Goal: Task Accomplishment & Management: Use online tool/utility

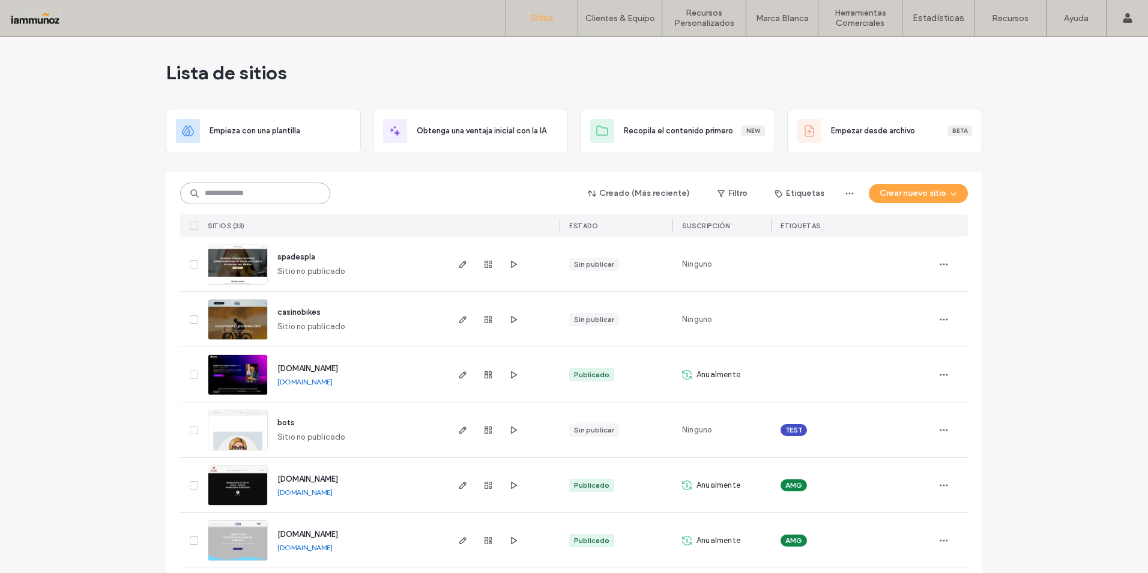
click at [264, 190] on input at bounding box center [255, 193] width 150 height 22
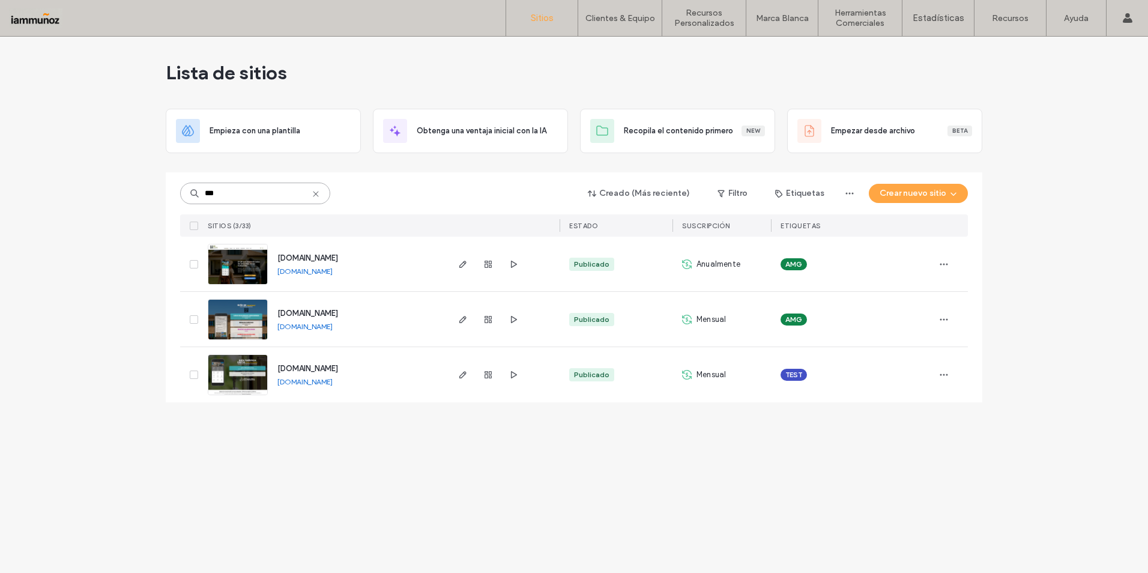
type input "***"
click at [233, 324] on img at bounding box center [237, 341] width 59 height 82
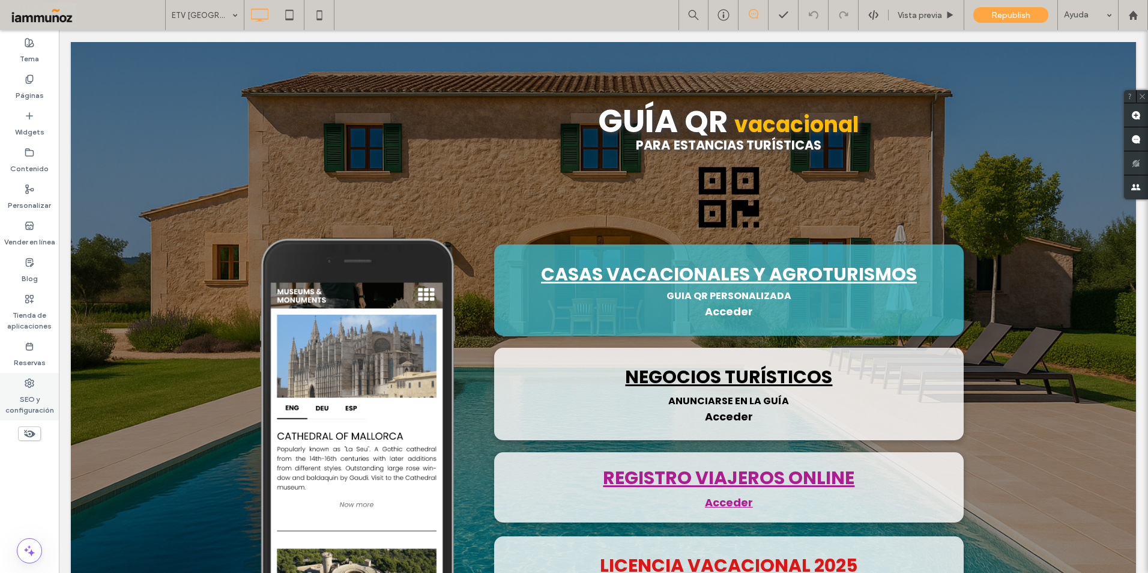
click at [35, 394] on label "SEO y configuración" at bounding box center [29, 402] width 59 height 28
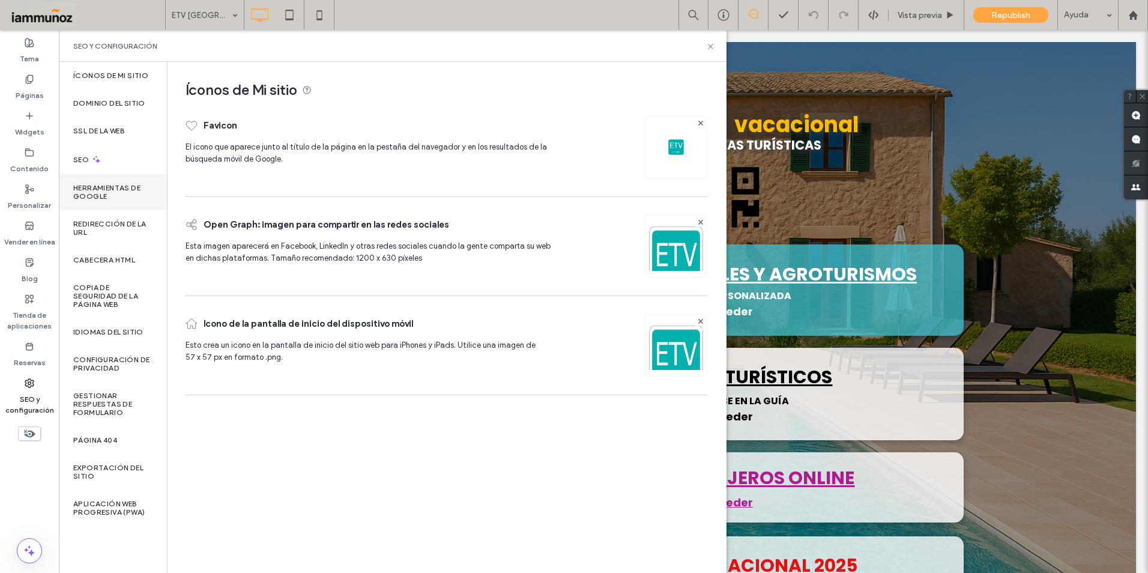
click at [104, 197] on label "Herramientas de Google" at bounding box center [112, 192] width 79 height 17
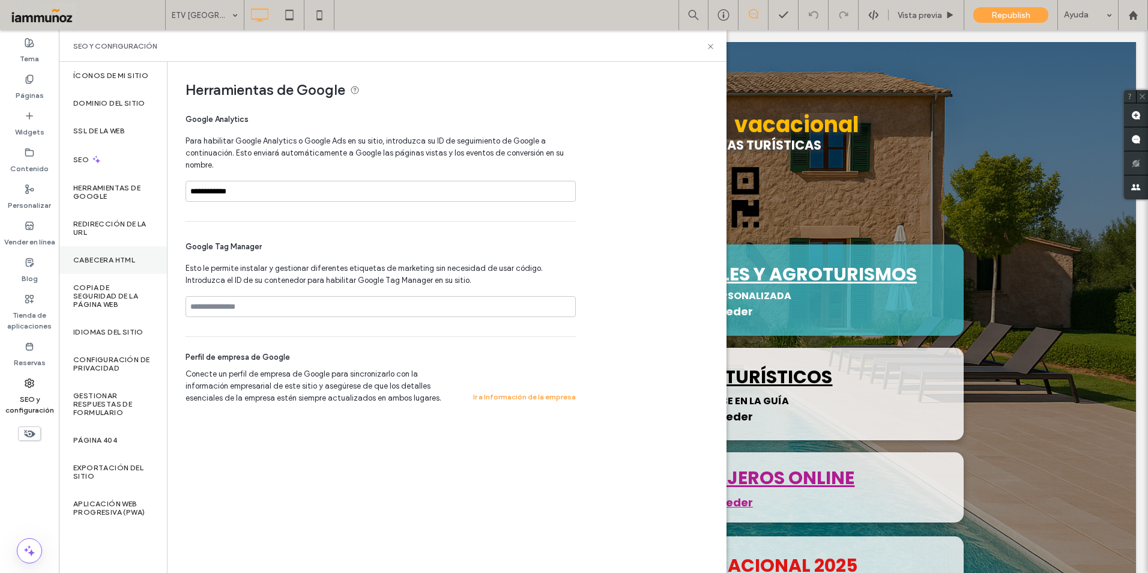
click at [118, 265] on div "CABECERA HTML" at bounding box center [113, 260] width 108 height 28
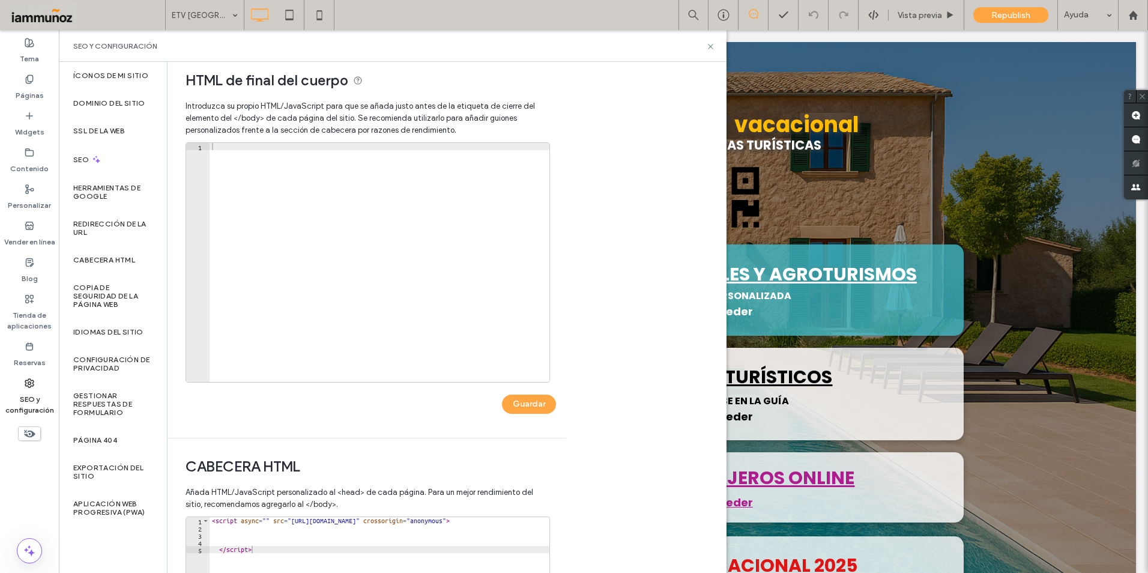
scroll to position [70, 0]
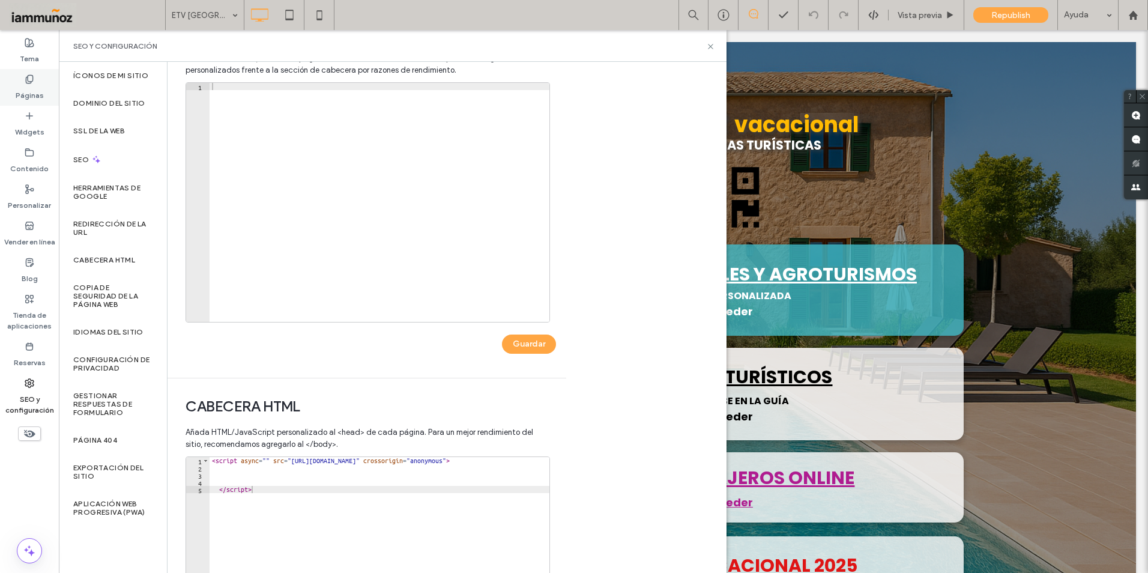
click at [35, 89] on label "Páginas" at bounding box center [30, 92] width 28 height 17
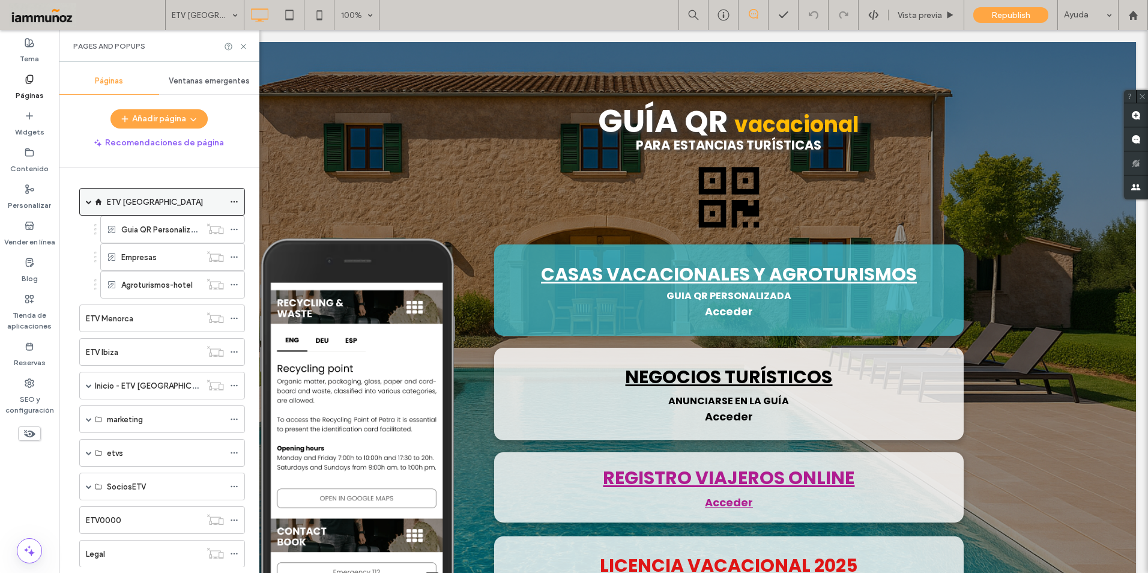
click at [234, 202] on use at bounding box center [234, 202] width 7 height 2
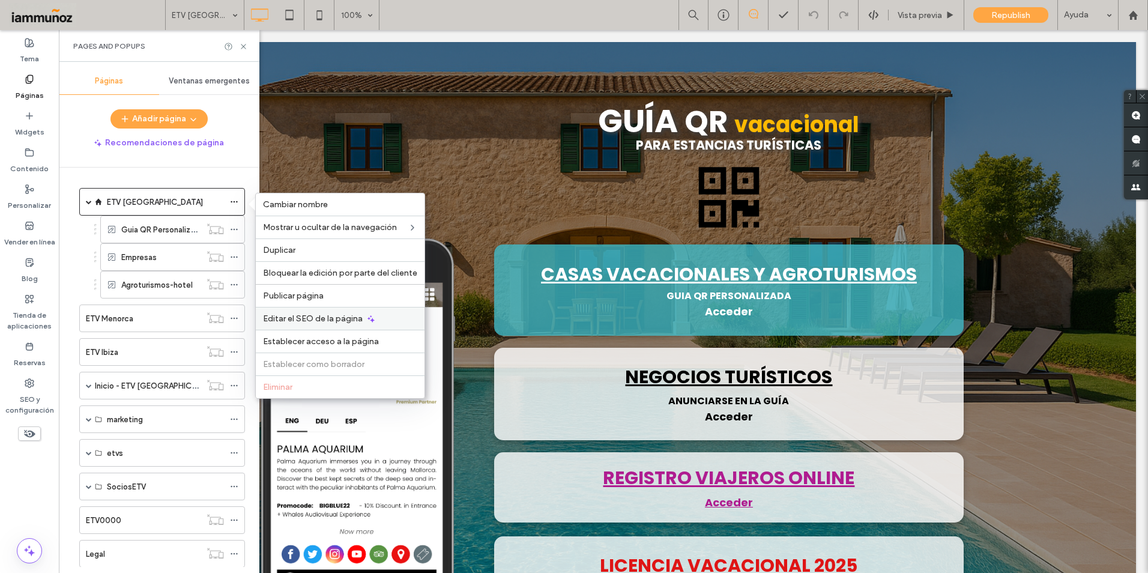
click at [311, 321] on span "Editar el SEO de la página" at bounding box center [313, 318] width 100 height 10
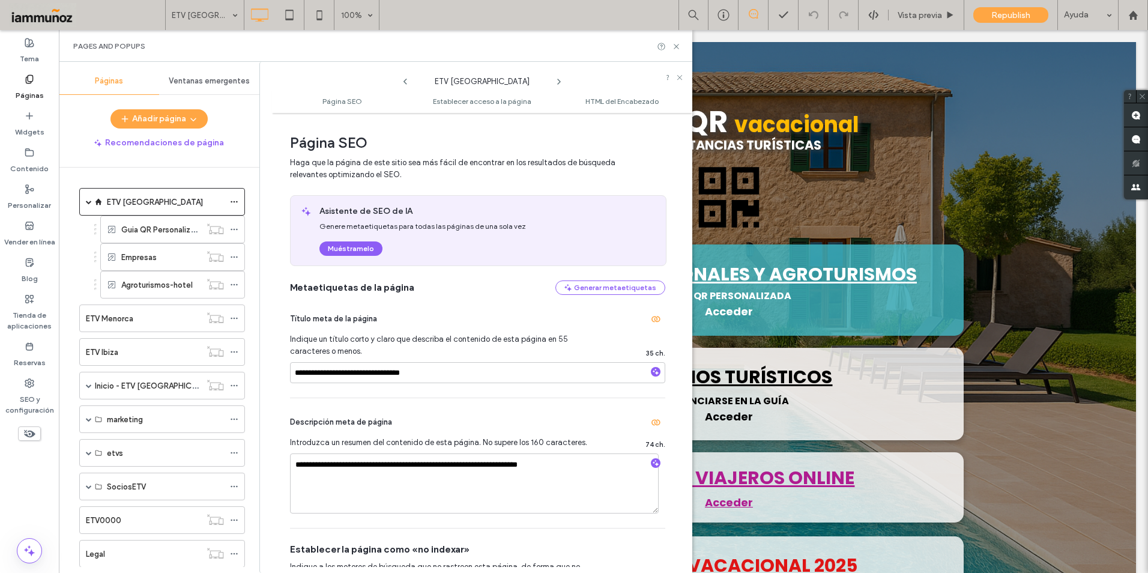
click at [616, 106] on ul "Página SEO Establecer acceso a la página HTML del Encabezado" at bounding box center [482, 101] width 420 height 24
click at [616, 100] on span "HTML del Encabezado" at bounding box center [621, 101] width 73 height 9
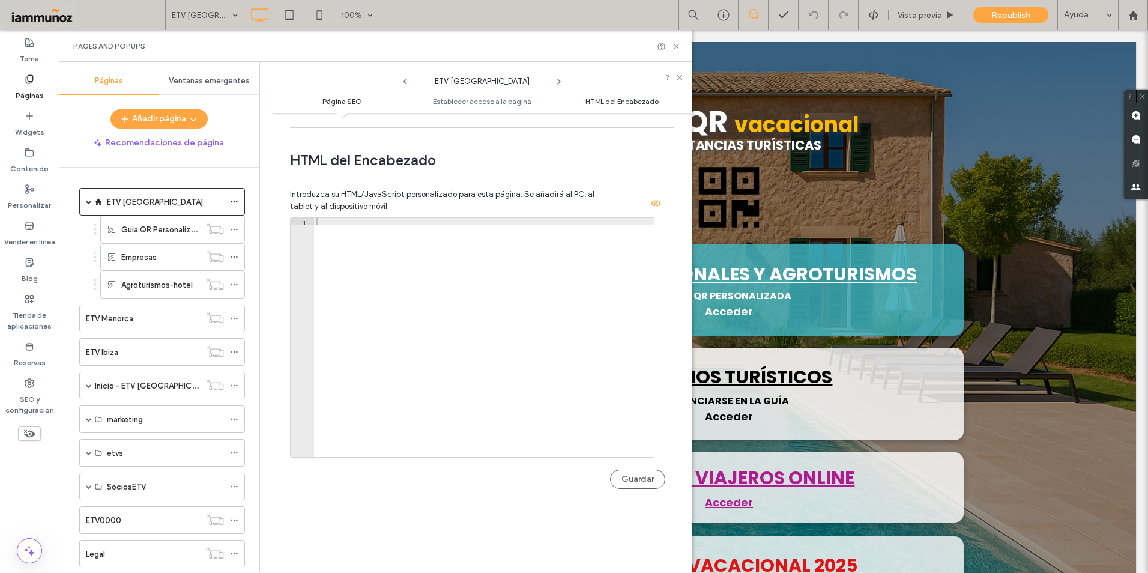
scroll to position [1108, 0]
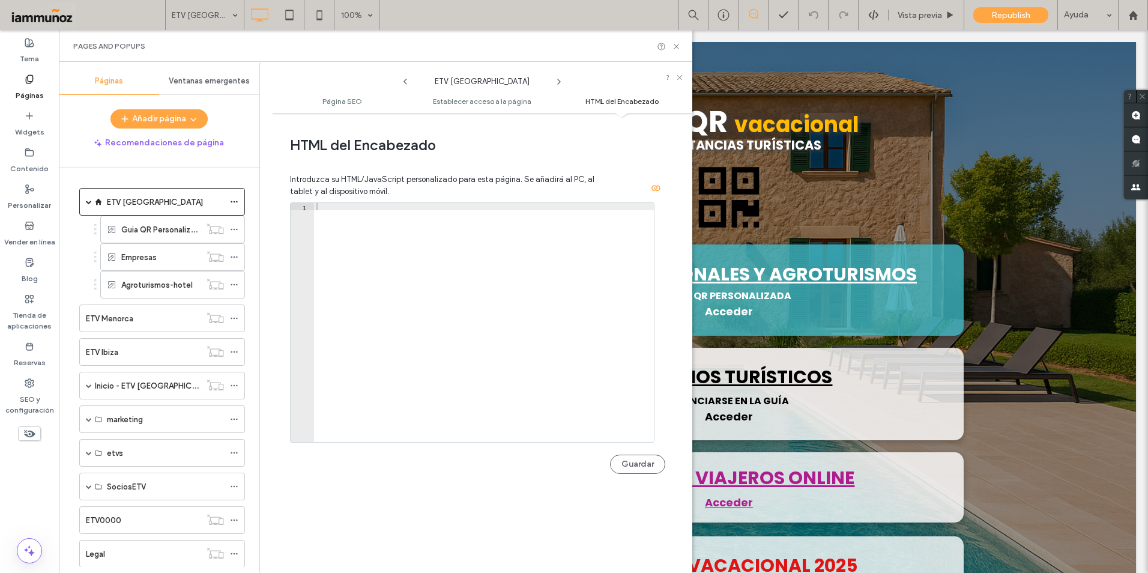
click at [345, 207] on div at bounding box center [484, 329] width 340 height 253
paste textarea "*********"
type textarea "*********"
click at [639, 465] on button "Guardar" at bounding box center [637, 463] width 55 height 19
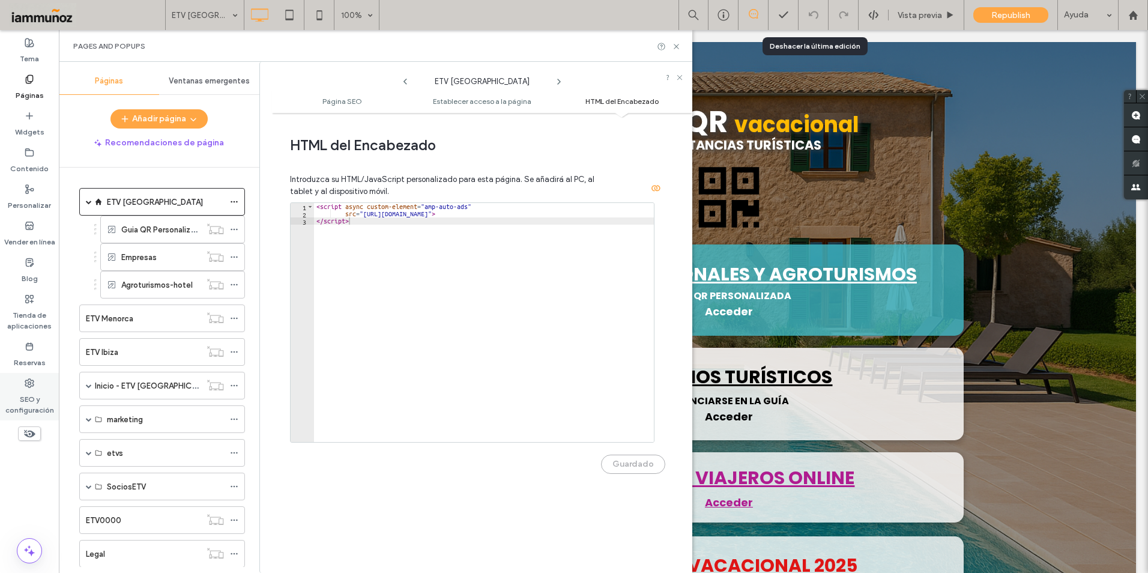
click at [18, 394] on label "SEO y configuración" at bounding box center [29, 402] width 59 height 28
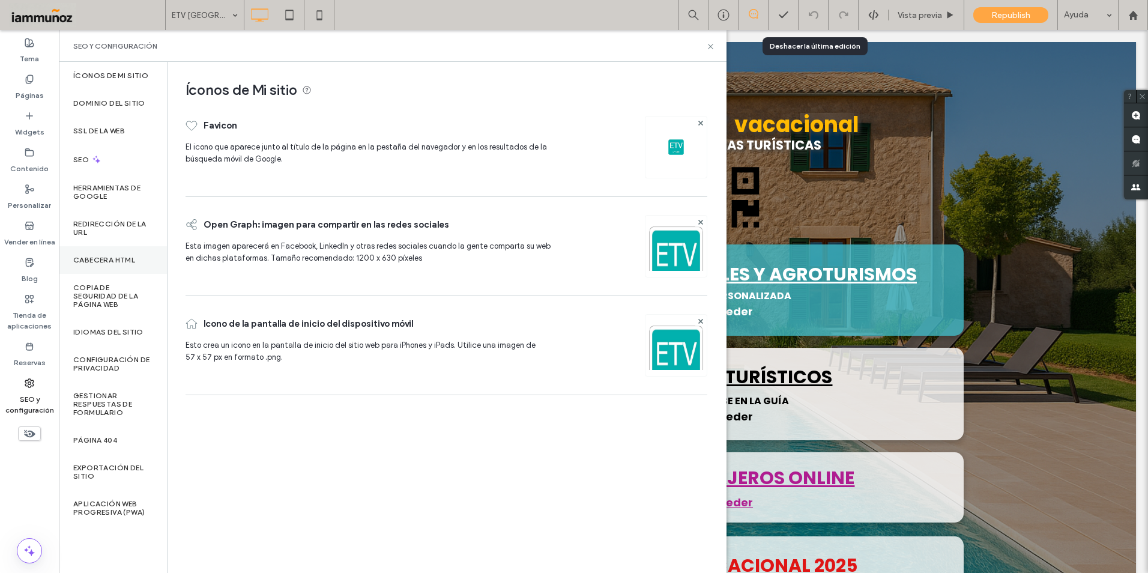
click at [99, 259] on label "CABECERA HTML" at bounding box center [104, 260] width 62 height 8
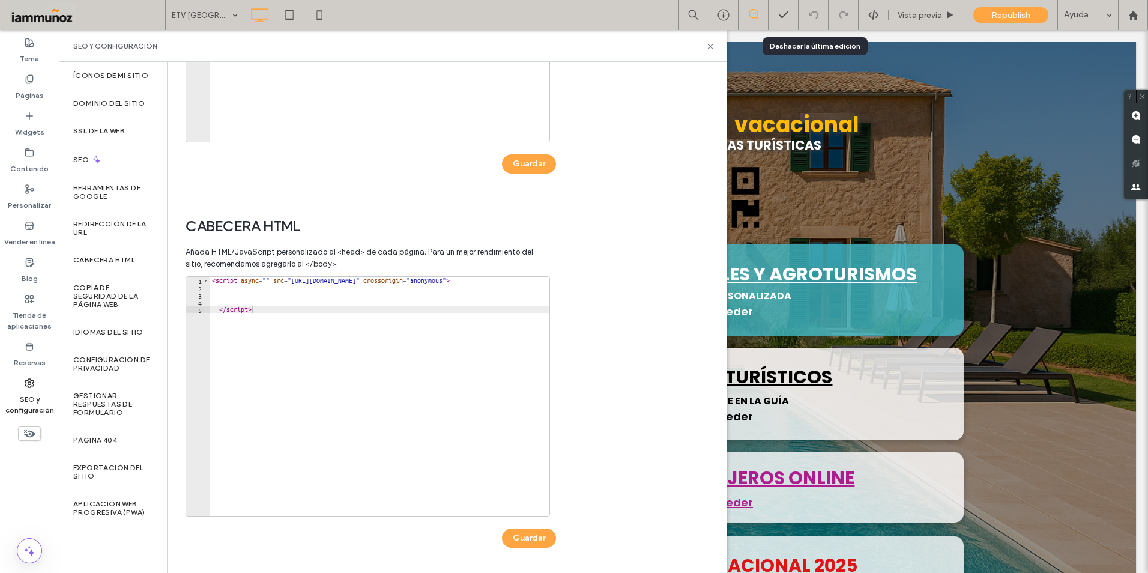
scroll to position [10, 0]
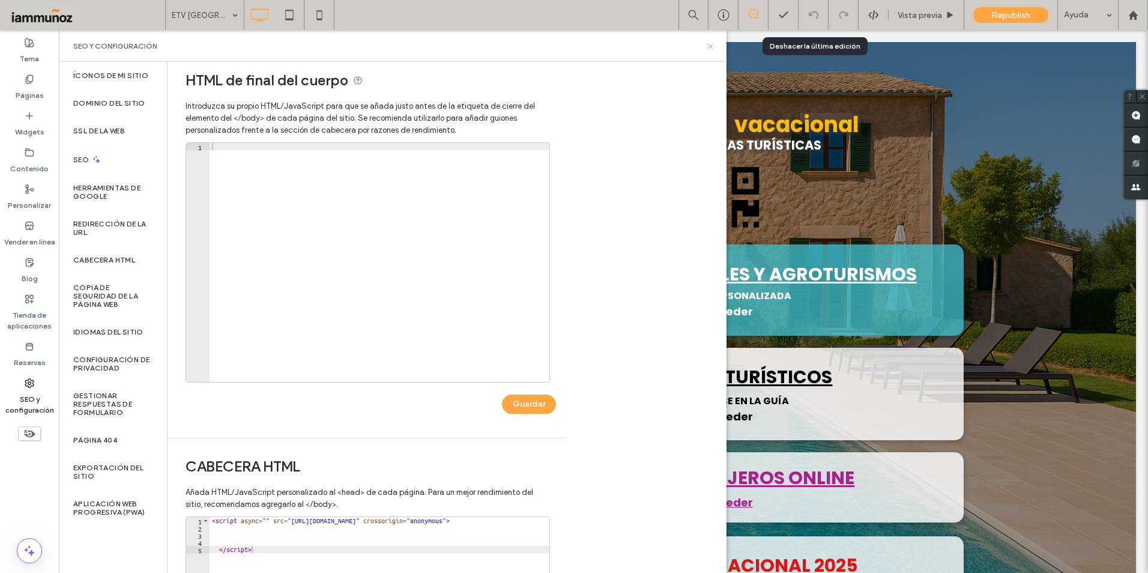
click at [711, 44] on icon at bounding box center [710, 46] width 9 height 9
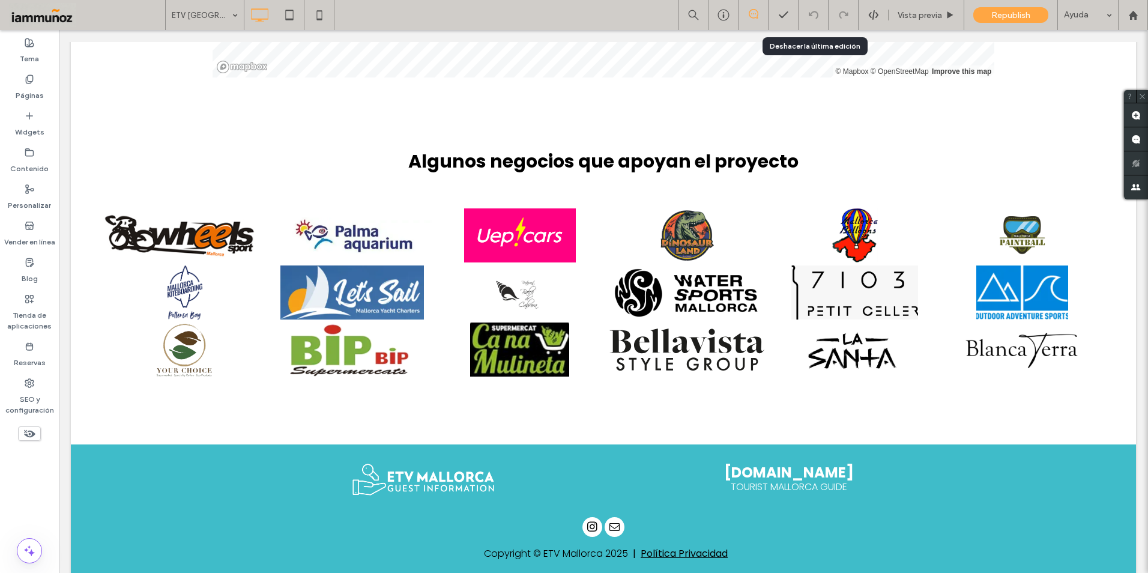
scroll to position [3298, 0]
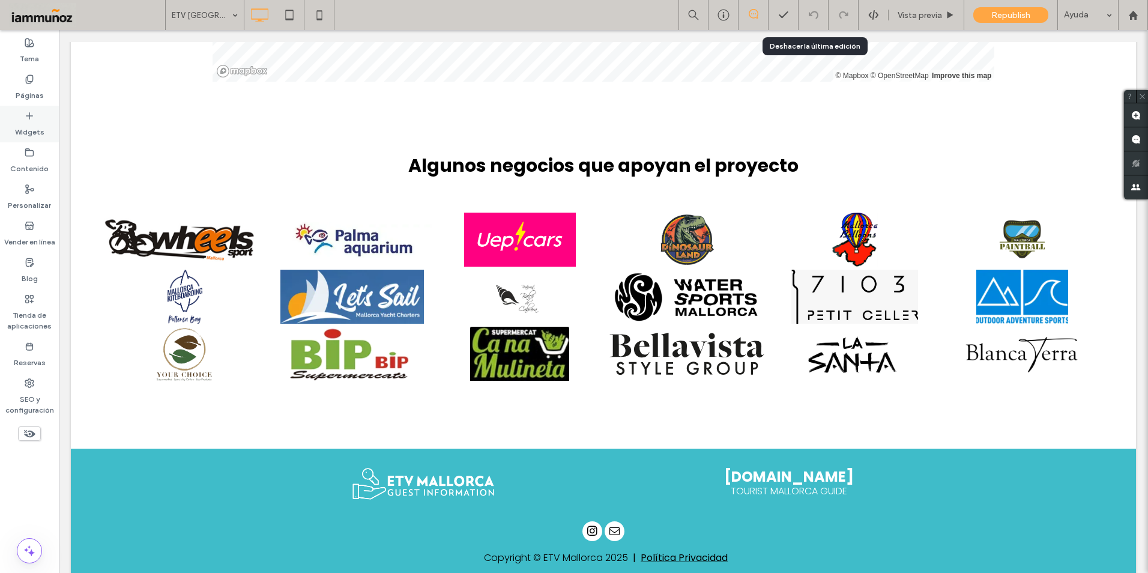
click at [36, 126] on label "Widgets" at bounding box center [29, 129] width 29 height 17
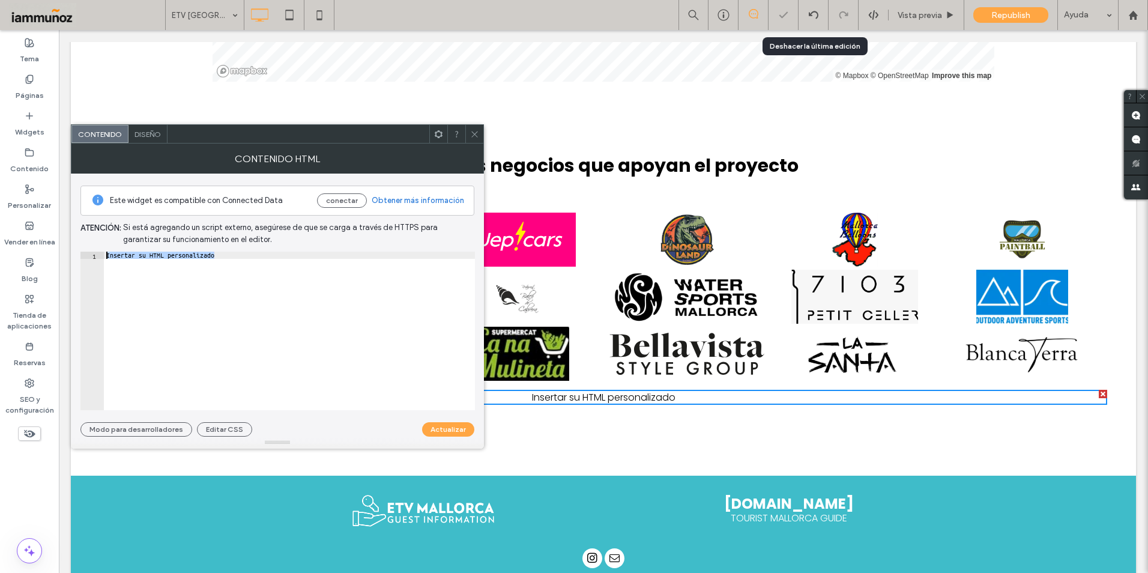
drag, startPoint x: 226, startPoint y: 258, endPoint x: 106, endPoint y: 254, distance: 120.1
click at [106, 254] on div "Insertar su HTML personalizado" at bounding box center [289, 338] width 371 height 173
paste textarea "Cursor at row 1"
type textarea "**********"
click at [436, 430] on button "Actualizar" at bounding box center [448, 429] width 52 height 14
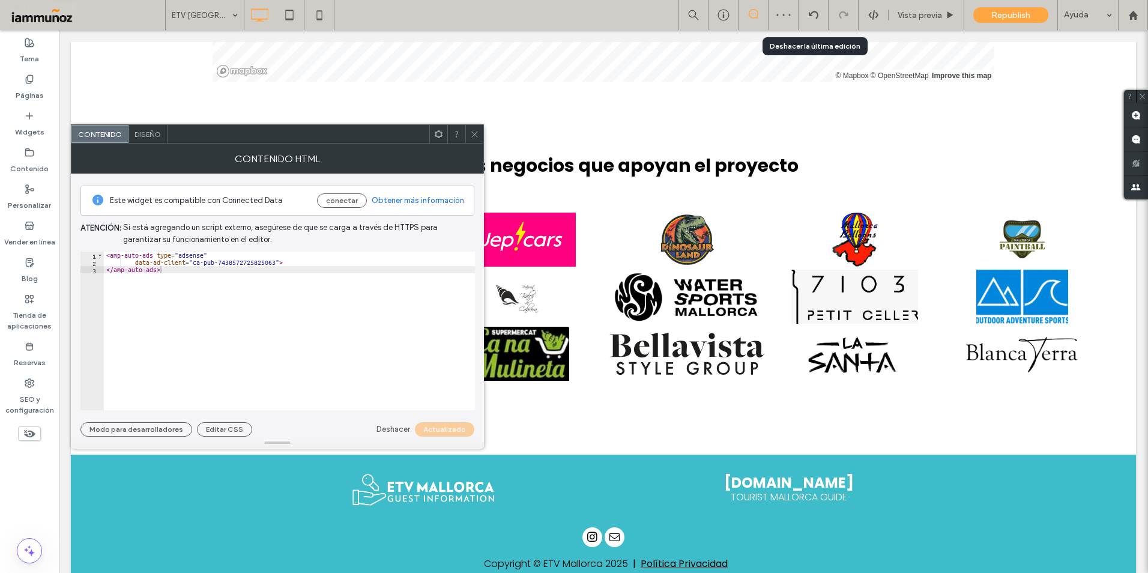
click at [474, 131] on icon at bounding box center [474, 134] width 9 height 9
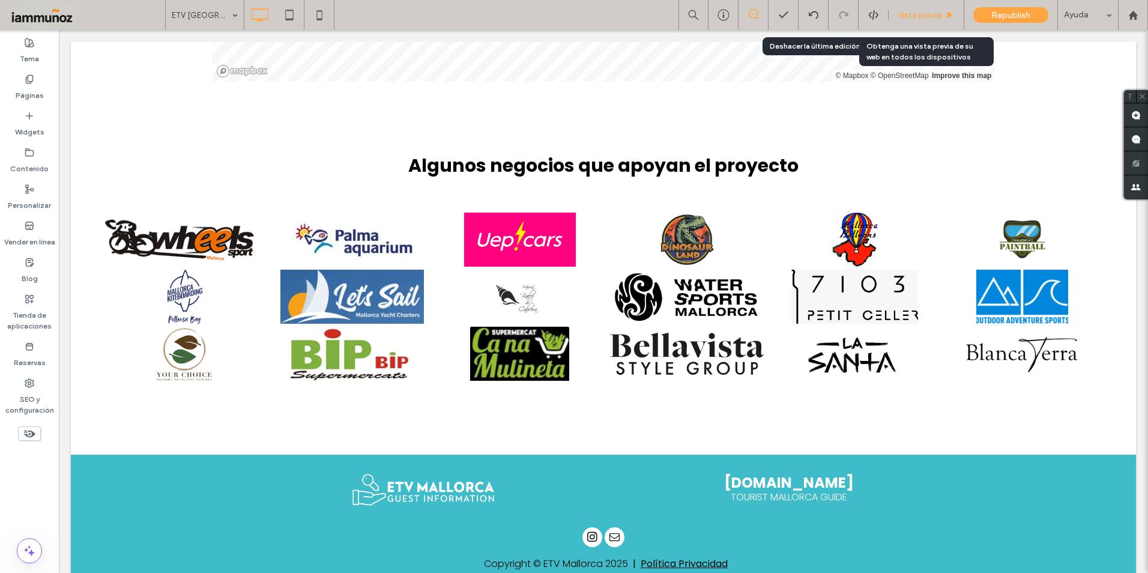
click at [920, 14] on span "Vista previa" at bounding box center [919, 15] width 44 height 10
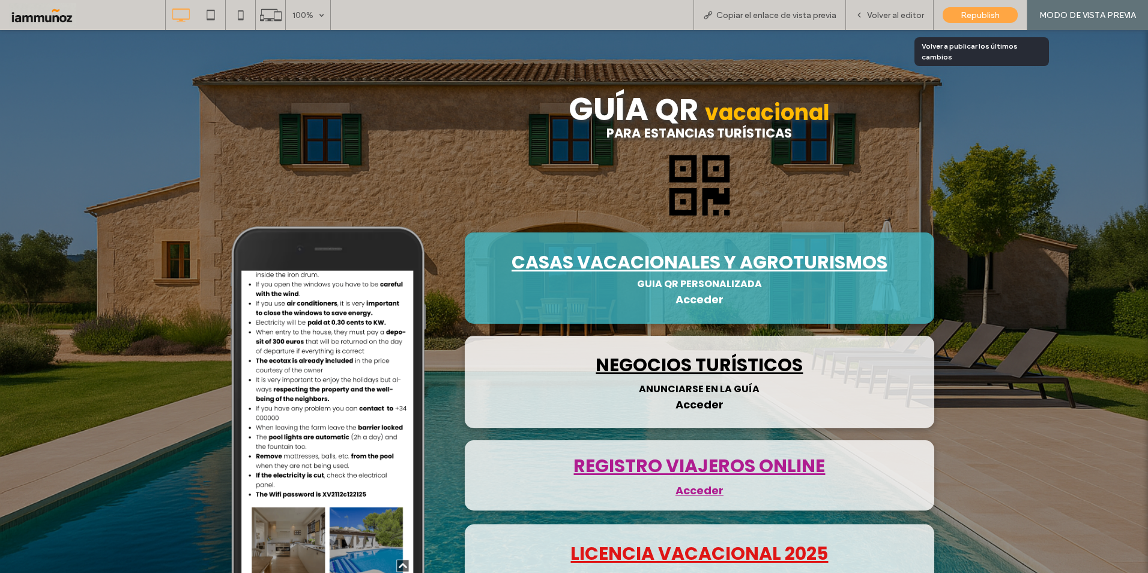
click at [982, 13] on span "Republish" at bounding box center [979, 15] width 39 height 10
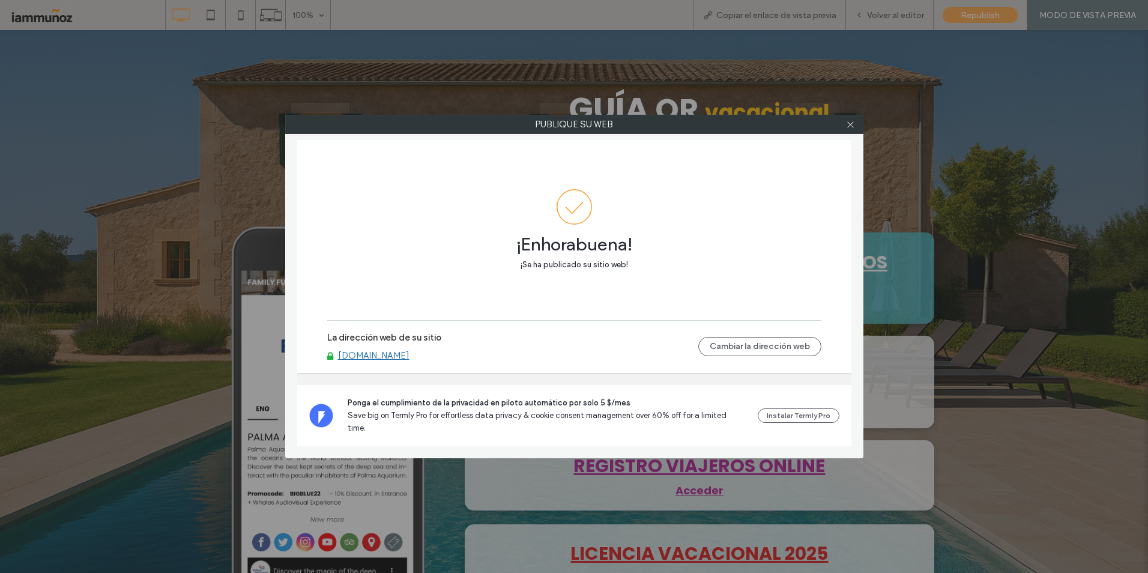
click at [390, 361] on link "www.etvmallorca.com" at bounding box center [373, 355] width 71 height 11
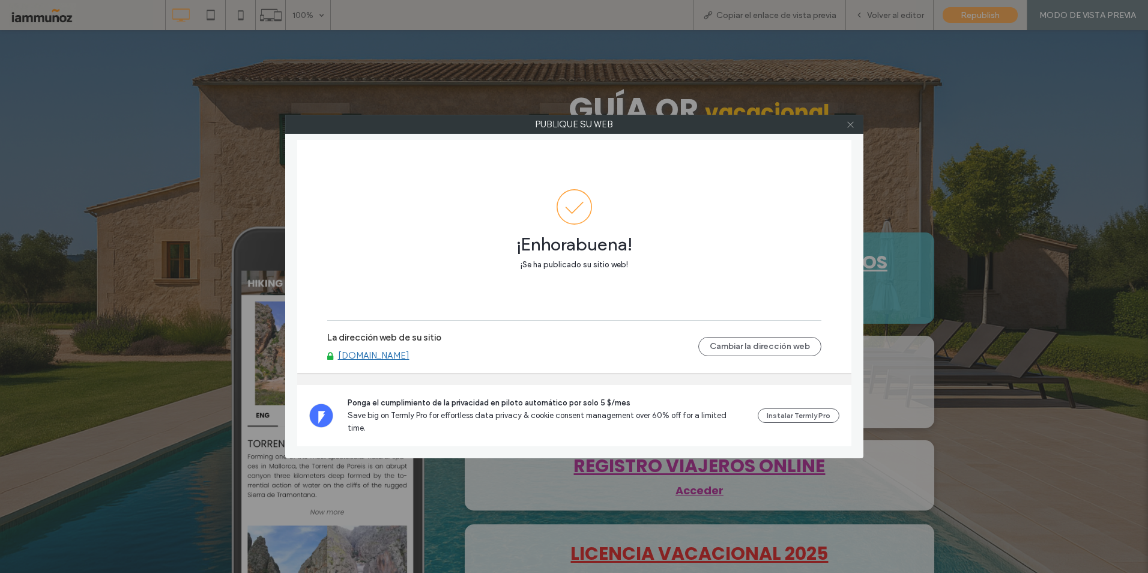
click at [851, 127] on icon at bounding box center [850, 124] width 9 height 9
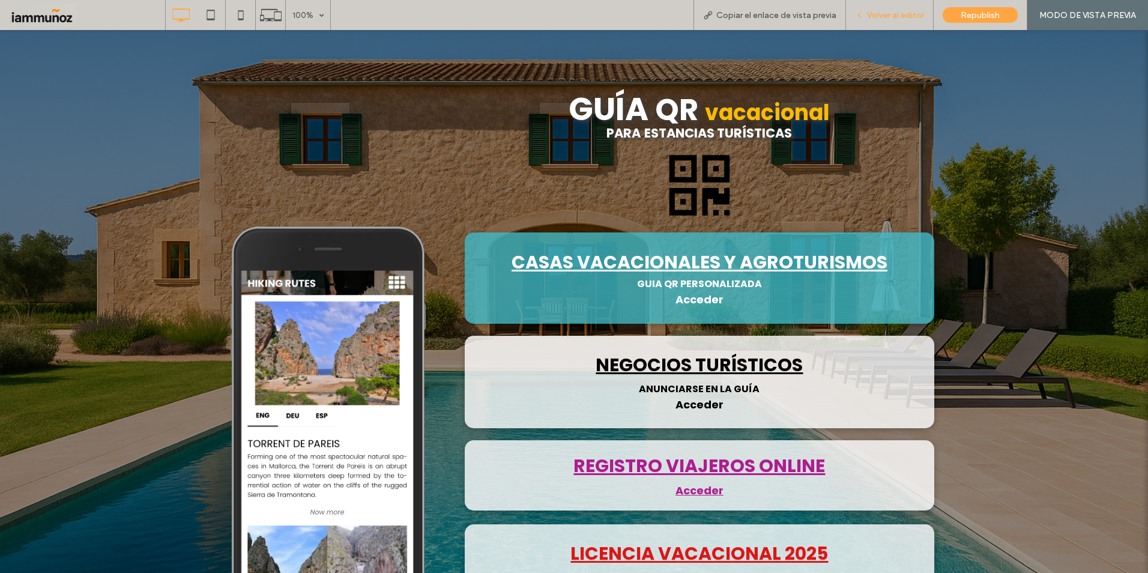
click at [906, 13] on span "Volver al editor" at bounding box center [895, 15] width 57 height 10
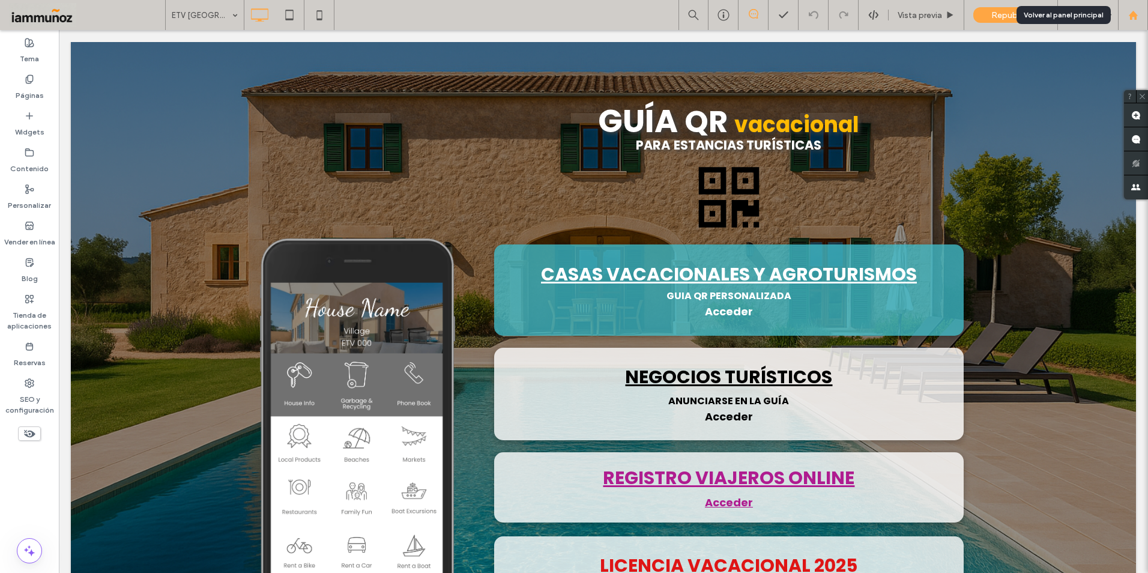
click at [1139, 16] on div at bounding box center [1132, 15] width 29 height 10
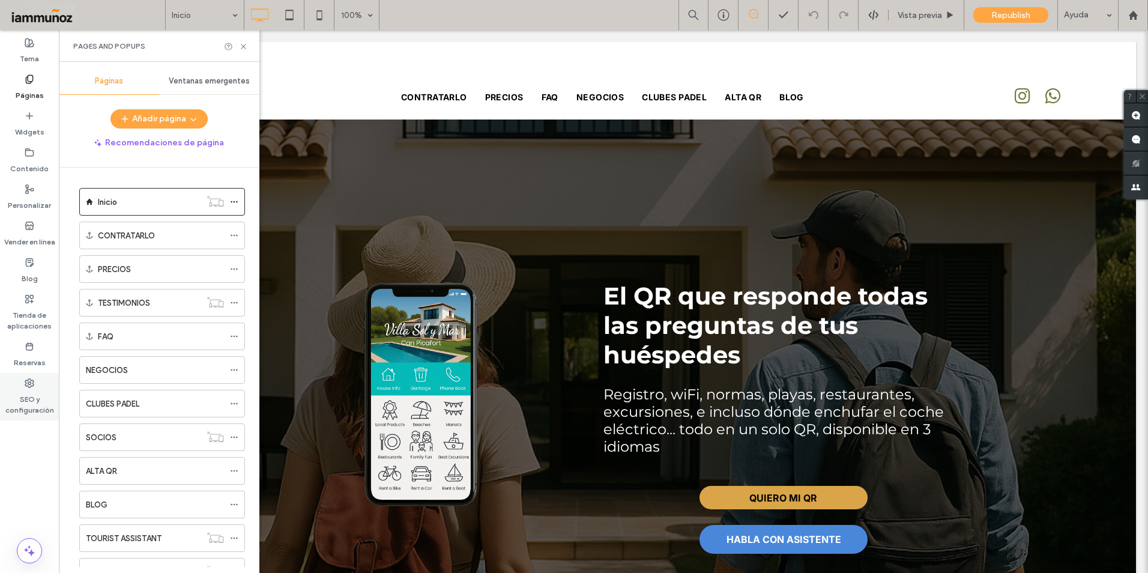
click at [32, 383] on icon at bounding box center [30, 383] width 10 height 10
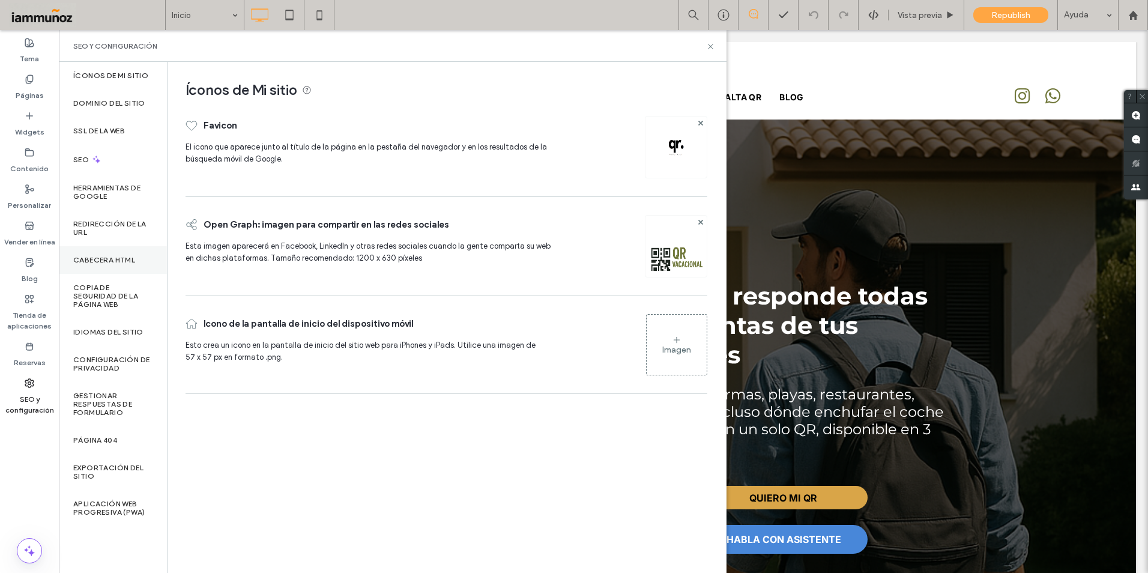
click at [102, 256] on label "CABECERA HTML" at bounding box center [104, 260] width 62 height 8
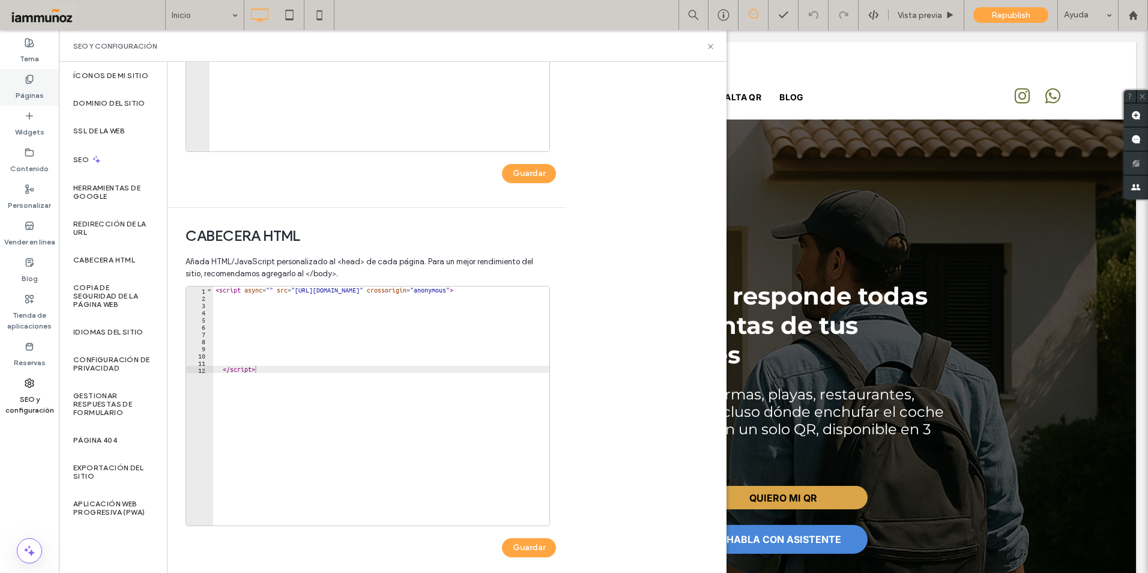
click at [31, 92] on label "Páginas" at bounding box center [30, 92] width 28 height 17
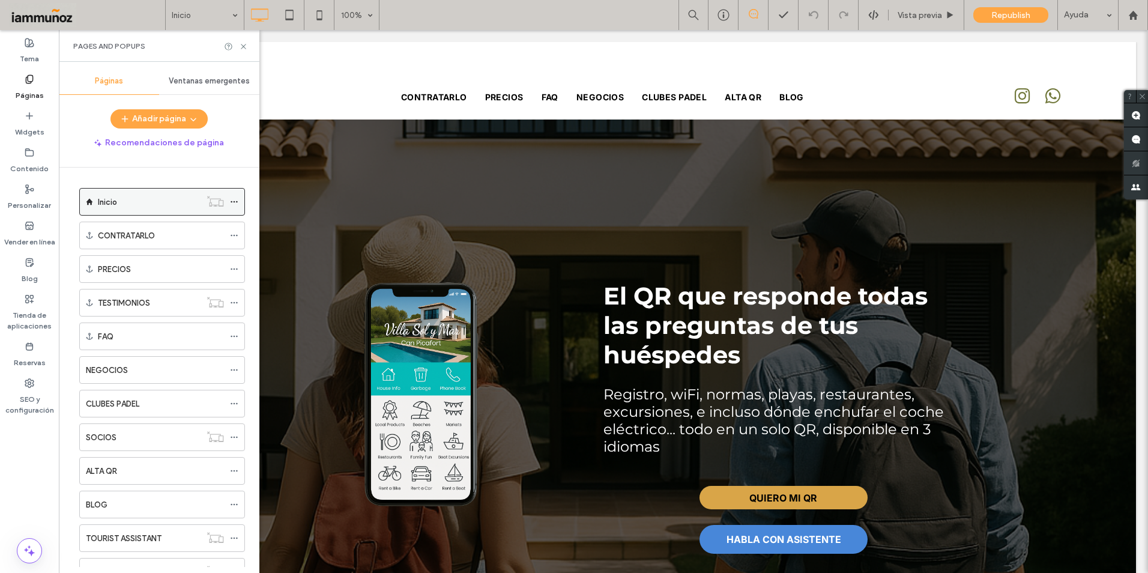
click at [234, 200] on icon at bounding box center [234, 201] width 8 height 8
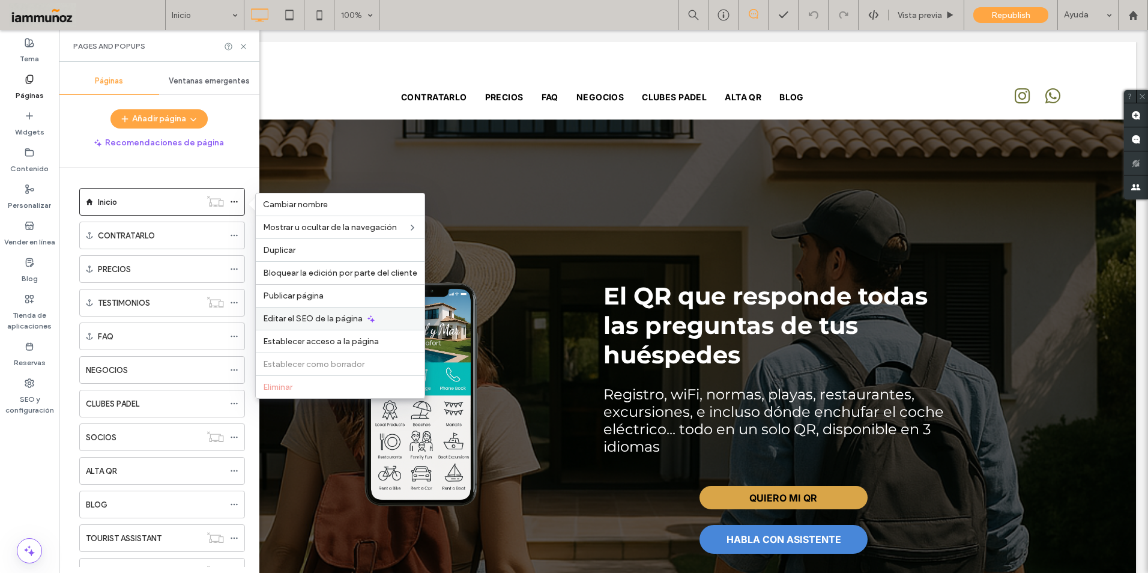
click at [302, 315] on span "Editar el SEO de la página" at bounding box center [313, 318] width 100 height 10
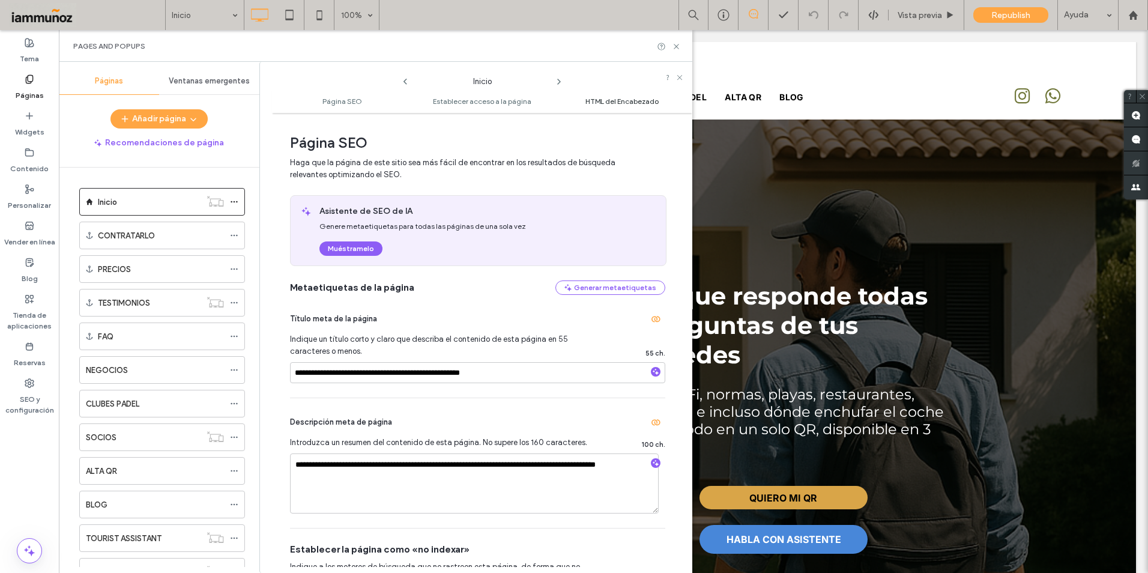
click at [609, 100] on span "HTML del Encabezado" at bounding box center [621, 101] width 73 height 9
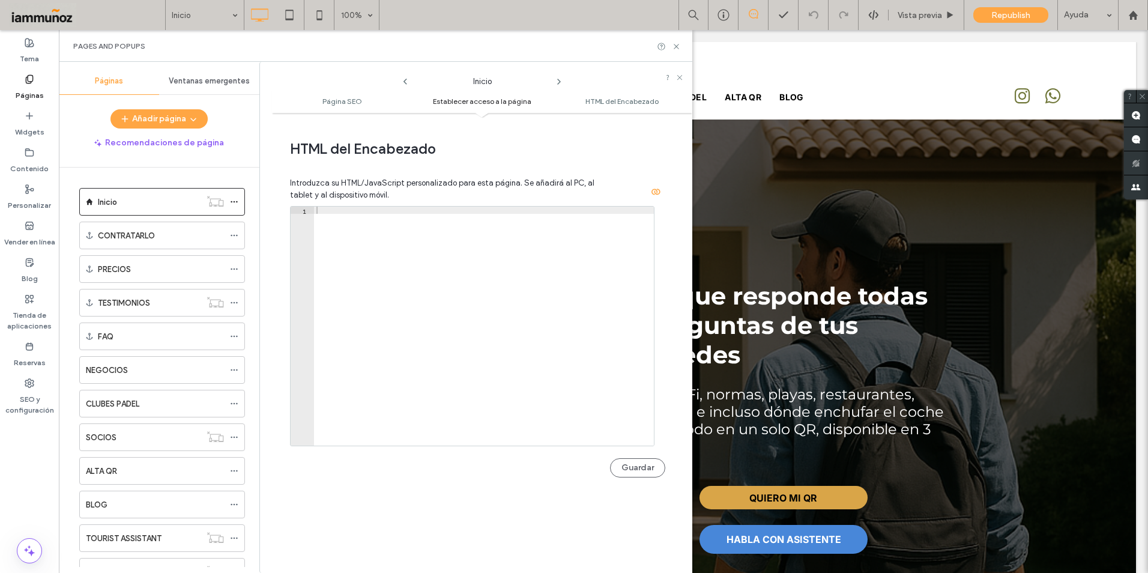
scroll to position [1108, 0]
click at [337, 200] on div "Introduzca su HTML/JavaScript personalizado para esta página. Se añadirá al PC,…" at bounding box center [477, 329] width 375 height 341
click at [336, 207] on div at bounding box center [484, 329] width 340 height 253
paste textarea "*********"
type textarea "*********"
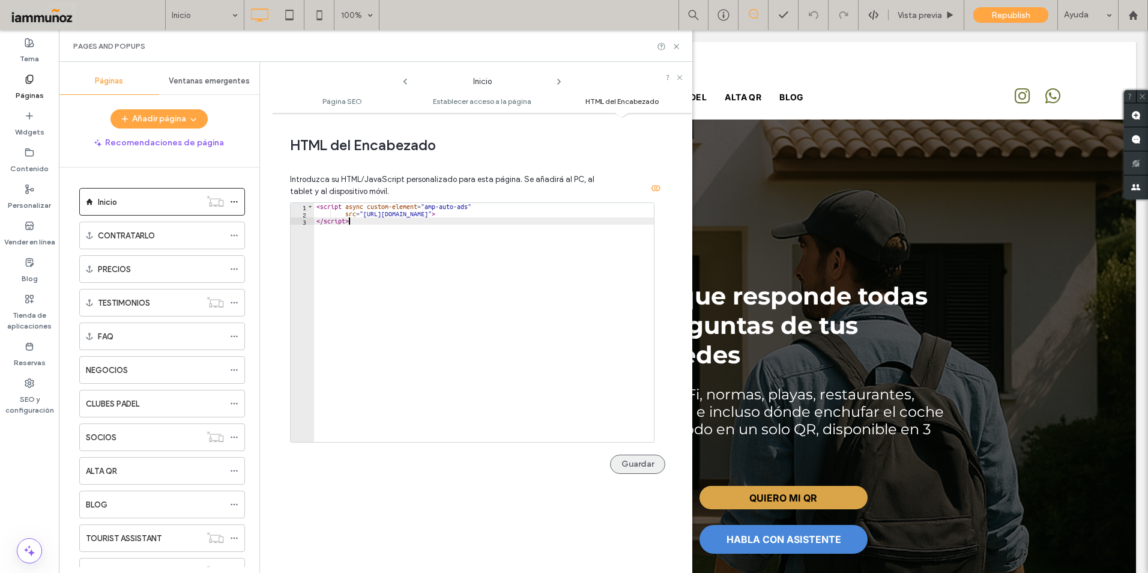
click at [628, 465] on button "Guardar" at bounding box center [637, 463] width 55 height 19
click at [677, 45] on icon at bounding box center [676, 46] width 9 height 9
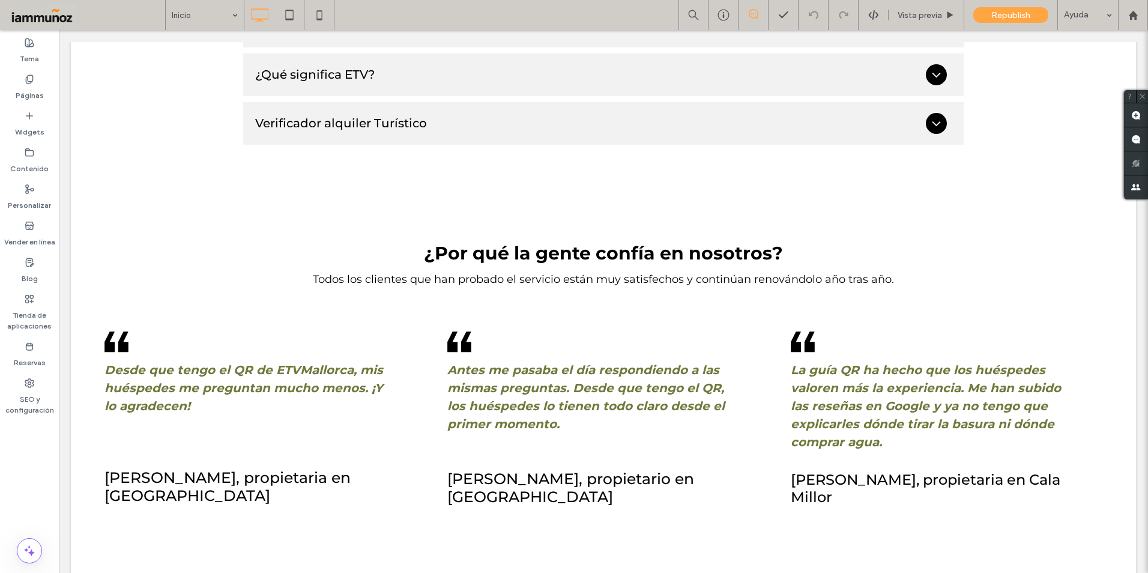
scroll to position [4913, 0]
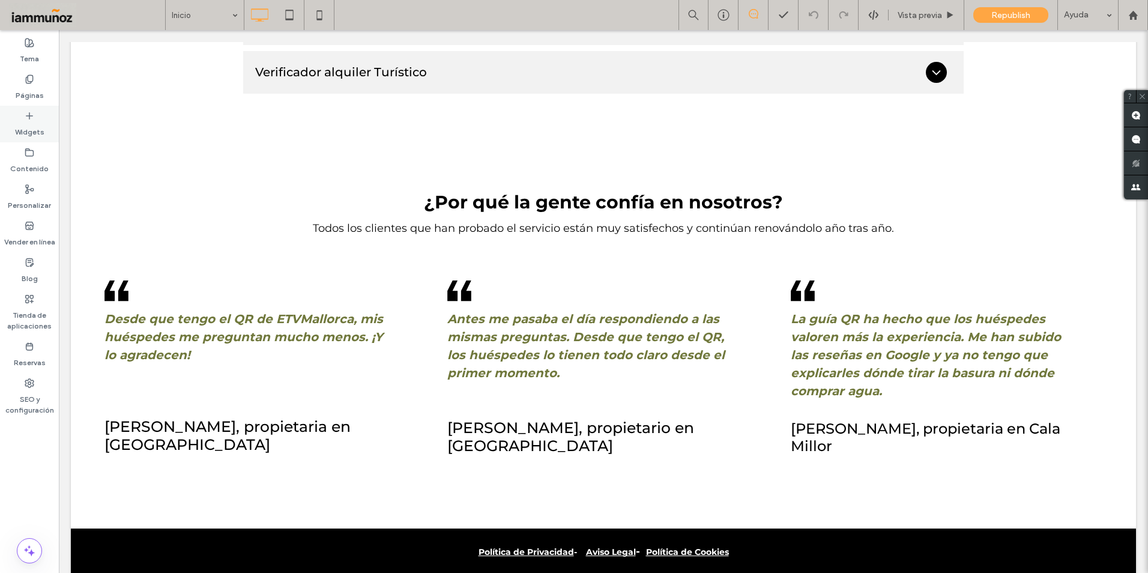
click at [32, 127] on label "Widgets" at bounding box center [29, 129] width 29 height 17
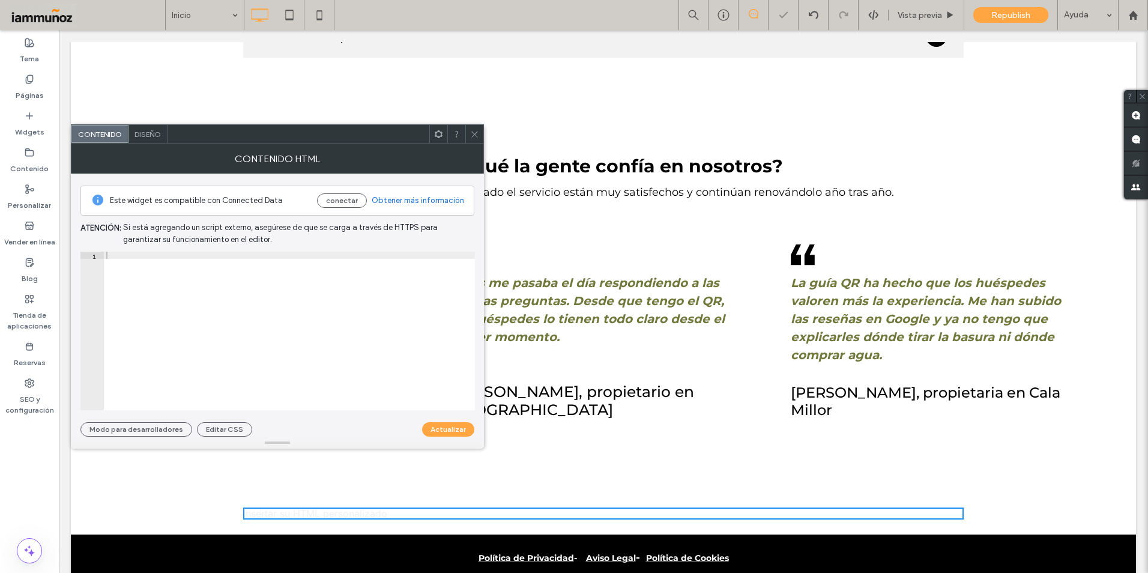
scroll to position [4931, 0]
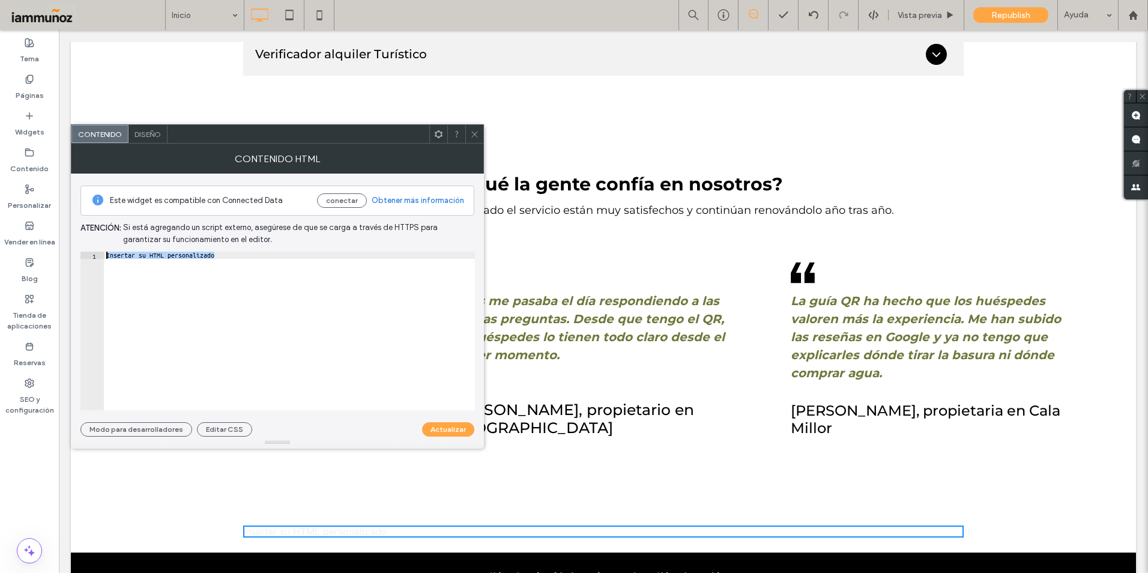
drag, startPoint x: 232, startPoint y: 257, endPoint x: 1, endPoint y: 222, distance: 233.7
click at [59, 253] on body ".wqwq-1{fill:#231f20;} .cls-1q, .cls-2q { fill-rule: evenodd; } .cls-2q { fill:…" at bounding box center [574, 286] width 1148 height 573
paste textarea "Cursor at row 1"
type textarea "**********"
click at [456, 428] on button "Actualizar" at bounding box center [448, 429] width 52 height 14
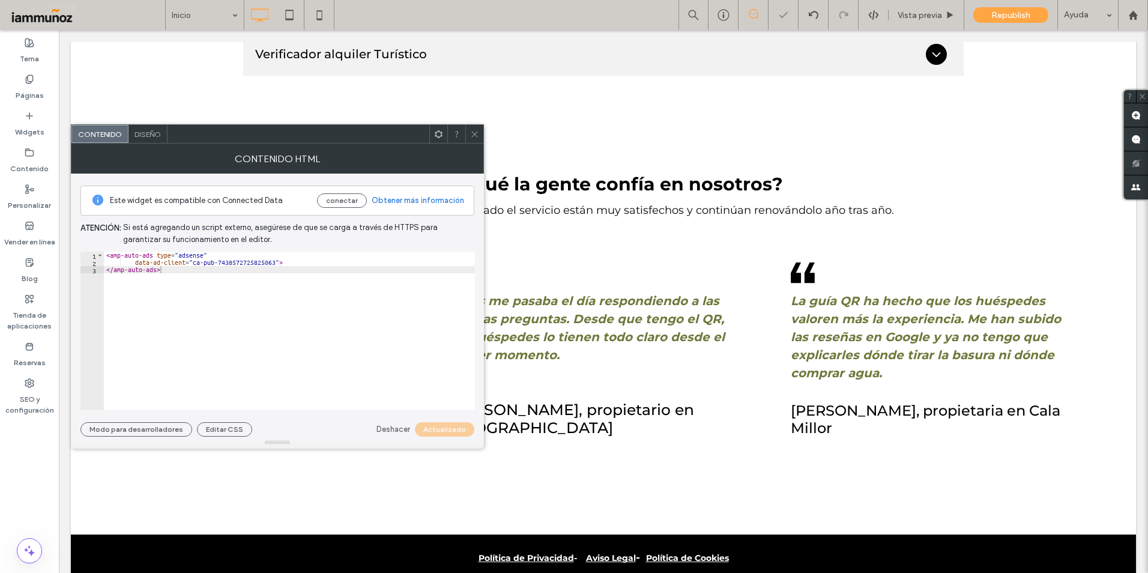
click at [472, 133] on icon at bounding box center [474, 134] width 9 height 9
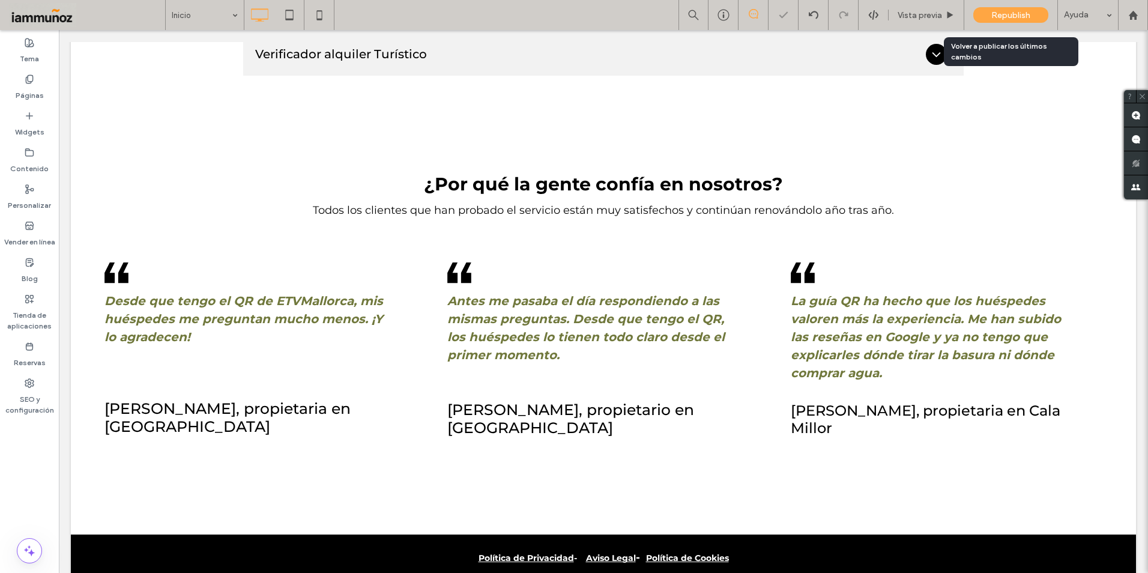
click at [1008, 15] on span "Republish" at bounding box center [1010, 15] width 39 height 10
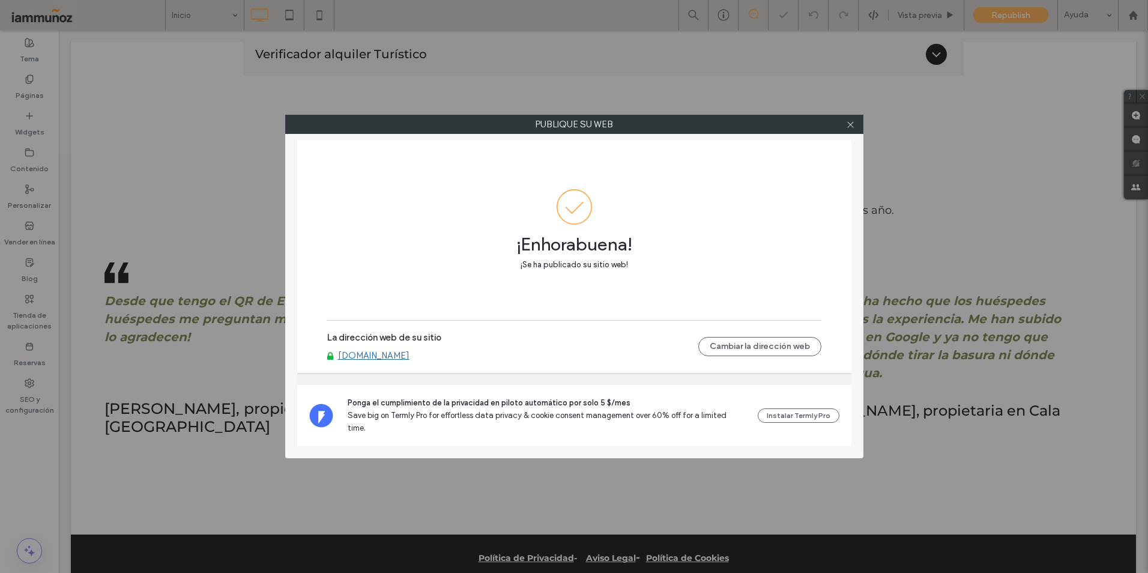
click at [396, 361] on link "[DOMAIN_NAME]" at bounding box center [373, 355] width 71 height 11
click at [849, 126] on icon at bounding box center [850, 124] width 9 height 9
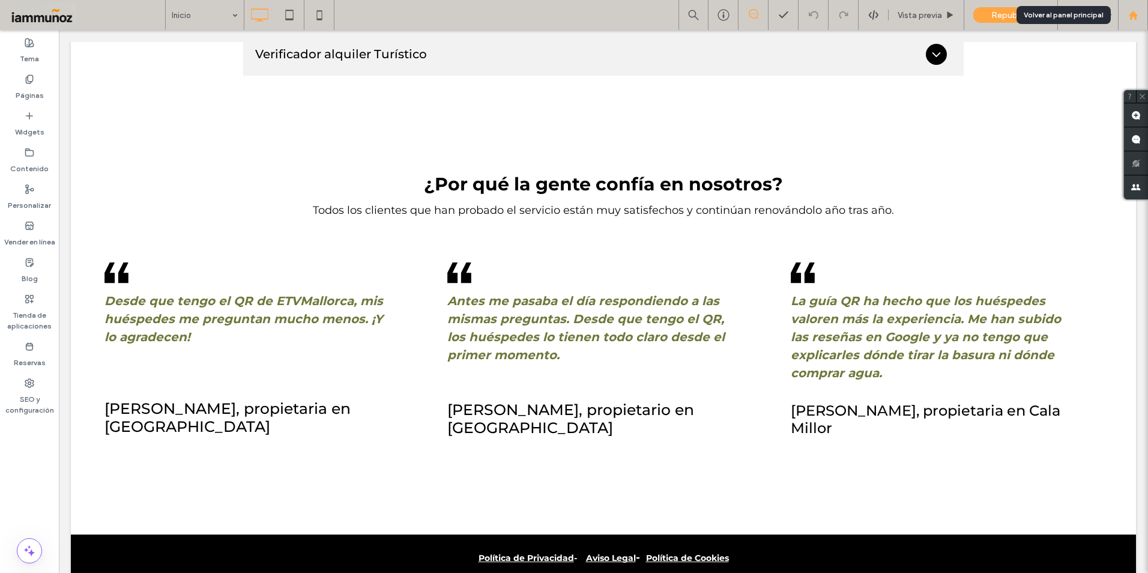
click at [1129, 14] on use at bounding box center [1132, 14] width 9 height 9
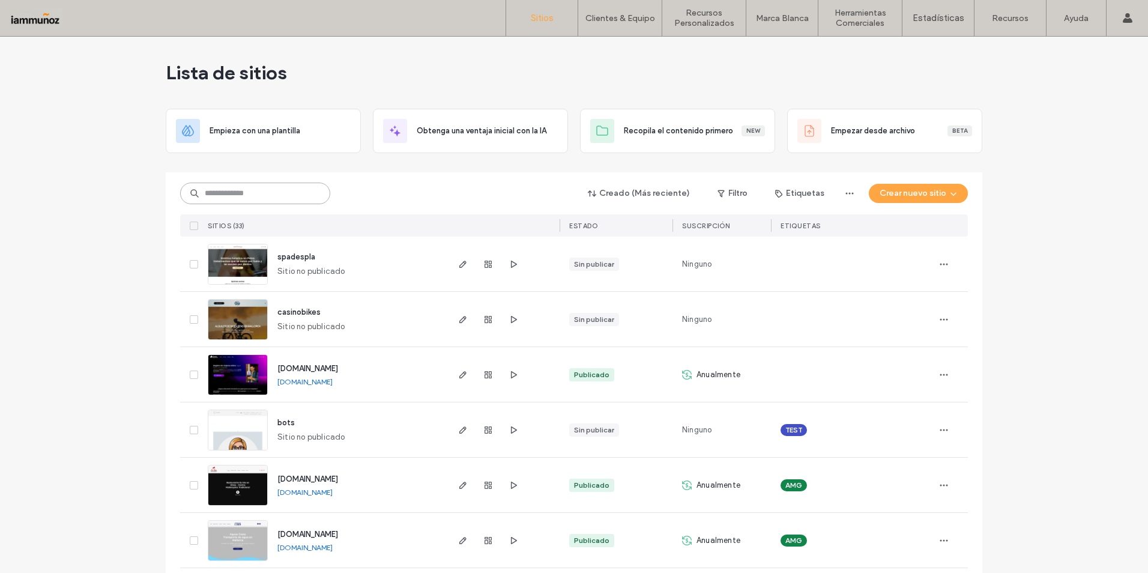
click at [230, 194] on input at bounding box center [255, 193] width 150 height 22
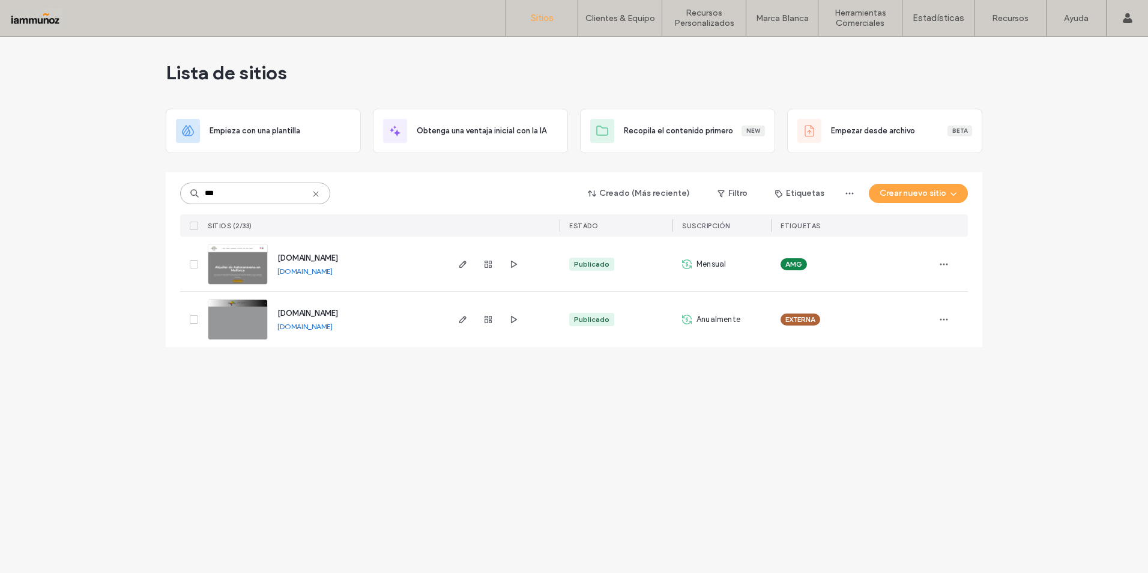
type input "***"
click at [238, 326] on img at bounding box center [237, 341] width 59 height 82
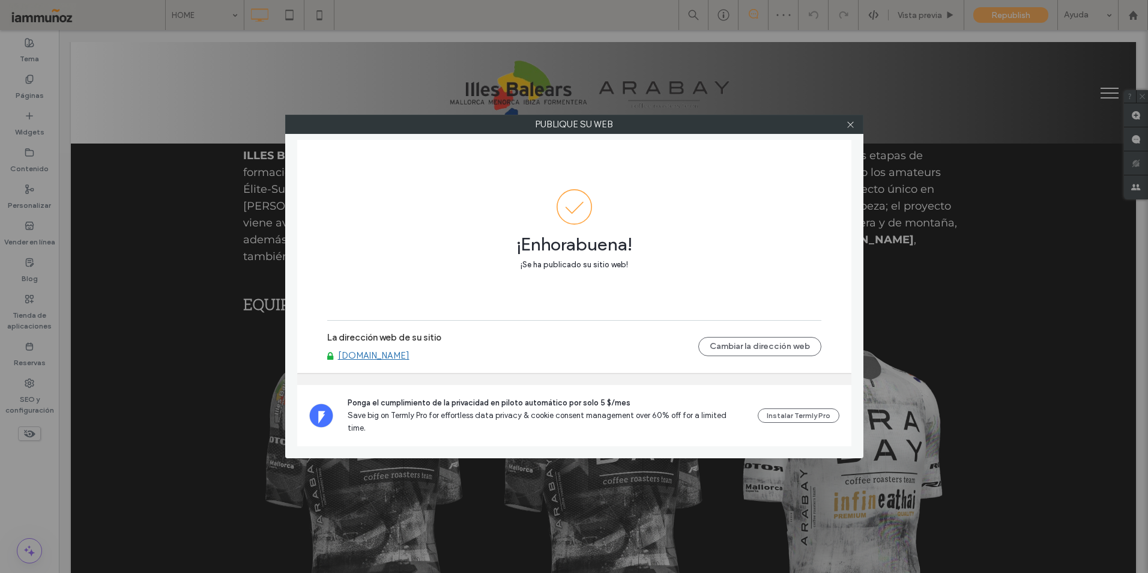
click at [384, 361] on link "[DOMAIN_NAME]" at bounding box center [373, 355] width 71 height 11
click at [852, 121] on icon at bounding box center [850, 124] width 9 height 9
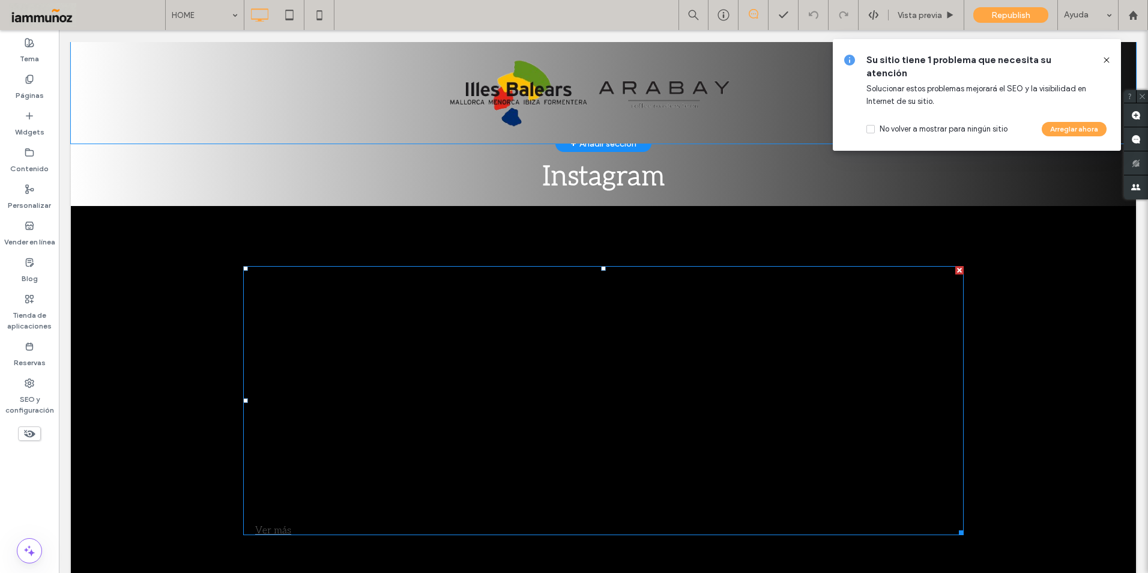
scroll to position [2221, 0]
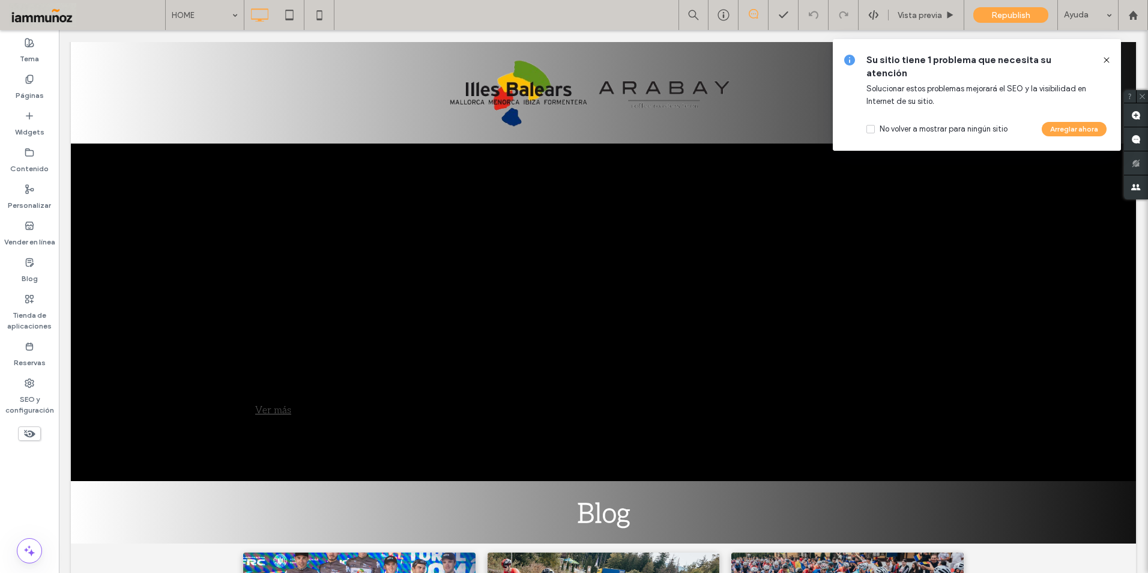
click at [1106, 59] on icon at bounding box center [1106, 60] width 10 height 10
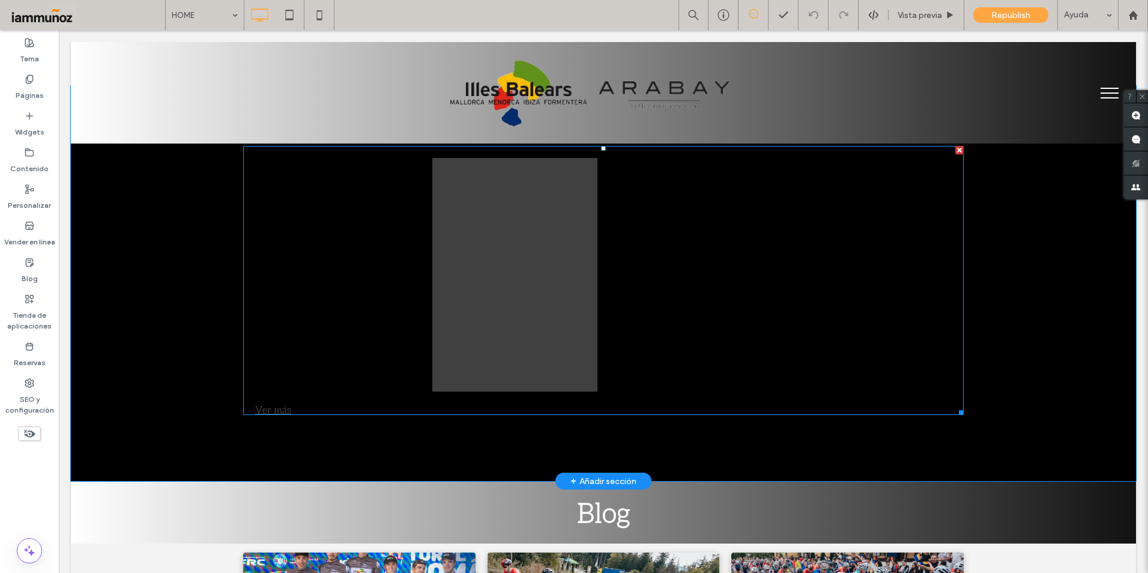
scroll to position [2101, 0]
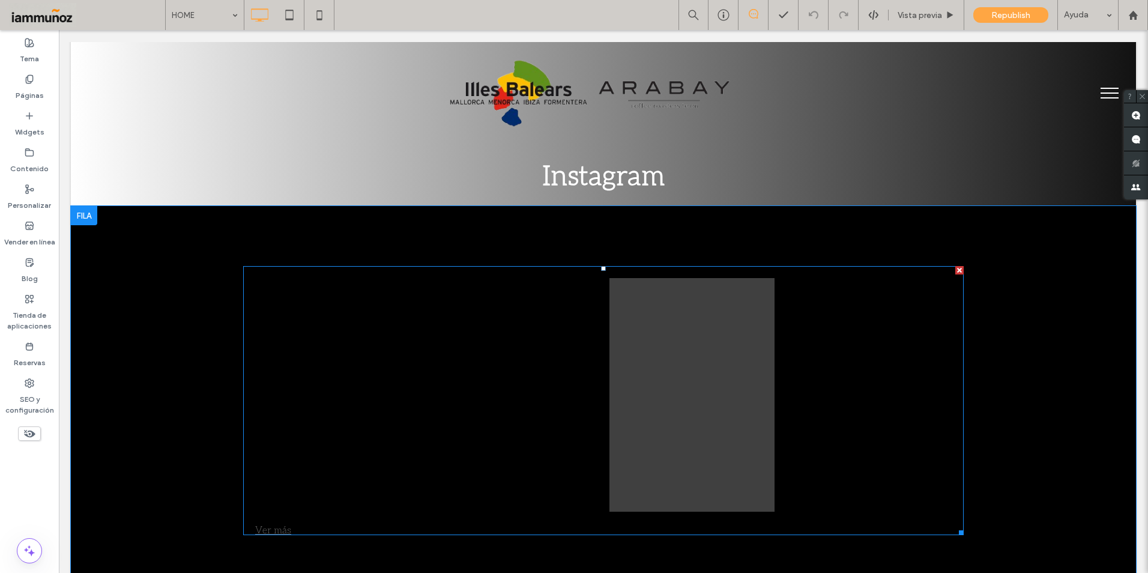
click at [663, 343] on link at bounding box center [691, 394] width 175 height 247
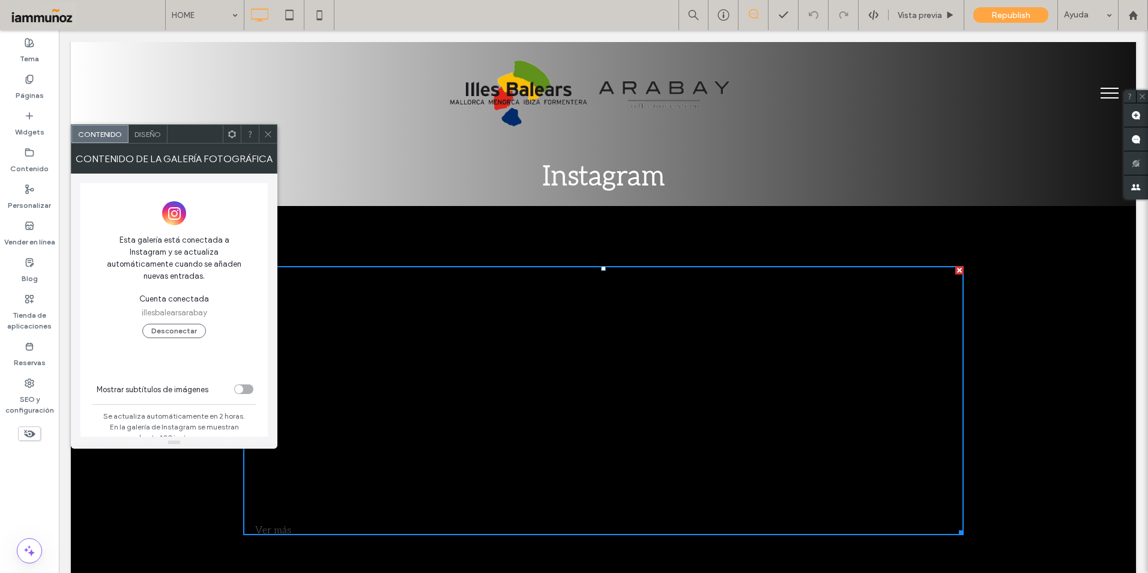
click at [146, 136] on span "Diseño" at bounding box center [147, 134] width 26 height 9
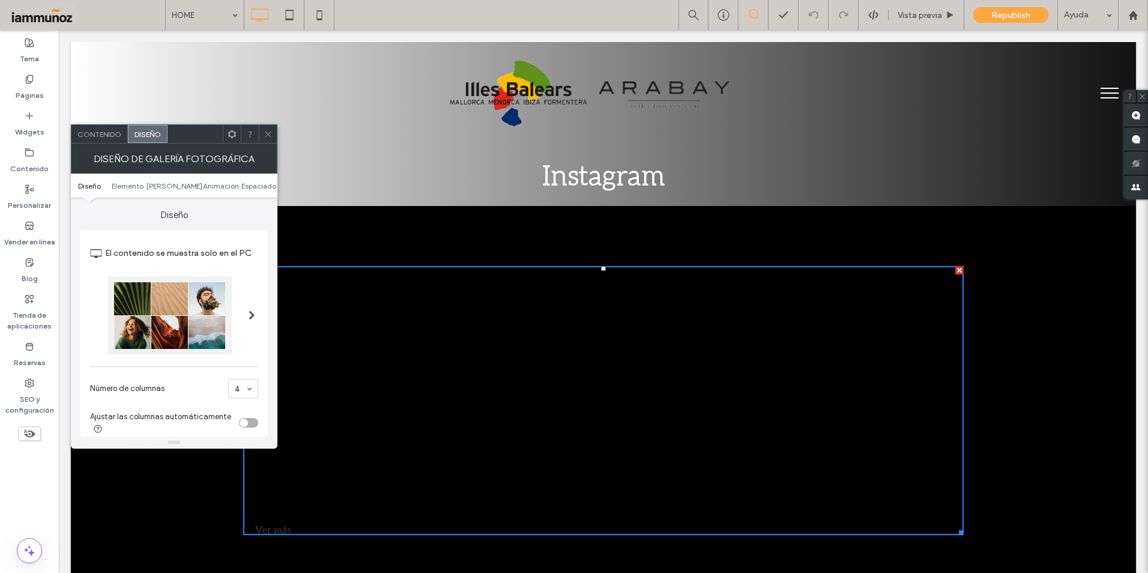
click at [247, 424] on div "toggle" at bounding box center [244, 422] width 8 height 8
click at [101, 136] on span "Contenido" at bounding box center [99, 134] width 44 height 9
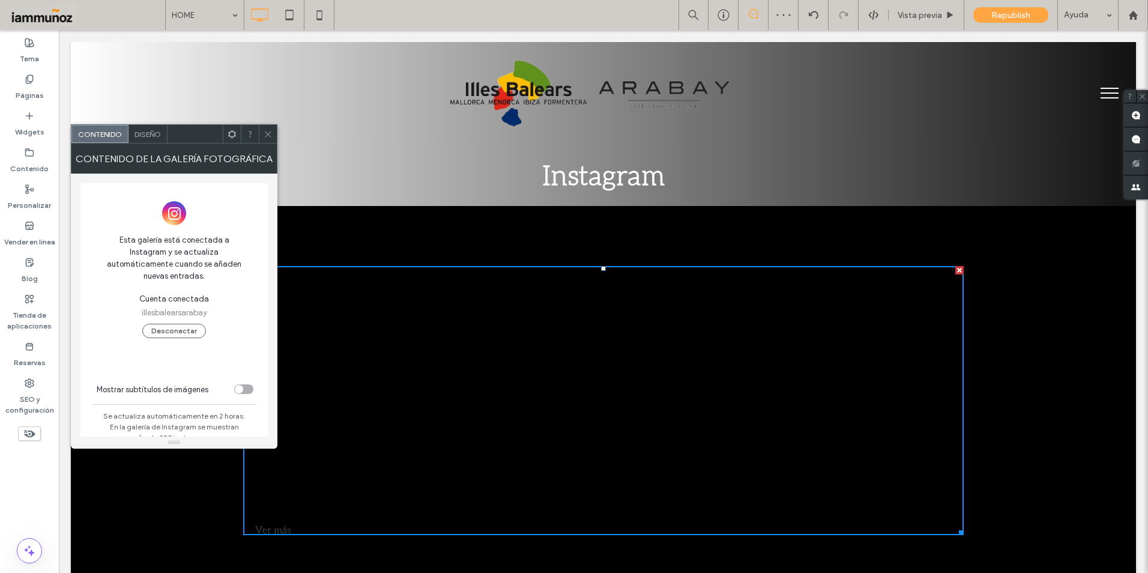
click at [246, 384] on div "toggle" at bounding box center [243, 389] width 19 height 10
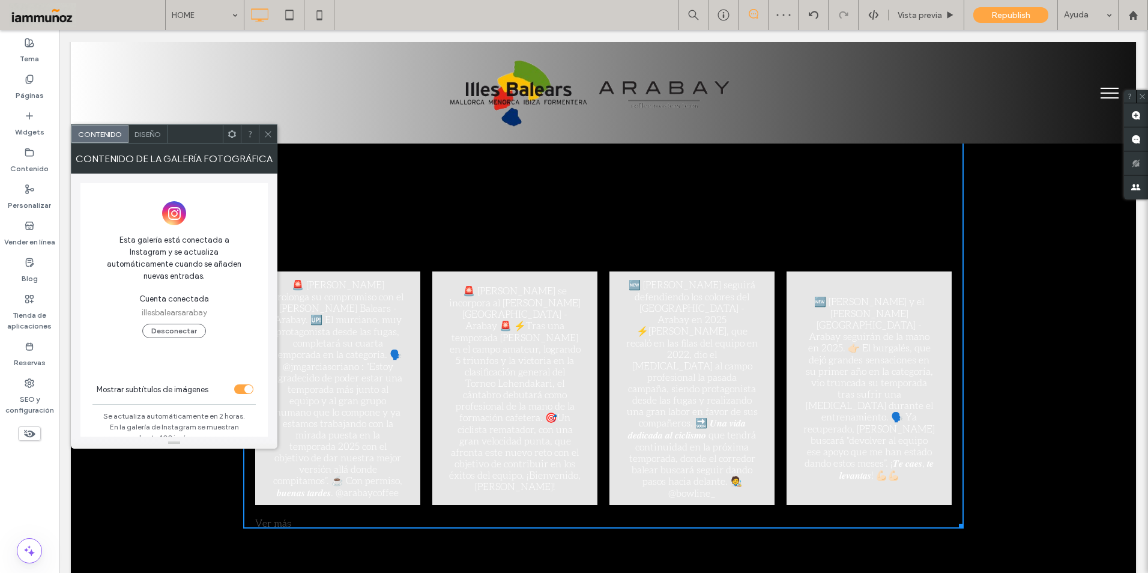
scroll to position [2161, 0]
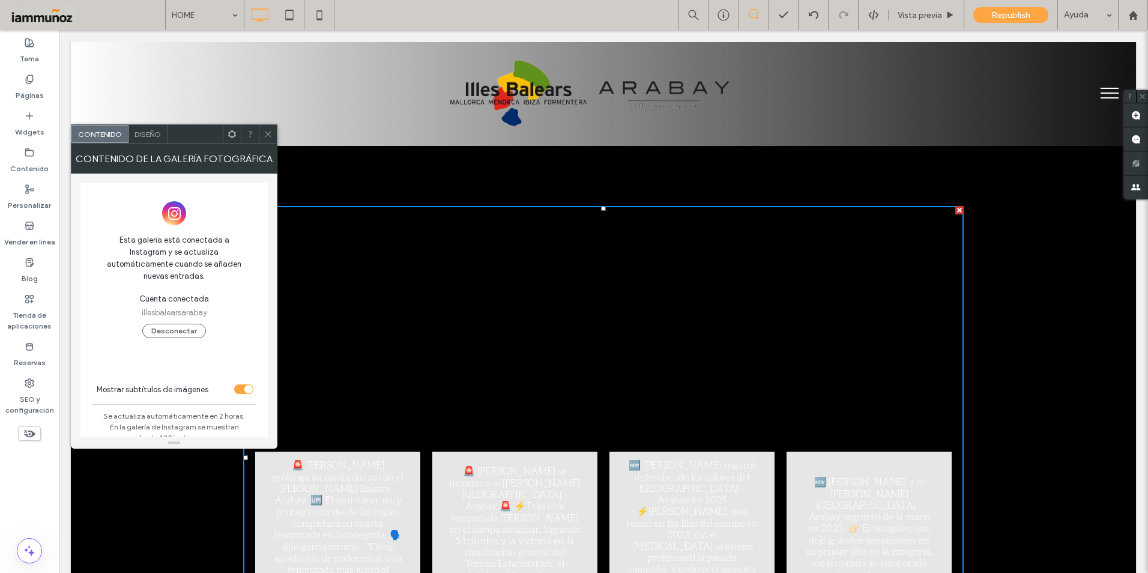
click at [239, 384] on div "toggle" at bounding box center [243, 389] width 19 height 10
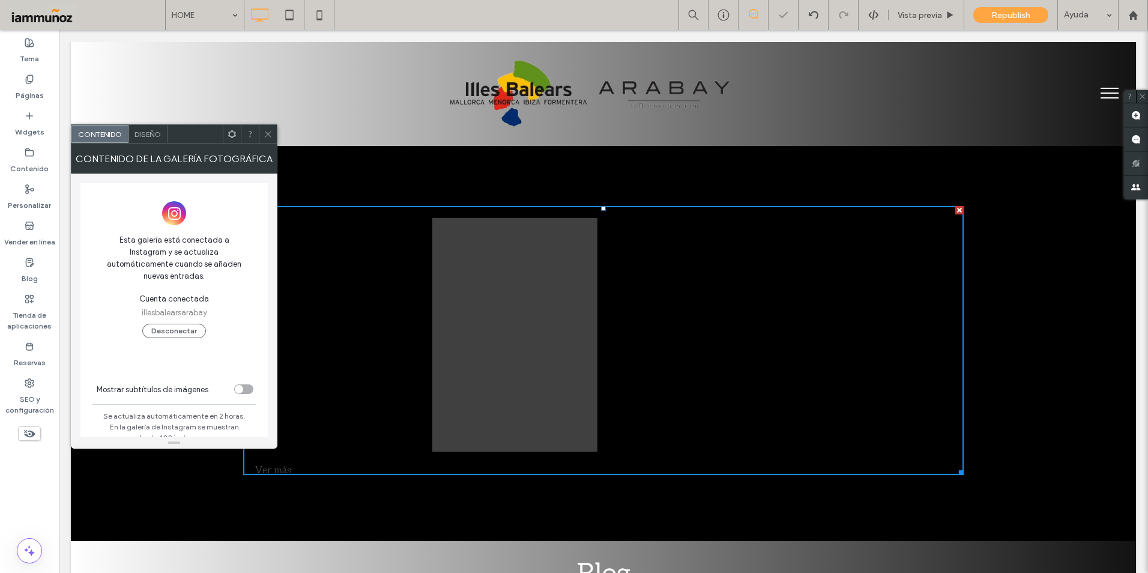
scroll to position [2101, 0]
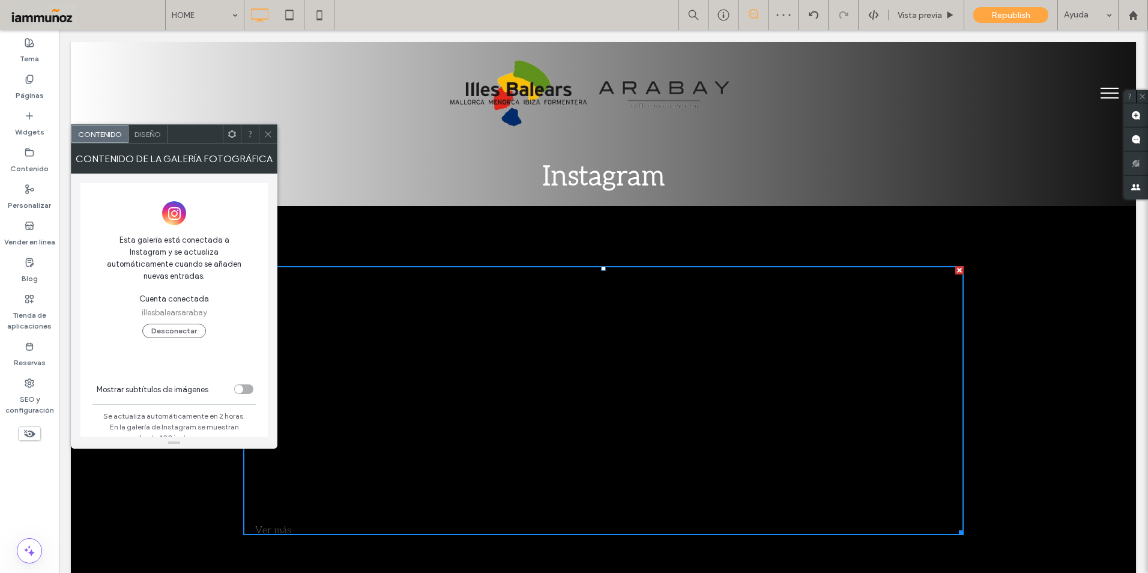
click at [267, 133] on icon at bounding box center [268, 134] width 9 height 9
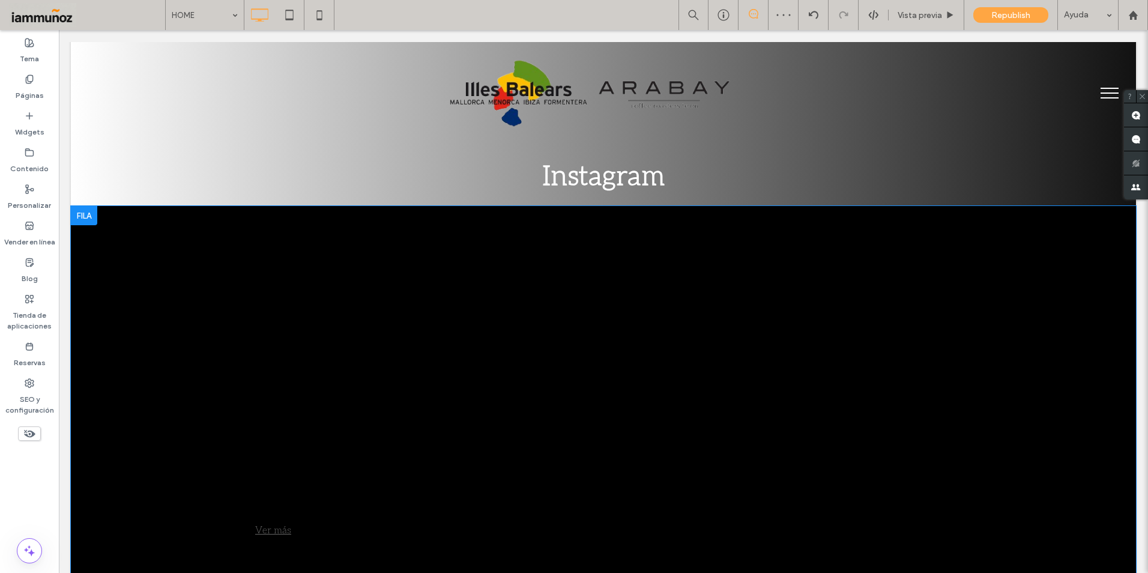
click at [88, 206] on div at bounding box center [84, 215] width 26 height 19
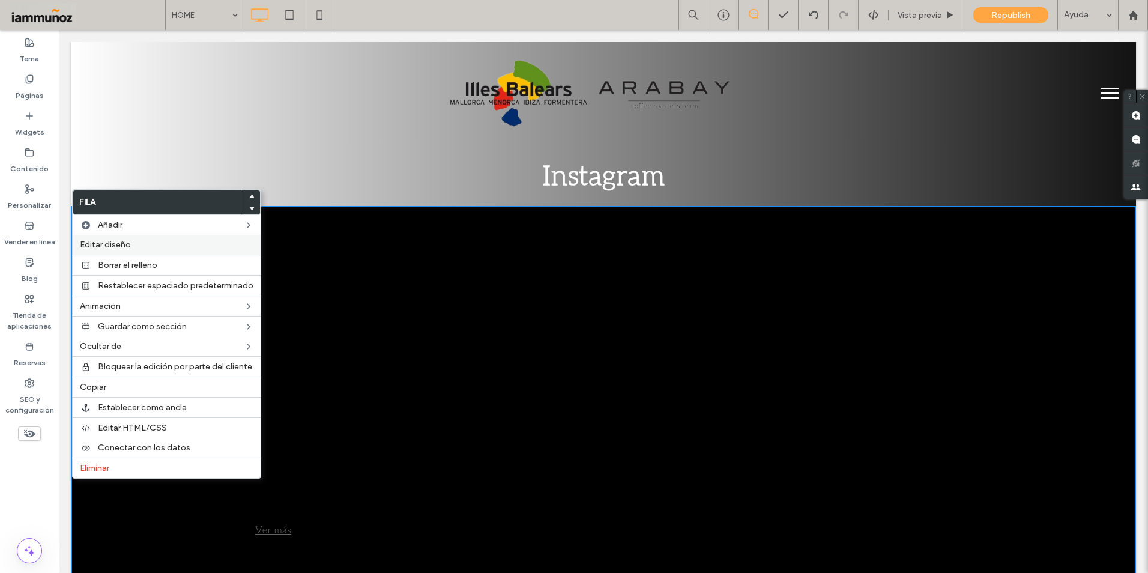
click at [121, 245] on span "Editar diseño" at bounding box center [105, 245] width 51 height 10
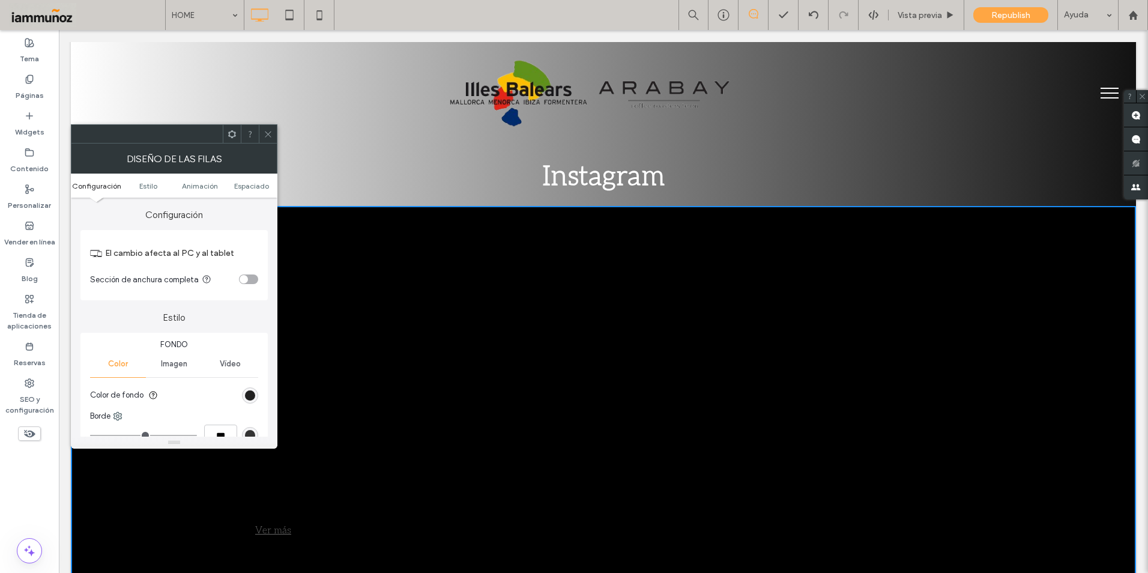
click at [252, 395] on div "linear-gradient(90deg, rgb(0, 0, 0) 39%, rgb(0, 0, 0) 100%)" at bounding box center [250, 395] width 10 height 10
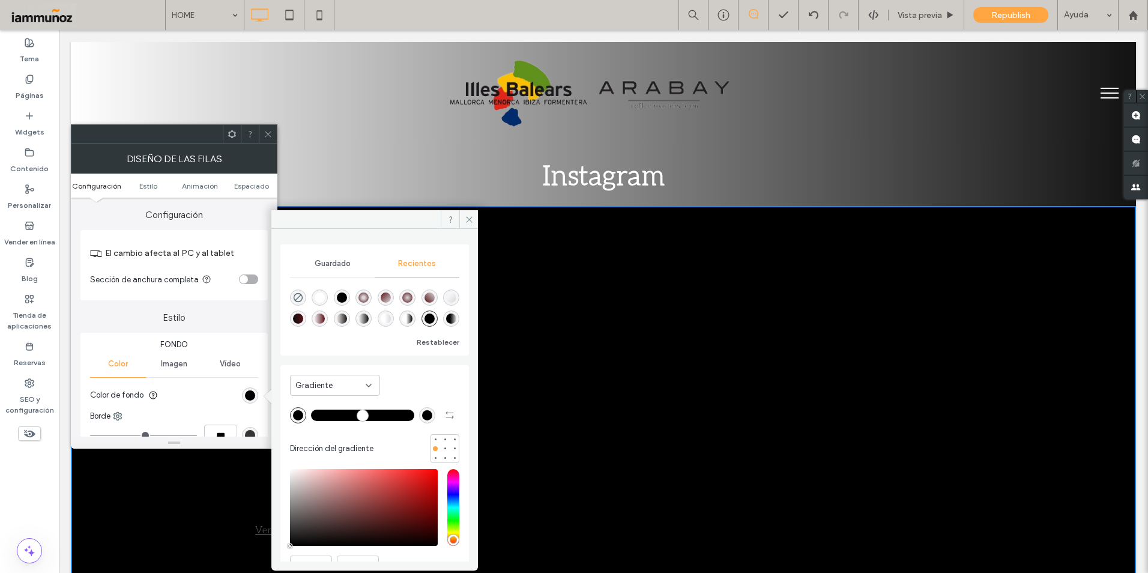
click at [325, 298] on div "rgba(255, 255, 255, 1)" at bounding box center [320, 297] width 10 height 10
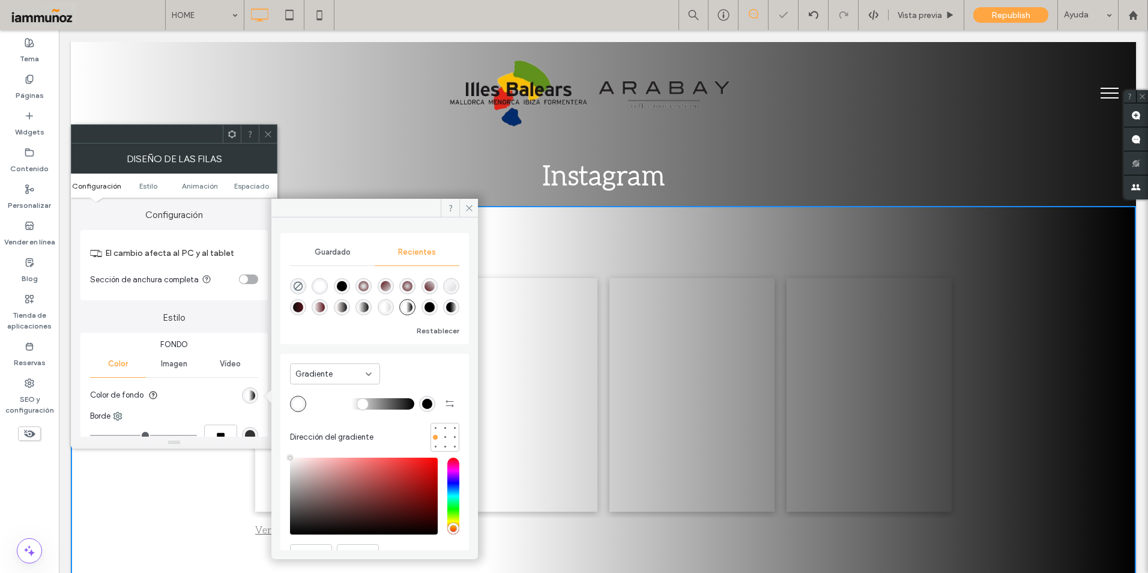
click at [345, 289] on div "rgba(0, 0, 0, 1)" at bounding box center [342, 286] width 10 height 10
type input "*******"
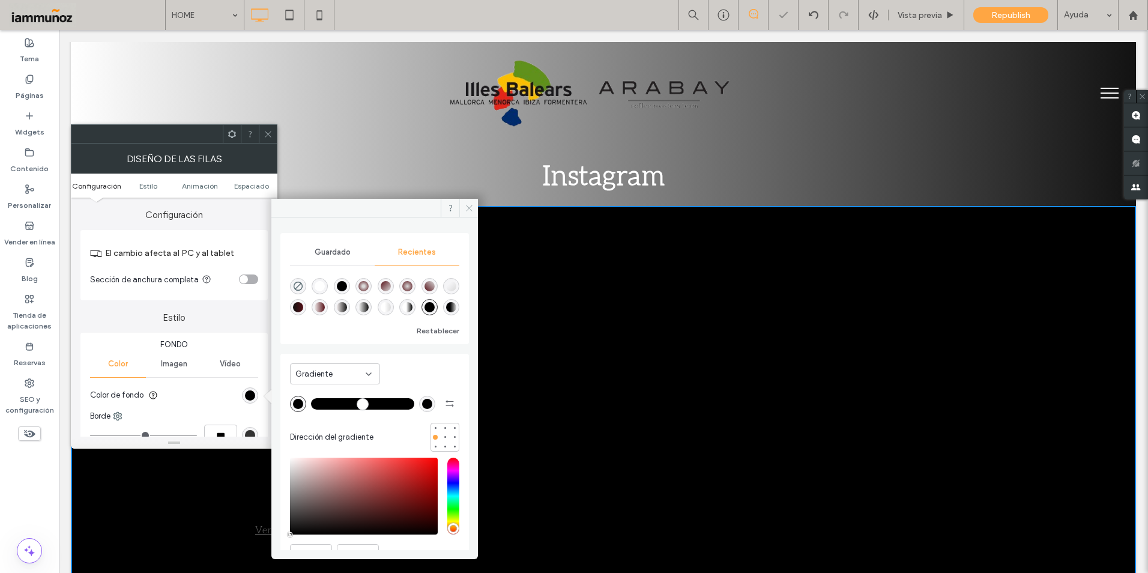
click at [466, 208] on icon at bounding box center [469, 207] width 9 height 9
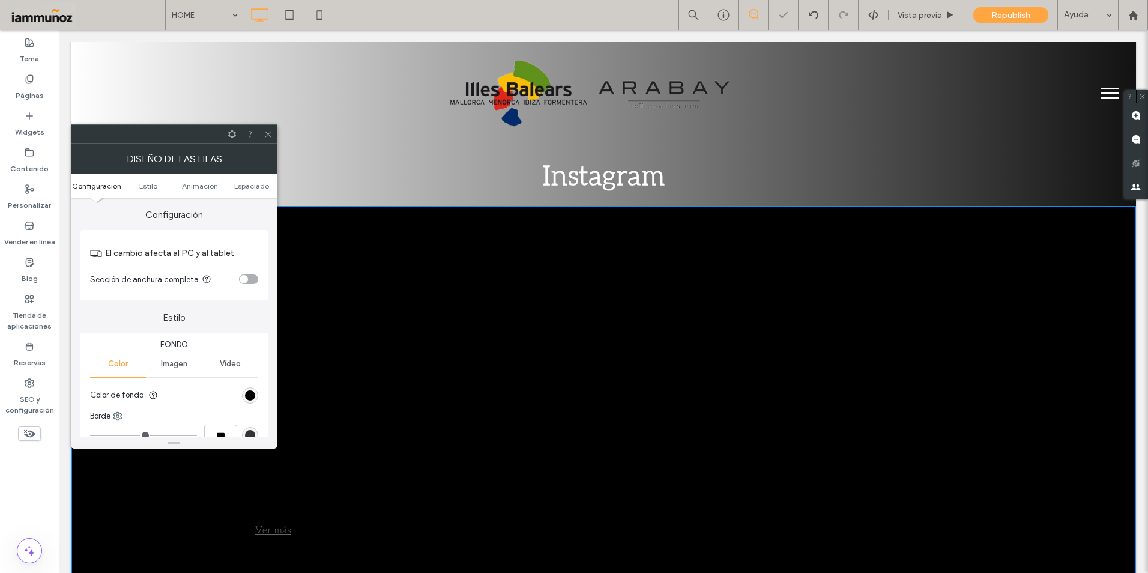
click at [270, 132] on icon at bounding box center [268, 134] width 9 height 9
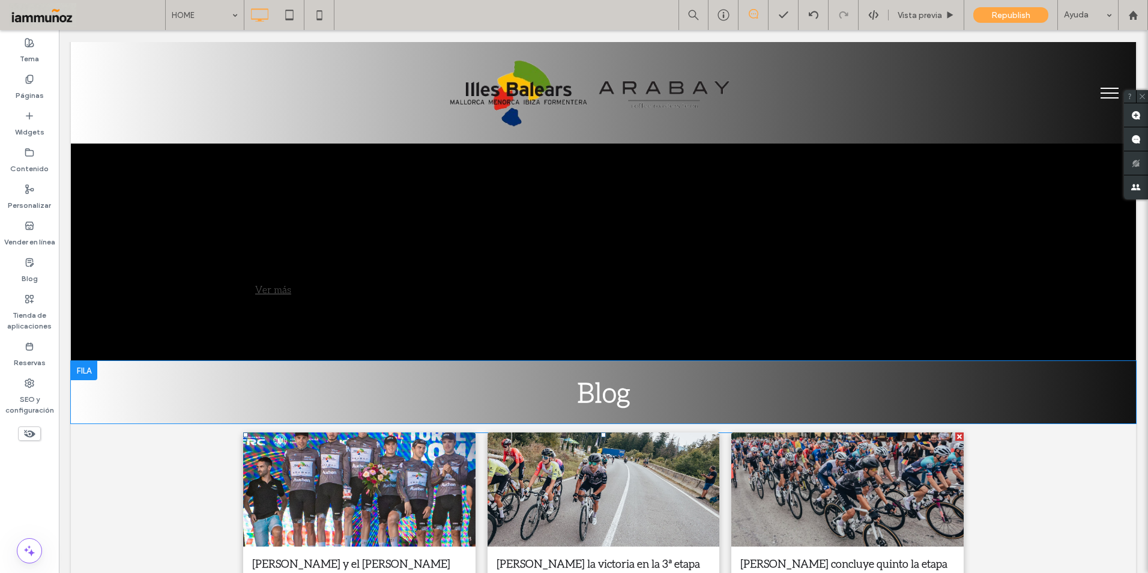
scroll to position [2221, 0]
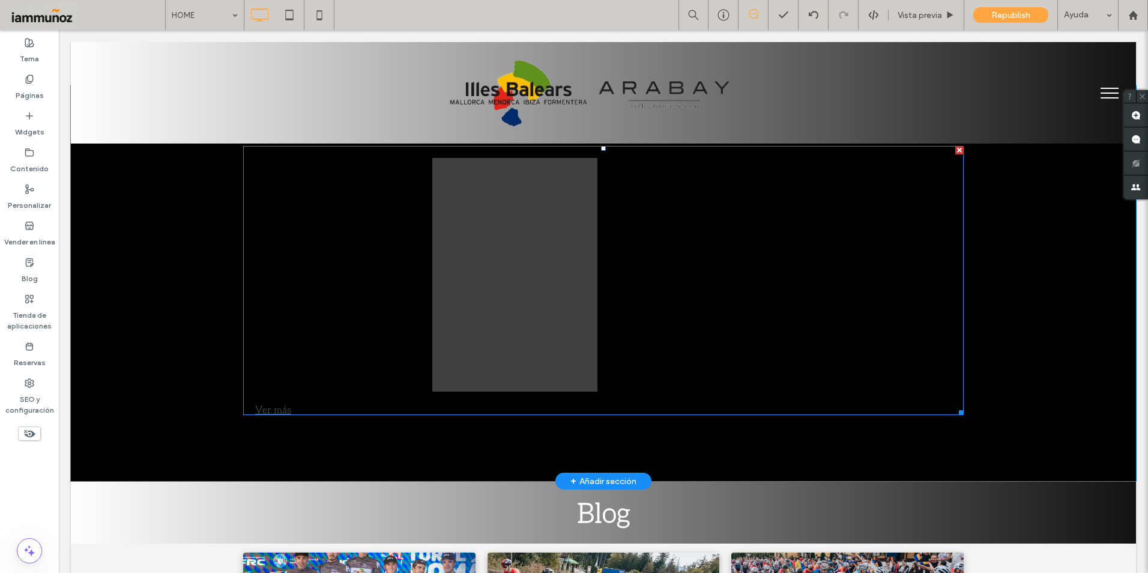
click at [538, 255] on link at bounding box center [514, 274] width 175 height 247
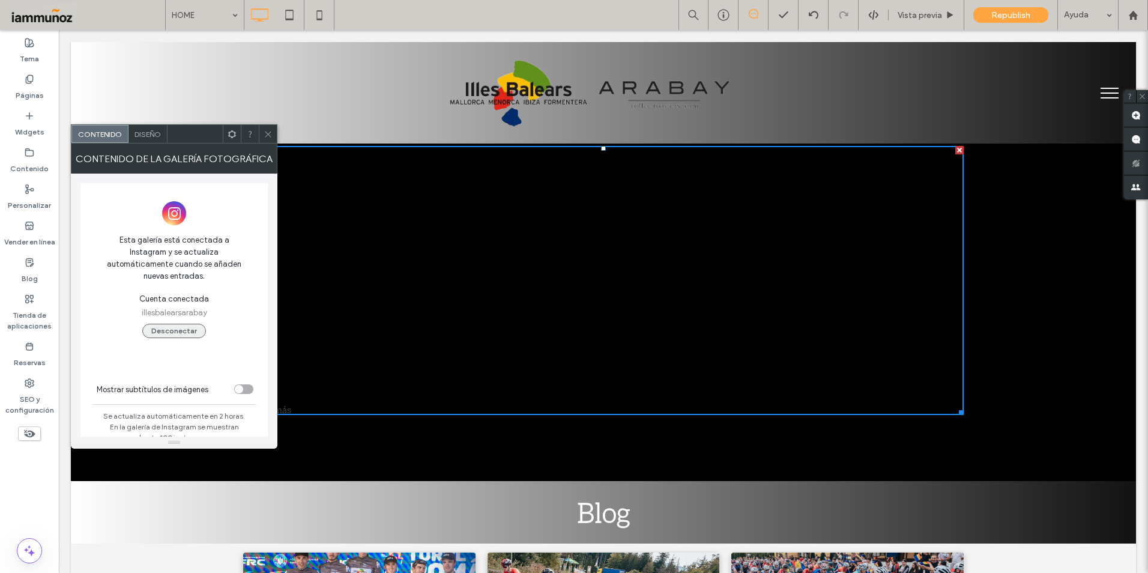
click at [191, 324] on button "Desconectar" at bounding box center [174, 331] width 64 height 14
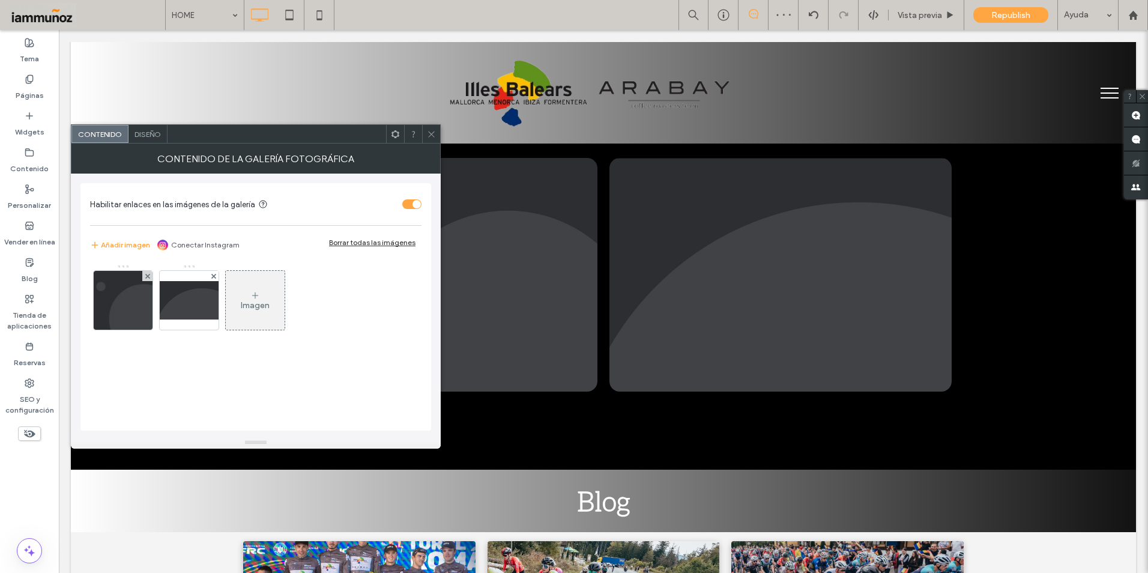
click at [429, 137] on icon at bounding box center [431, 134] width 9 height 9
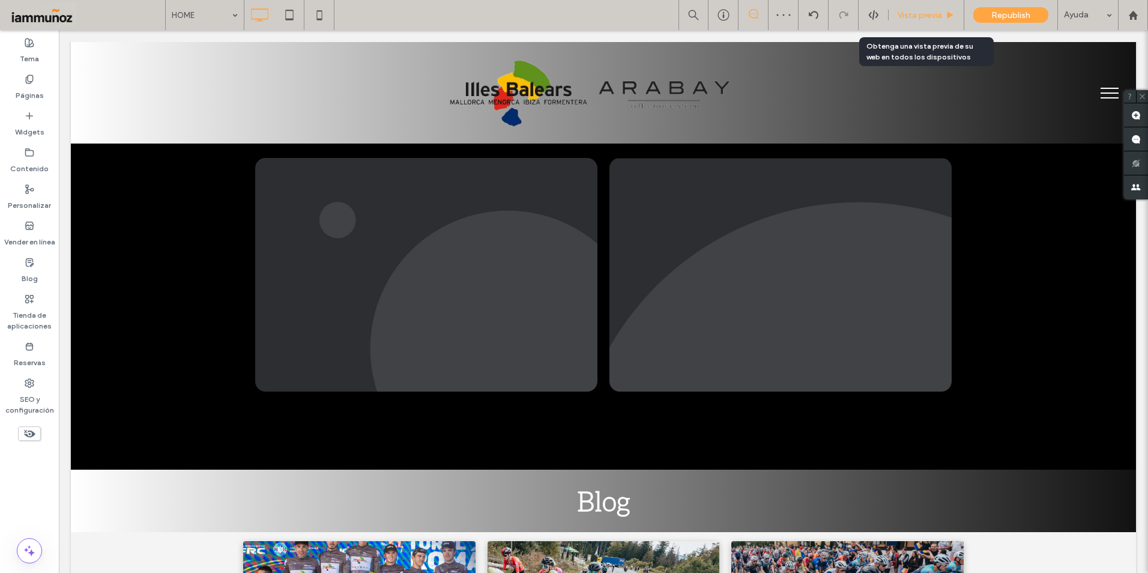
click at [929, 17] on span "Vista previa" at bounding box center [919, 15] width 44 height 10
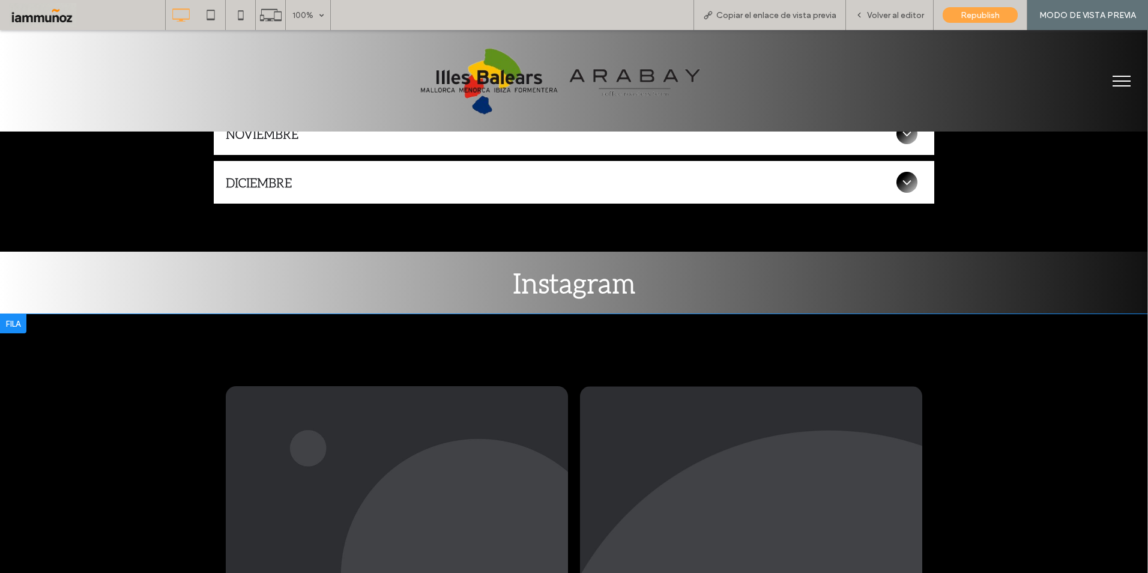
scroll to position [2221, 0]
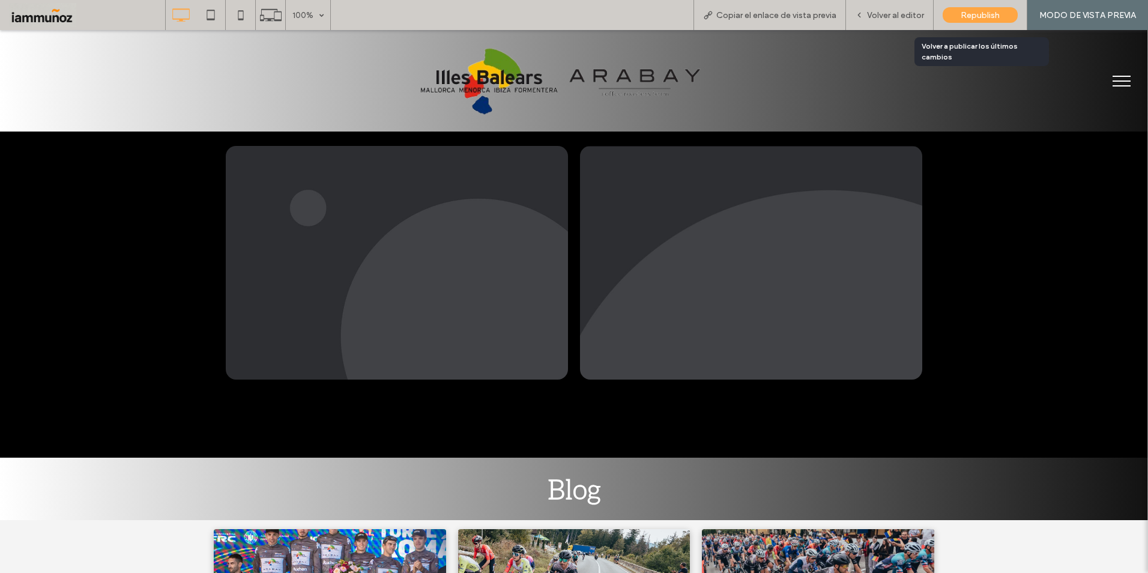
click at [980, 14] on span "Republish" at bounding box center [979, 15] width 39 height 10
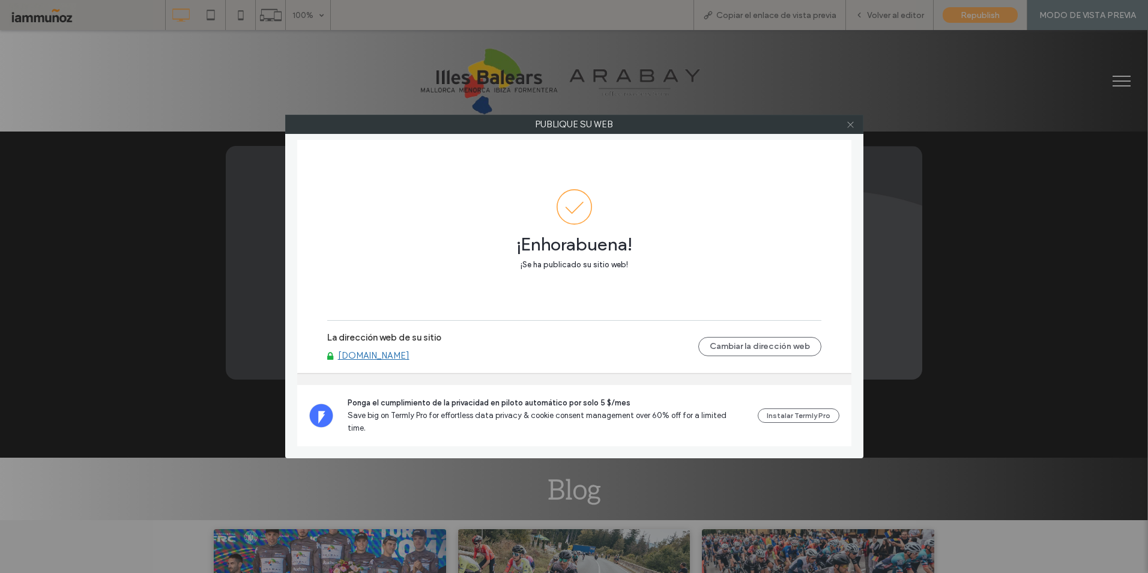
click at [852, 125] on icon at bounding box center [850, 124] width 9 height 9
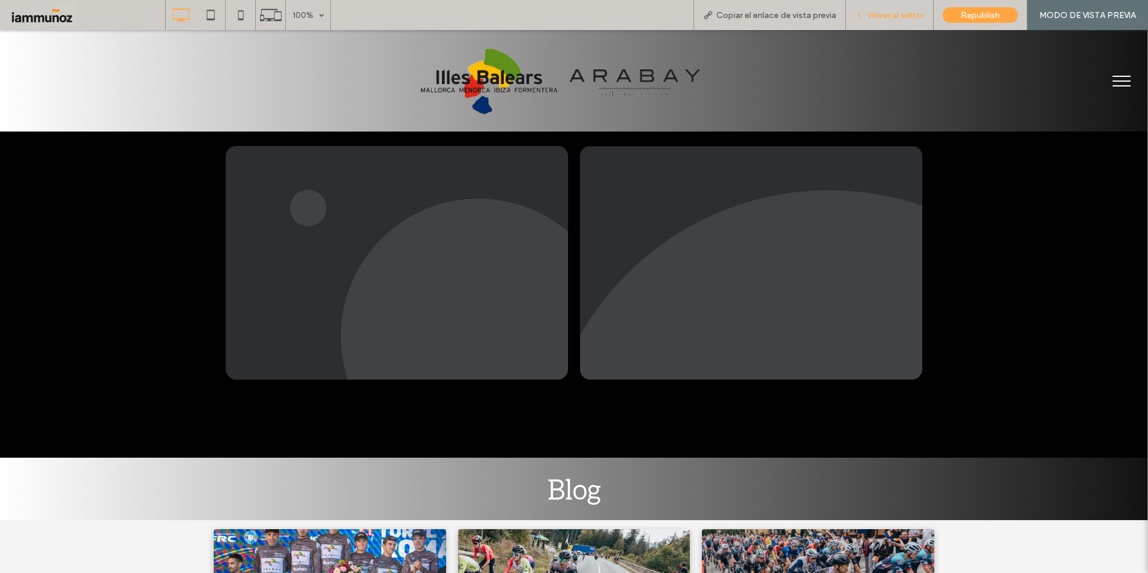
click at [897, 17] on span "Volver al editor" at bounding box center [895, 15] width 57 height 10
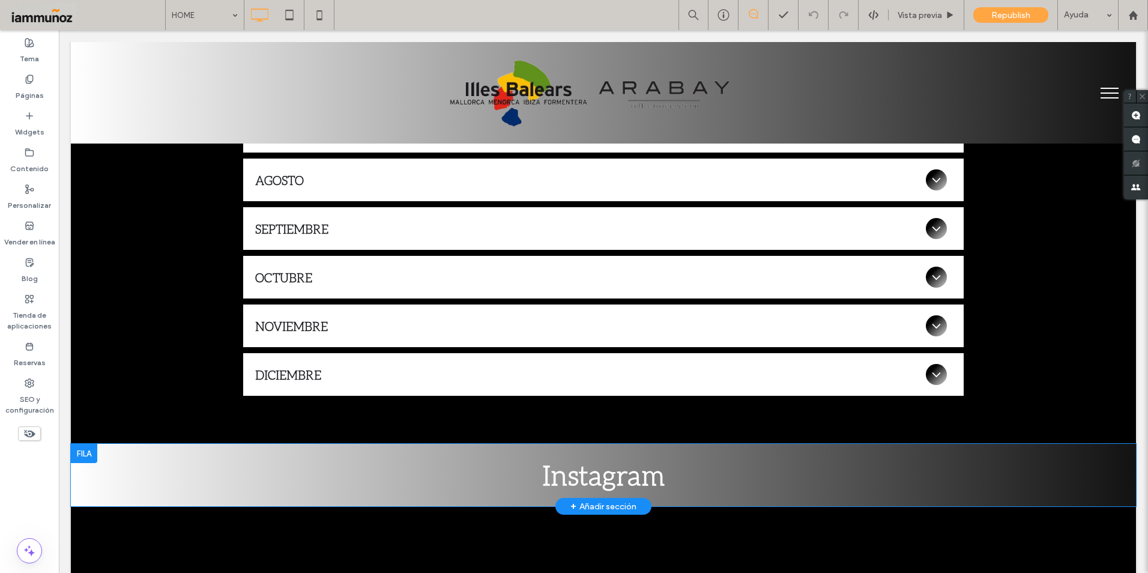
scroll to position [2041, 0]
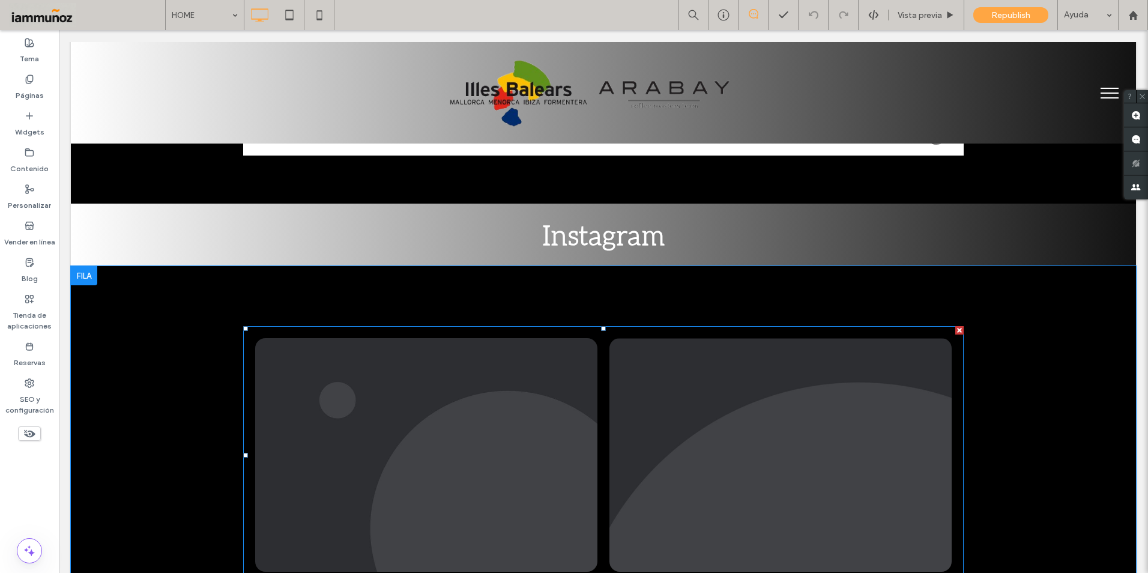
click at [454, 409] on link at bounding box center [426, 455] width 342 height 234
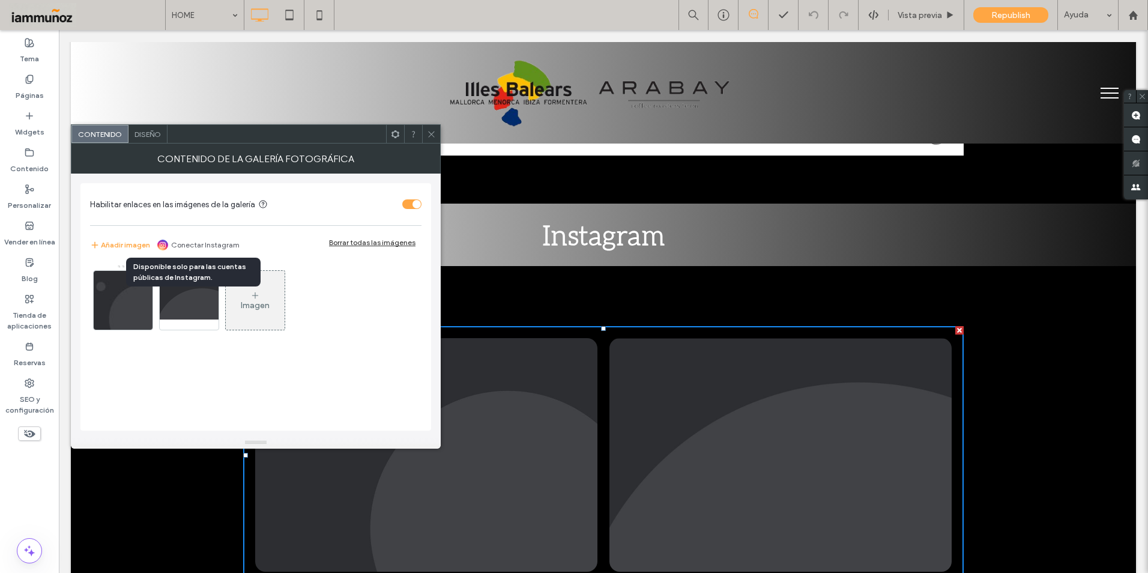
click at [195, 243] on link "Conectar Instagram" at bounding box center [205, 245] width 68 height 11
click at [196, 245] on link "Conectar Instagram" at bounding box center [205, 245] width 68 height 11
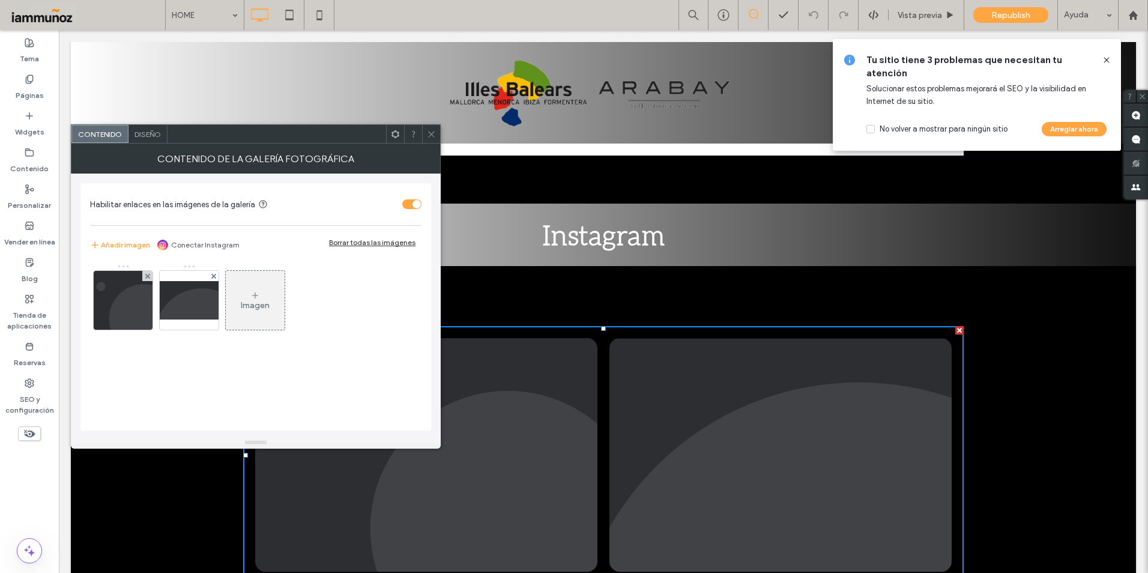
click at [212, 242] on link "Conectar Instagram" at bounding box center [205, 245] width 68 height 11
click at [432, 131] on icon at bounding box center [431, 134] width 9 height 9
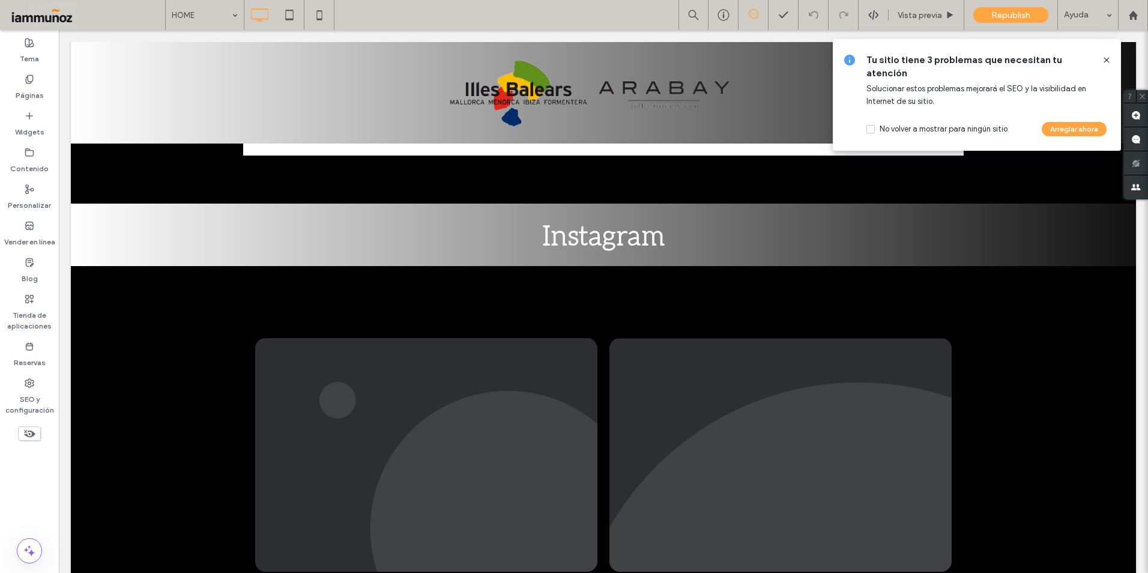
click at [1104, 59] on icon at bounding box center [1106, 60] width 10 height 10
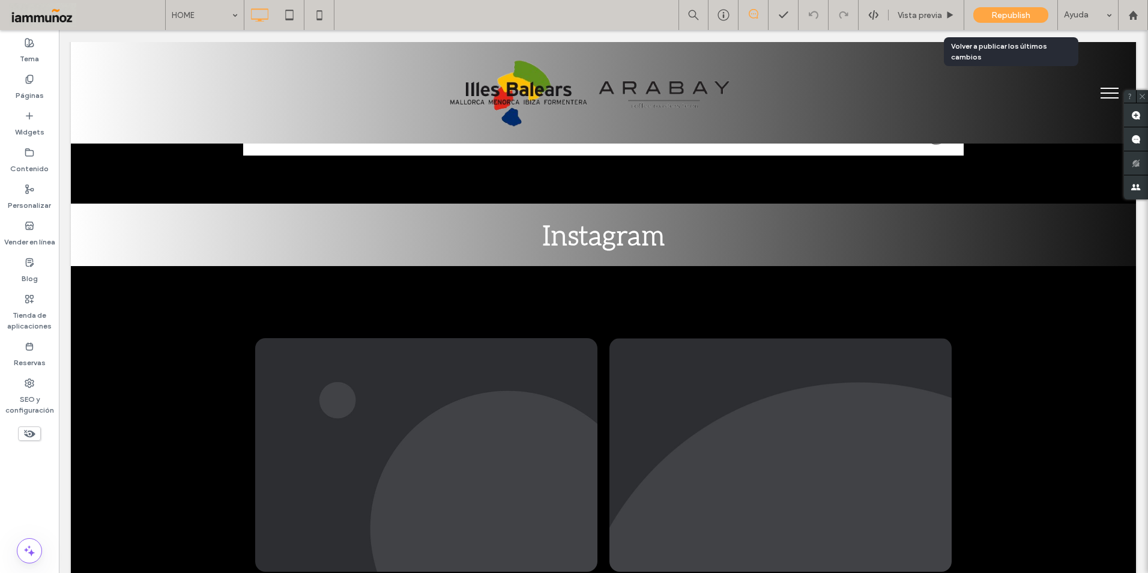
click at [995, 14] on span "Republish" at bounding box center [1010, 15] width 39 height 10
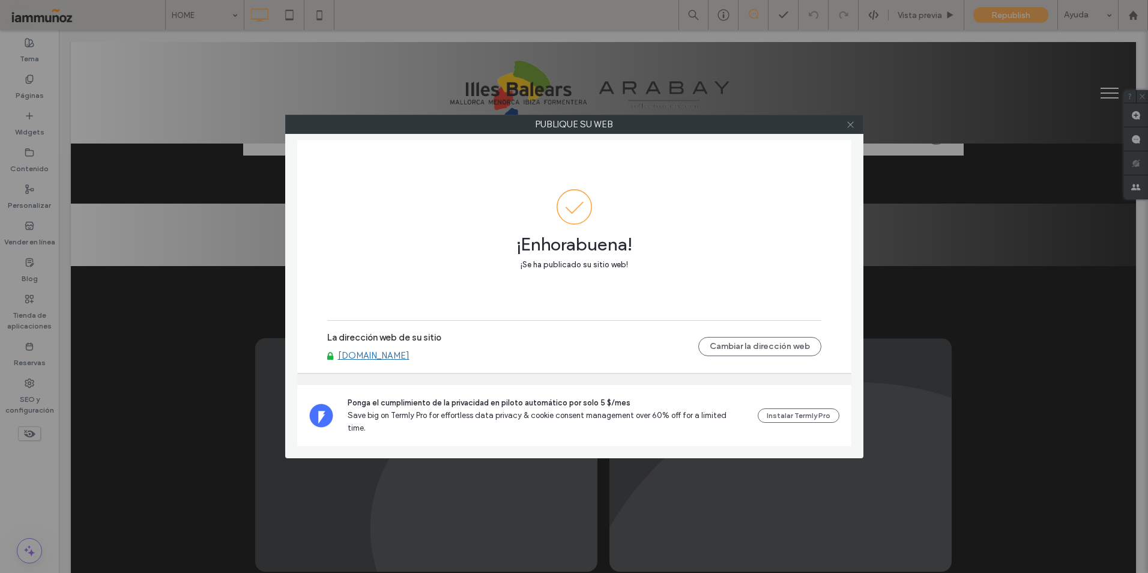
click at [853, 122] on use at bounding box center [850, 124] width 6 height 6
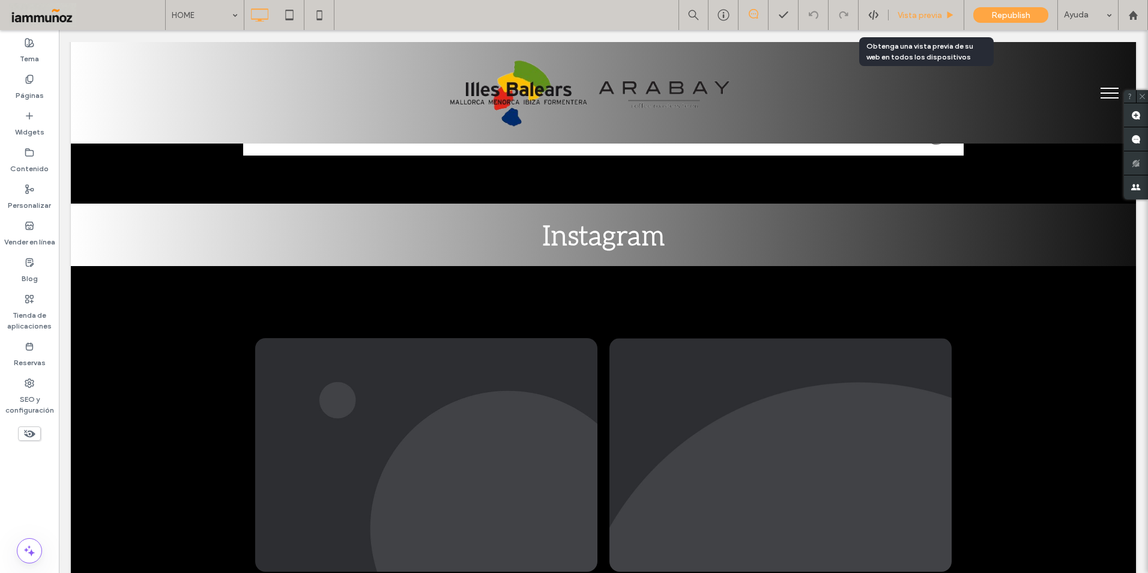
click at [920, 15] on span "Vista previa" at bounding box center [919, 15] width 44 height 10
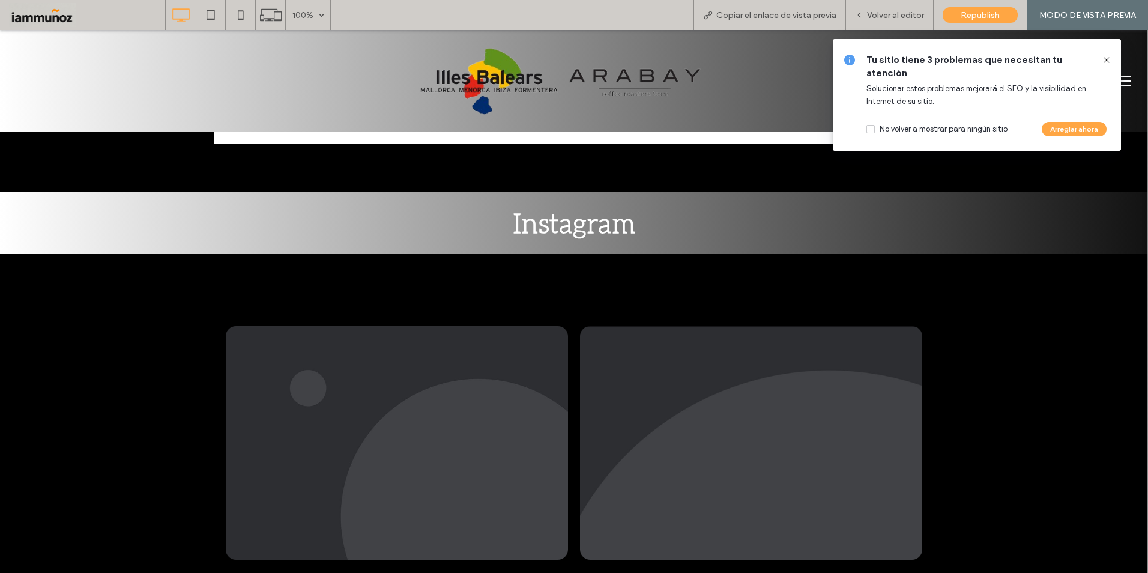
drag, startPoint x: 1106, startPoint y: 59, endPoint x: 1086, endPoint y: 38, distance: 28.5
click at [1106, 59] on use at bounding box center [1105, 59] width 5 height 5
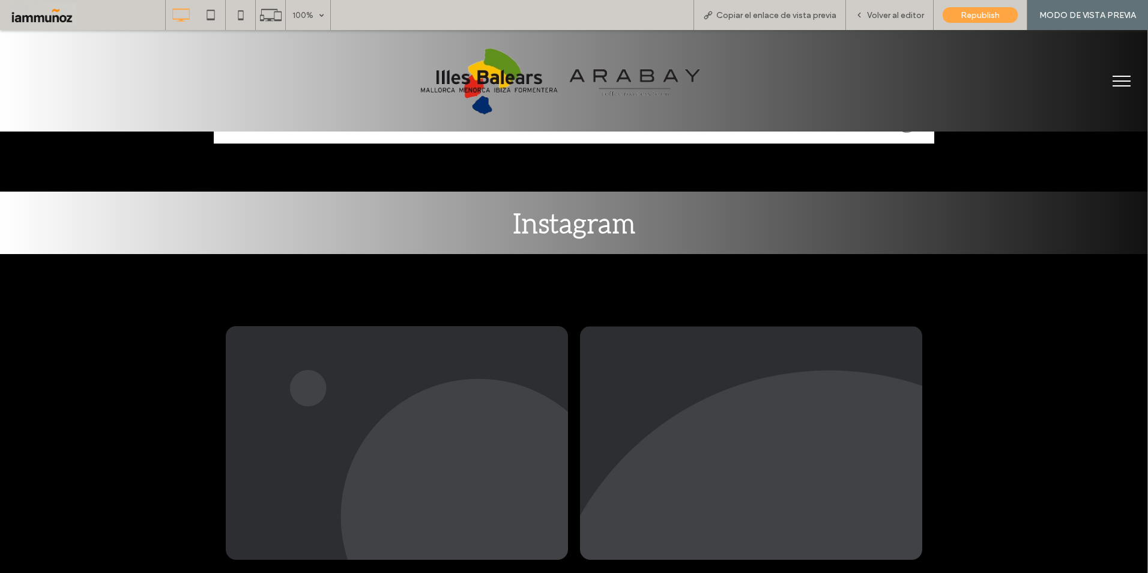
click at [445, 398] on link at bounding box center [397, 443] width 342 height 234
click at [887, 10] on span "Volver al editor" at bounding box center [895, 15] width 57 height 10
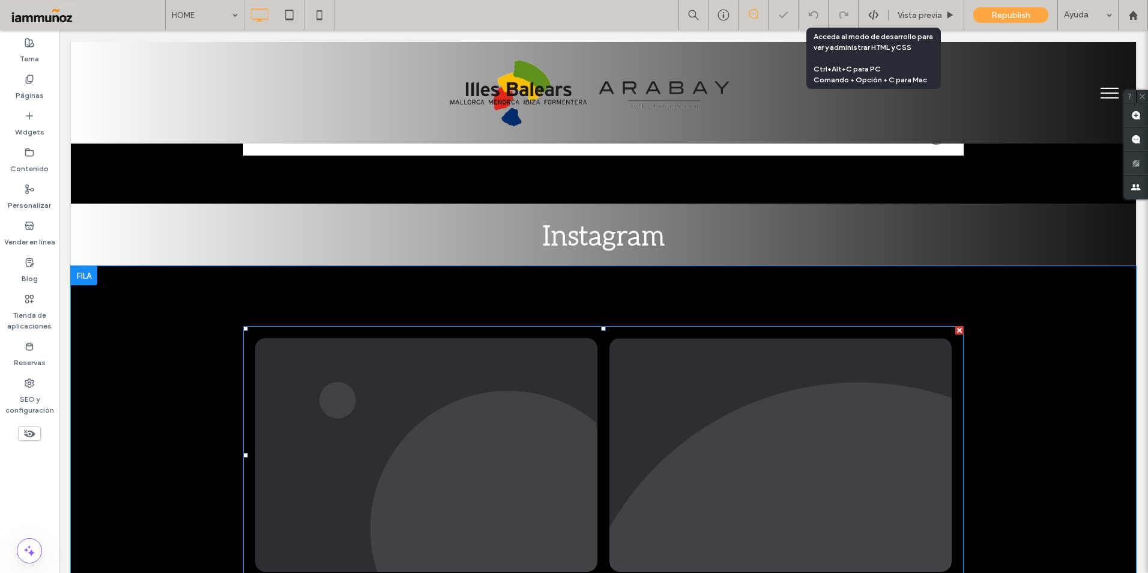
click at [687, 420] on link at bounding box center [780, 455] width 342 height 234
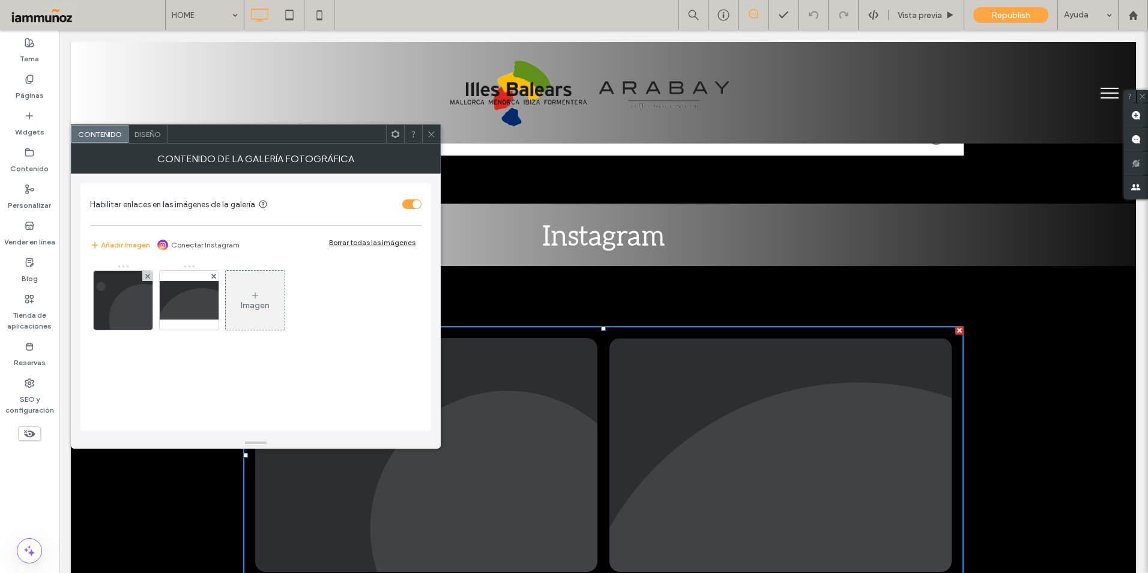
click at [431, 135] on icon at bounding box center [431, 134] width 9 height 9
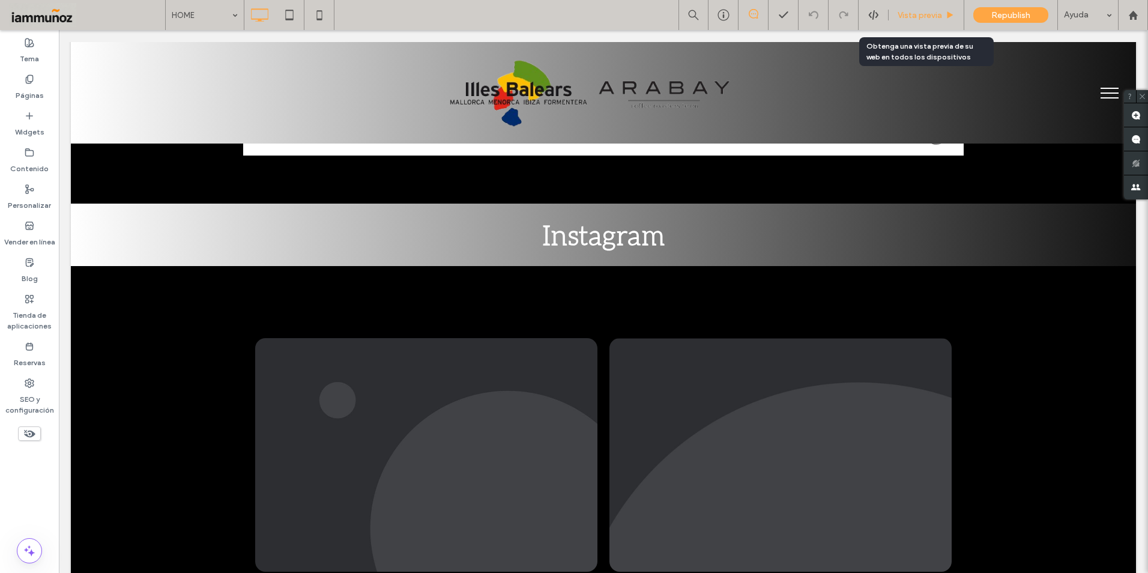
click at [925, 20] on span "Vista previa" at bounding box center [919, 15] width 44 height 10
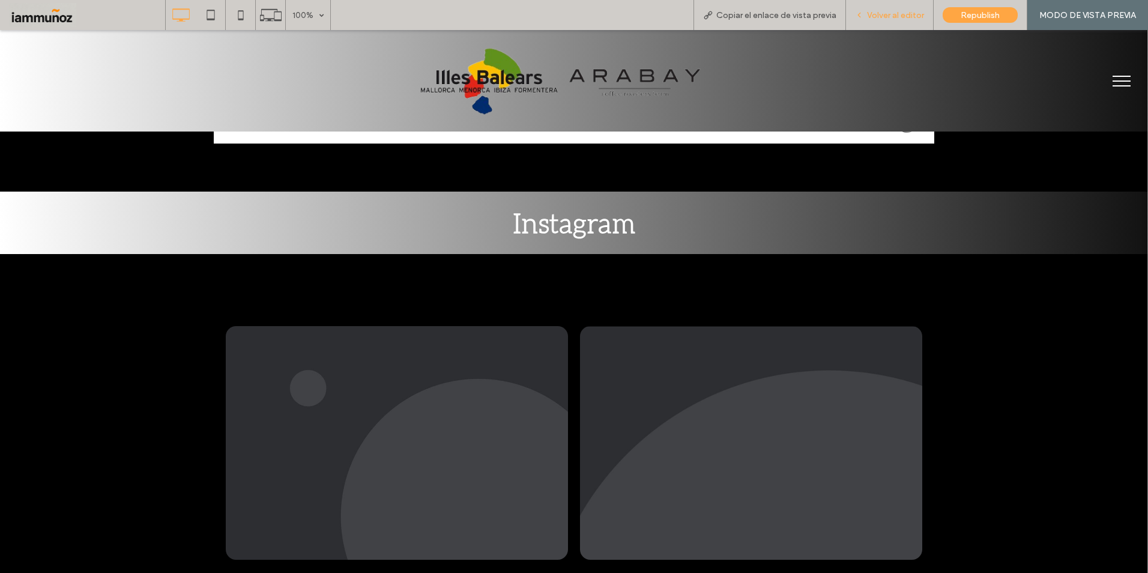
click at [902, 14] on span "Volver al editor" at bounding box center [895, 15] width 57 height 10
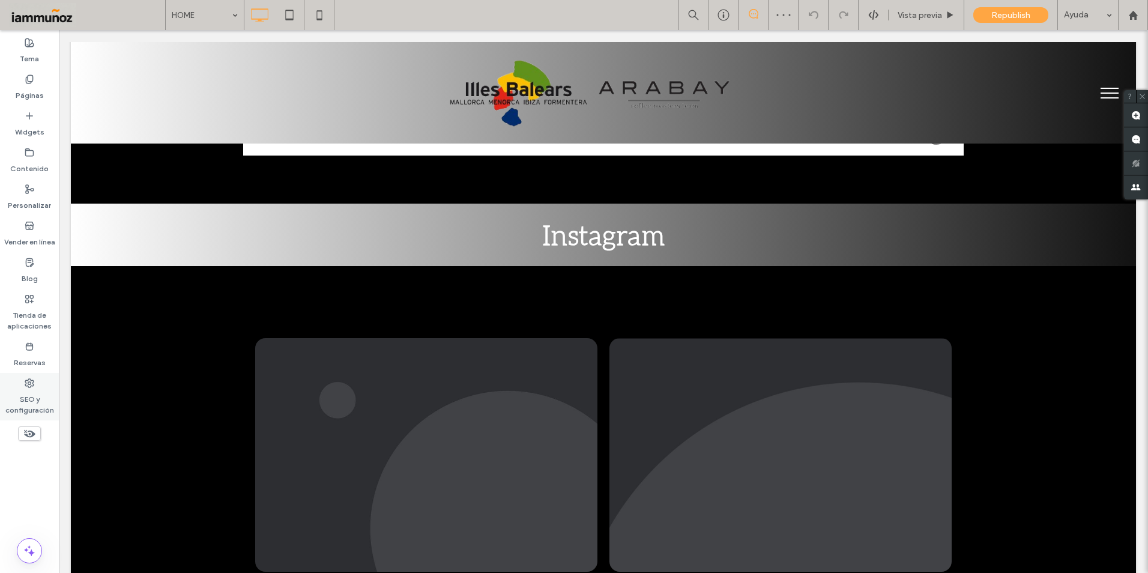
click at [31, 400] on label "SEO y configuración" at bounding box center [29, 402] width 59 height 28
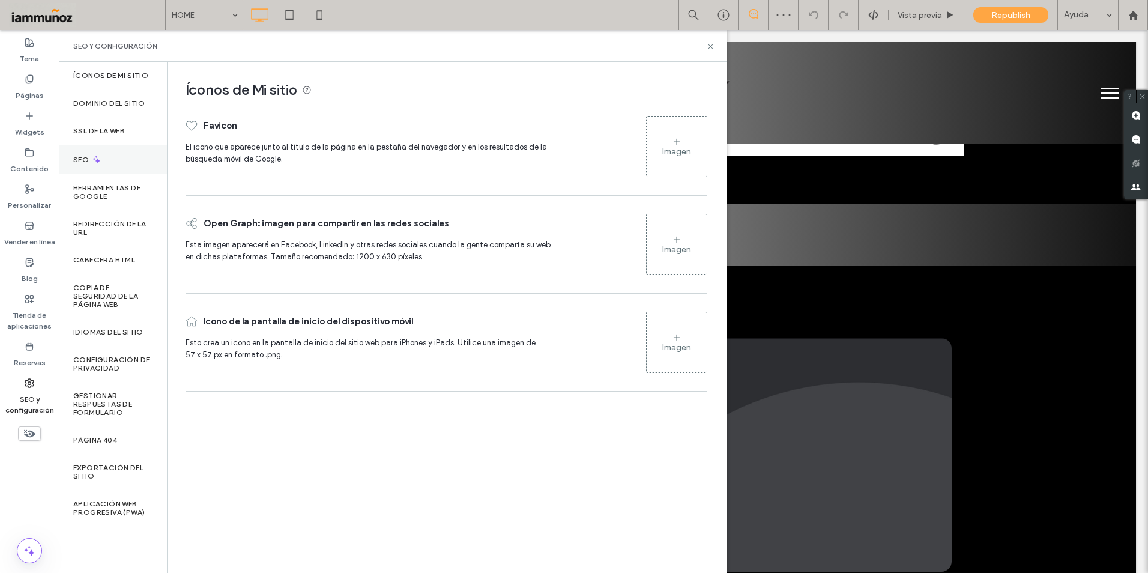
click at [93, 156] on icon at bounding box center [96, 159] width 10 height 10
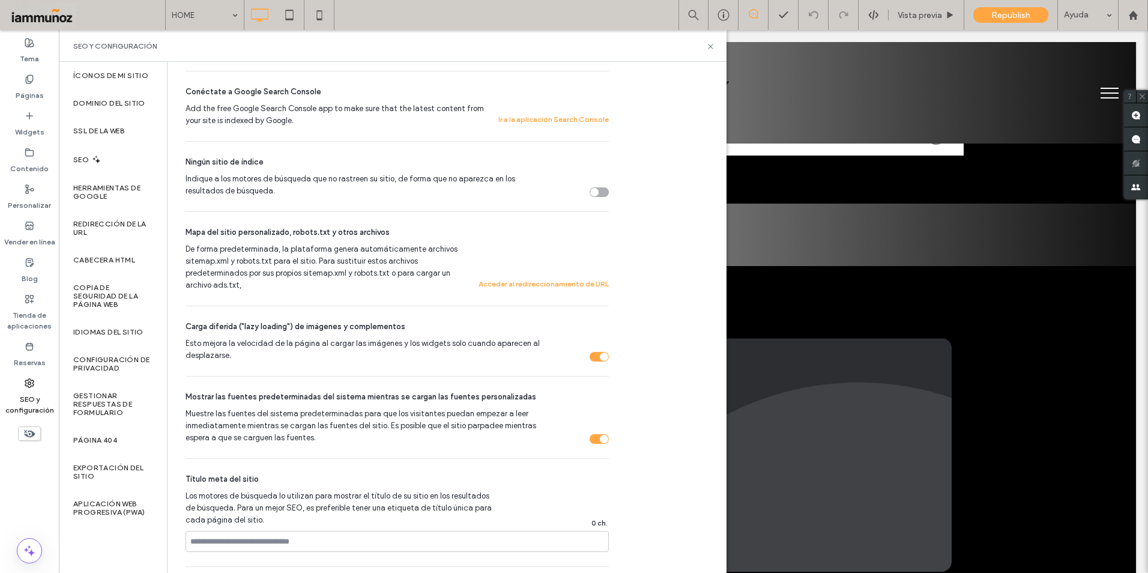
scroll to position [540, 0]
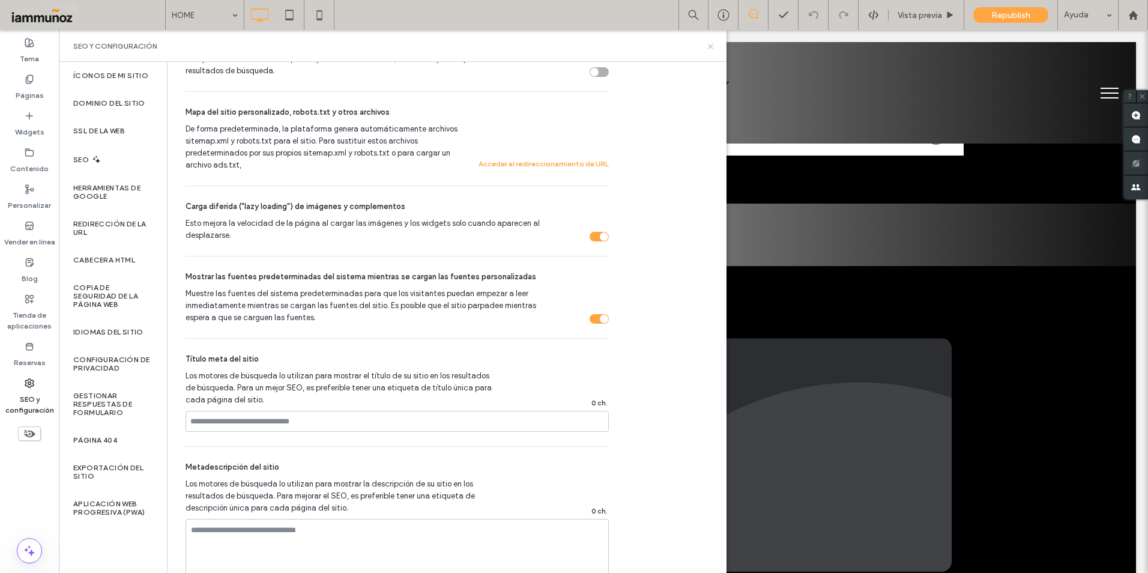
click at [710, 46] on icon at bounding box center [710, 46] width 9 height 9
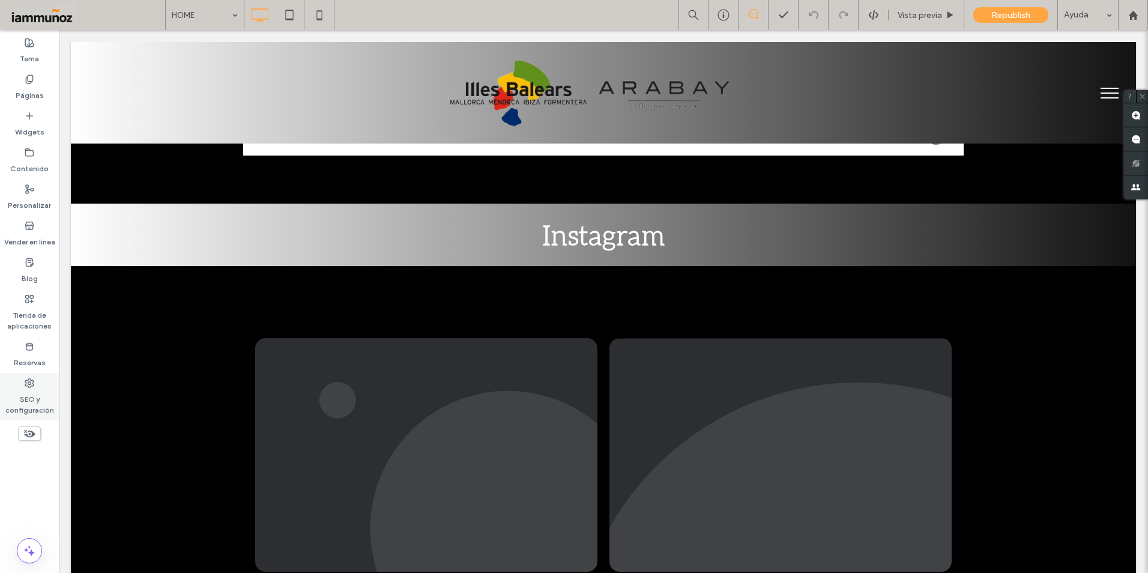
click at [26, 388] on label "SEO y configuración" at bounding box center [29, 402] width 59 height 28
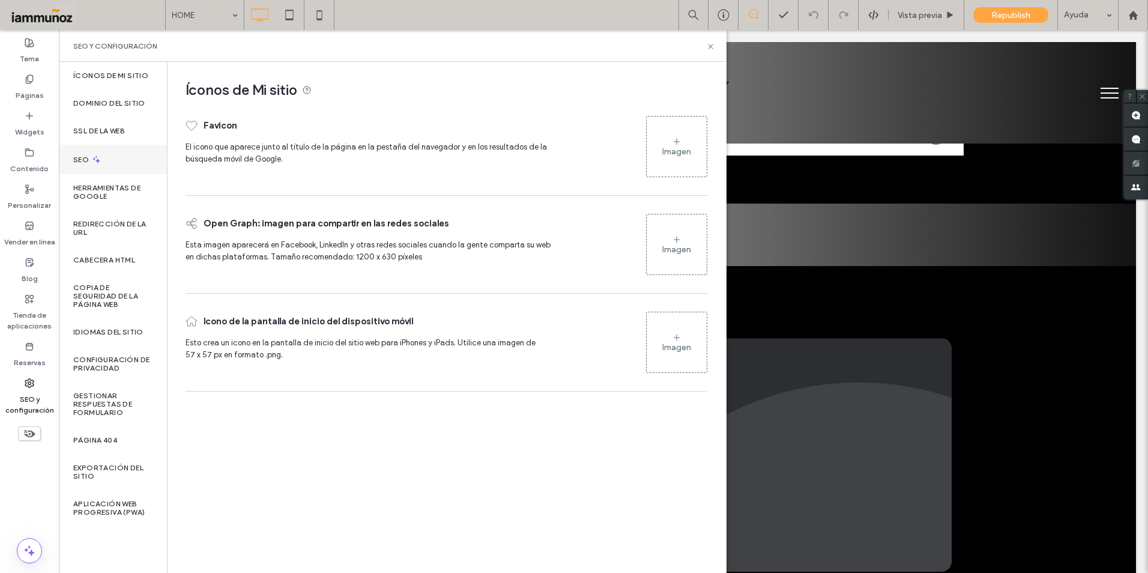
click at [107, 161] on div "SEO" at bounding box center [113, 159] width 108 height 29
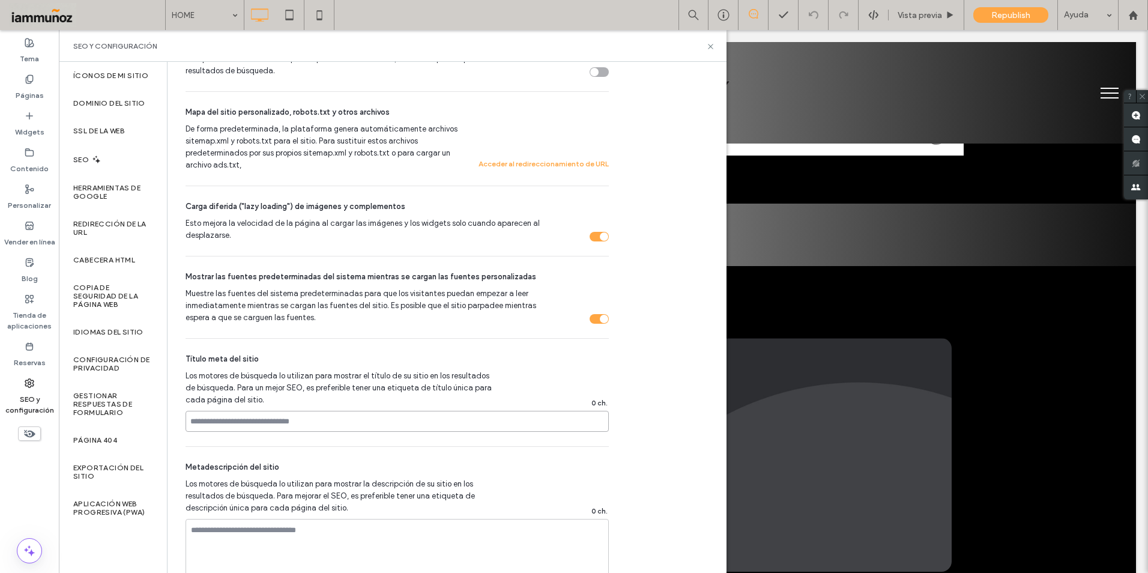
click at [332, 421] on input at bounding box center [396, 421] width 423 height 21
paste input "**********"
type input "**********"
click at [450, 447] on div "Metadescripción del sitio Los motores de búsqueda lo utilizan para mostrar la d…" at bounding box center [396, 521] width 423 height 149
click at [230, 532] on textarea at bounding box center [396, 549] width 423 height 60
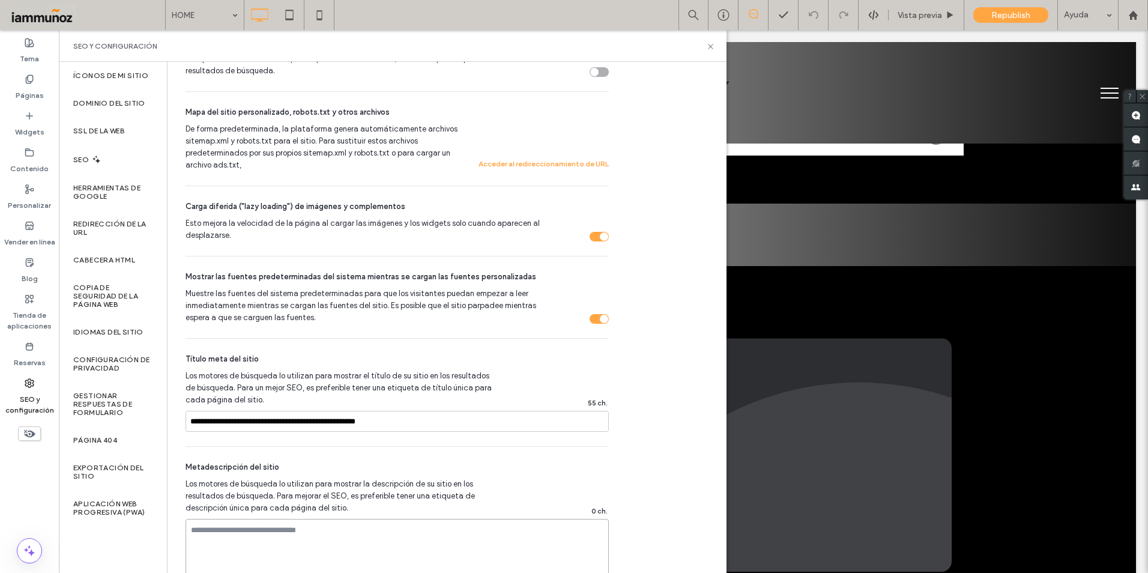
paste textarea "**********"
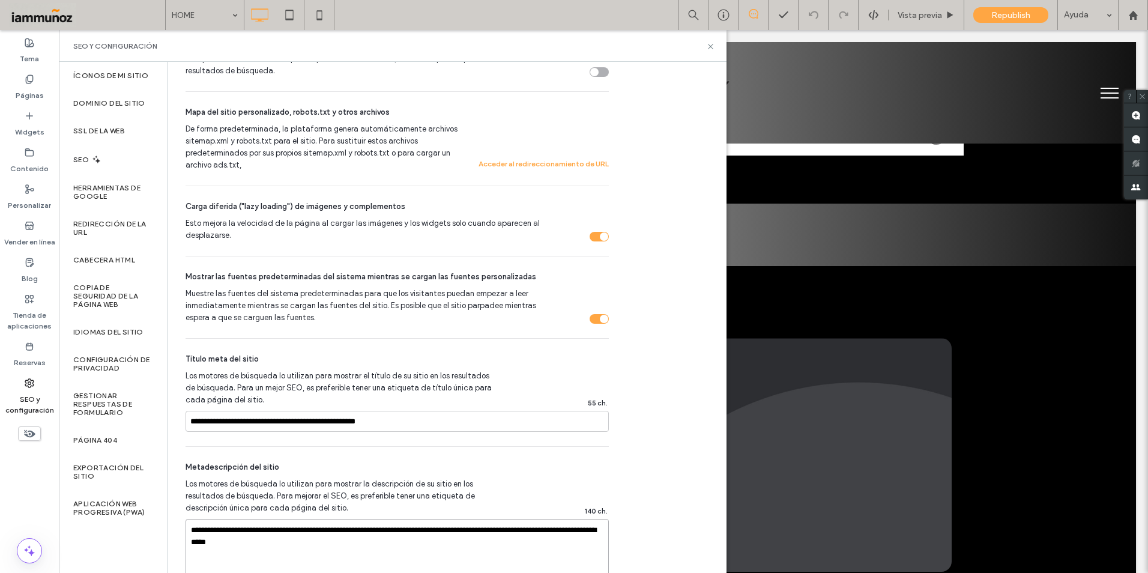
type textarea "**********"
click at [511, 480] on div "Los motores de búsqueda lo utilizan para mostrar la descripción de su sitio en …" at bounding box center [396, 496] width 423 height 36
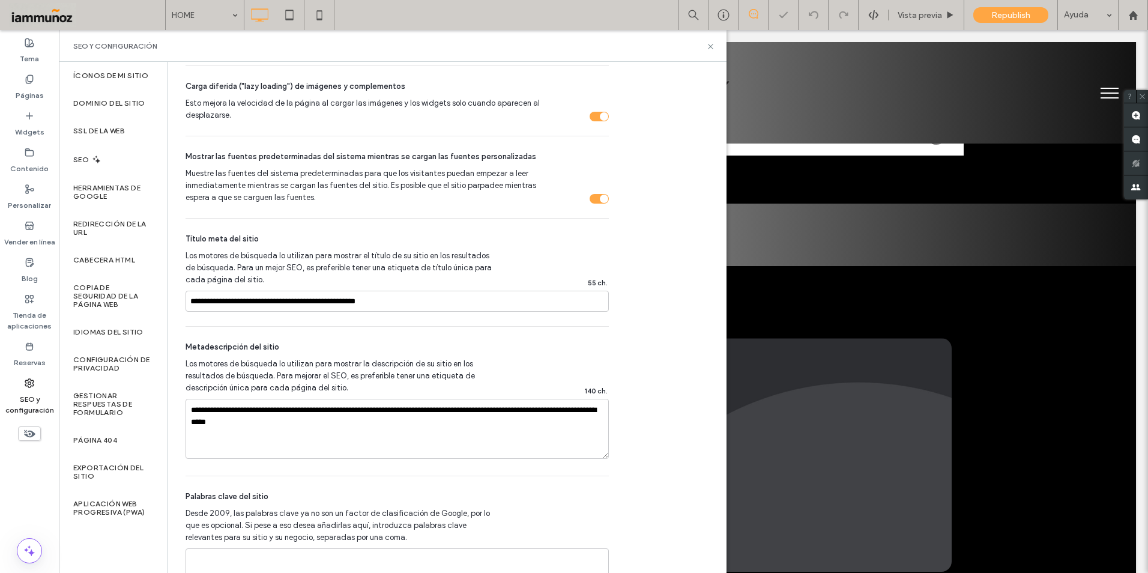
scroll to position [720, 0]
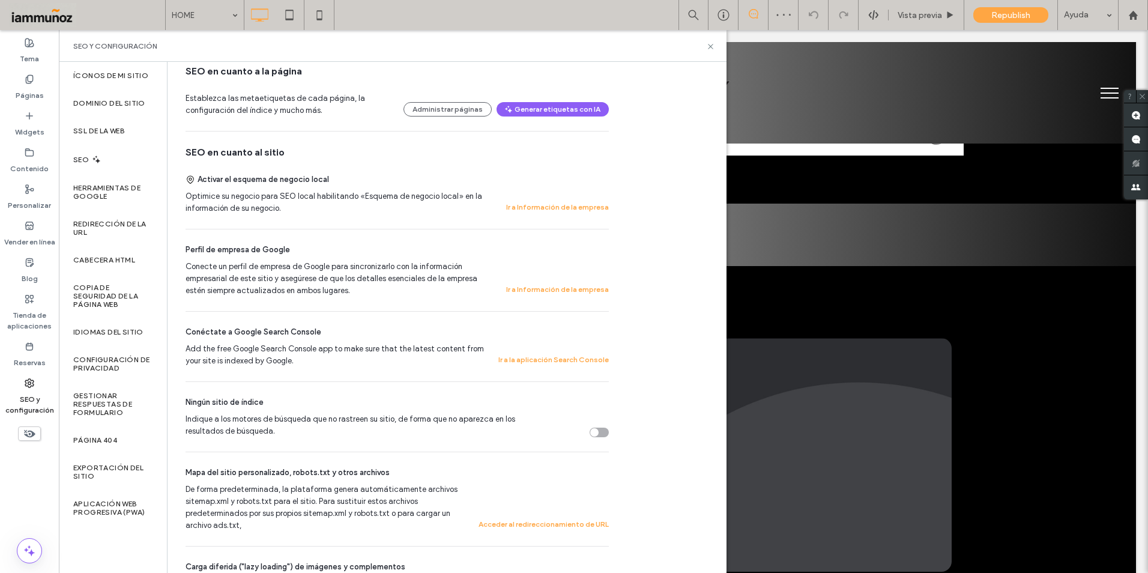
scroll to position [480, 0]
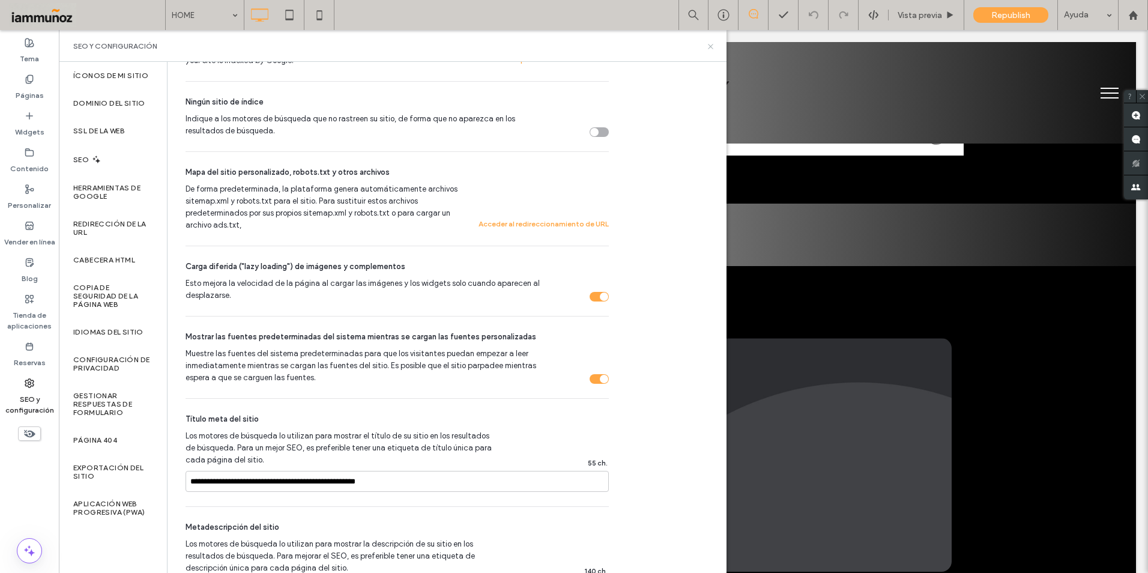
click at [710, 50] on icon at bounding box center [710, 46] width 9 height 9
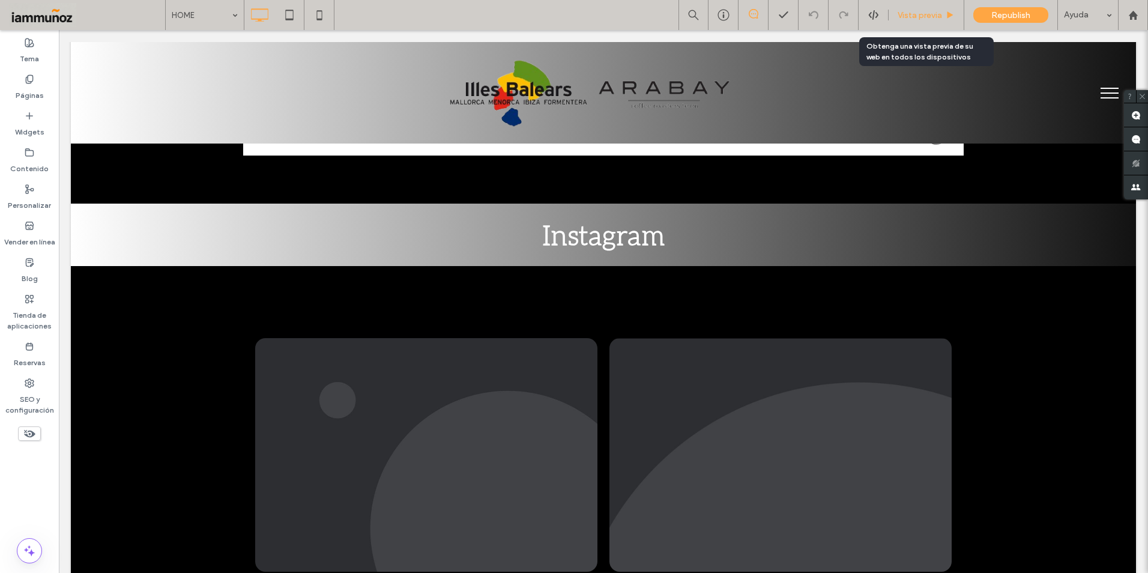
click at [914, 15] on span "Vista previa" at bounding box center [919, 15] width 44 height 10
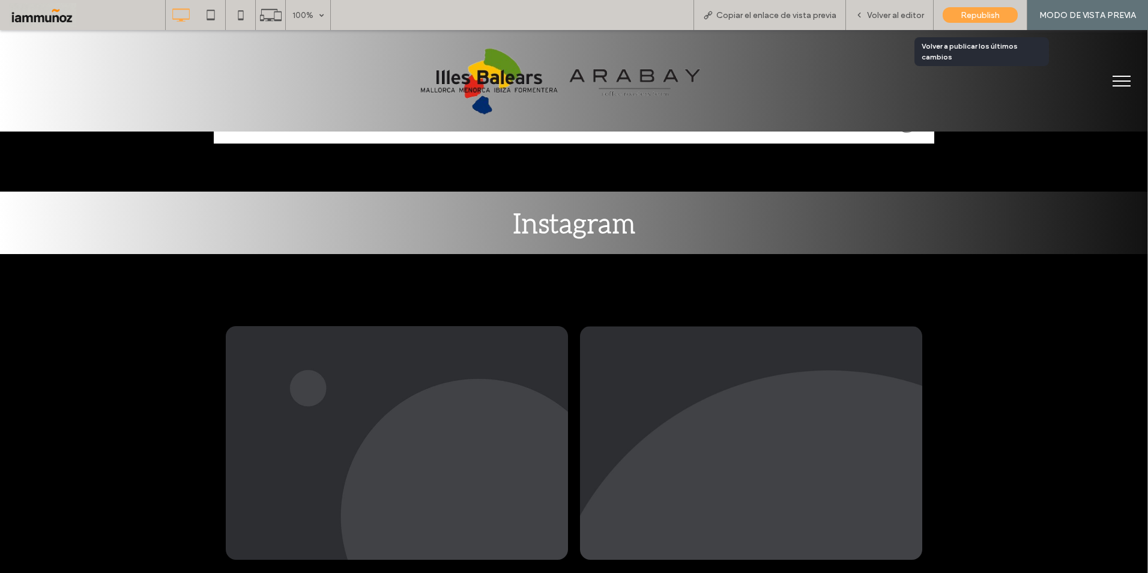
click at [980, 17] on span "Republish" at bounding box center [979, 15] width 39 height 10
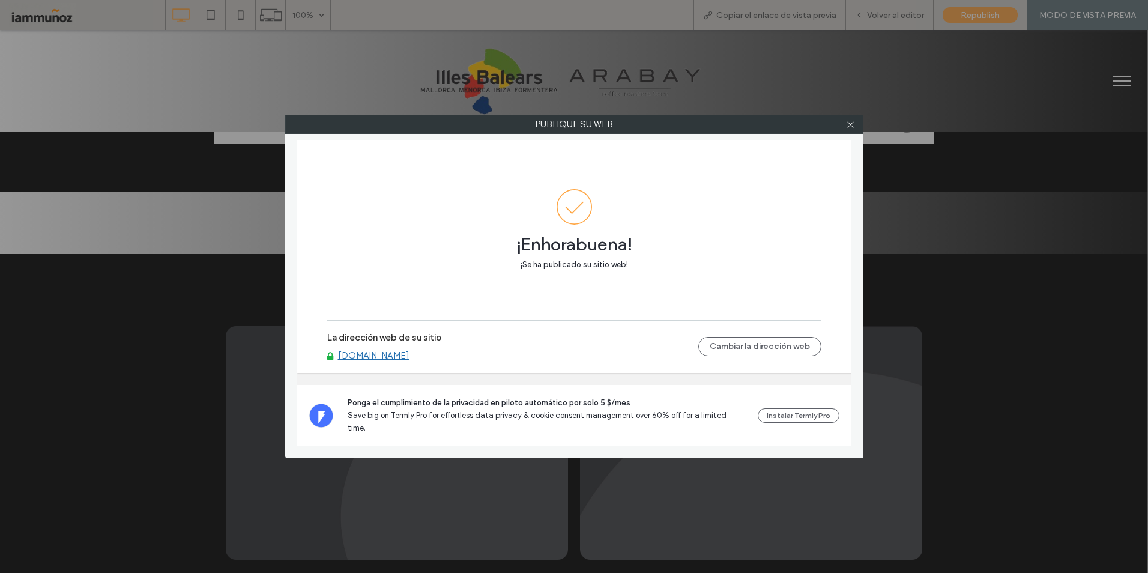
click at [384, 361] on link "www.arabay.team" at bounding box center [373, 355] width 71 height 11
click at [849, 124] on use at bounding box center [850, 124] width 6 height 6
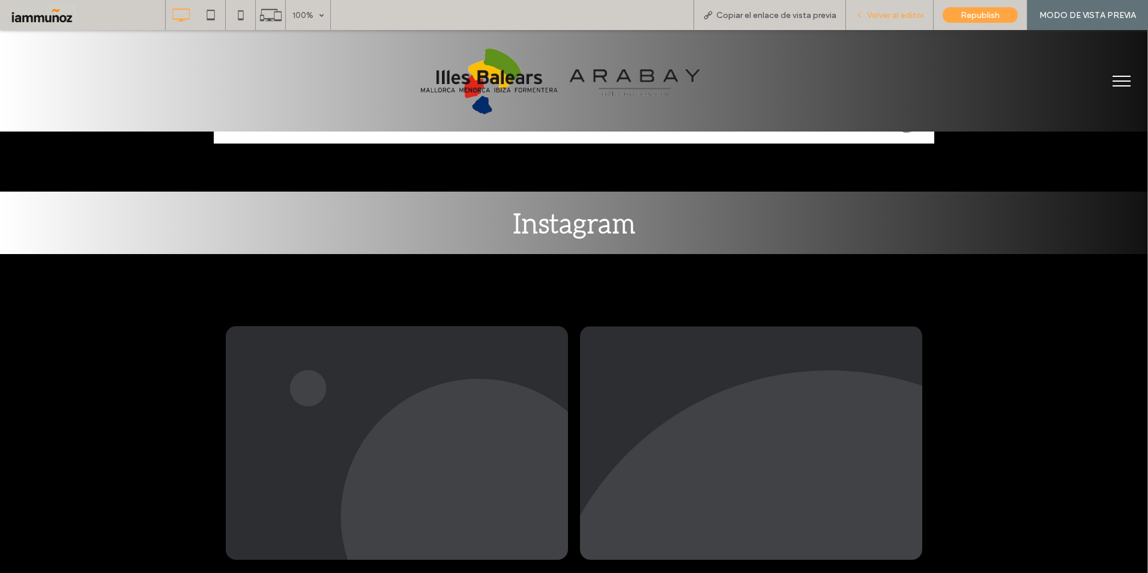
click at [882, 13] on span "Volver al editor" at bounding box center [895, 15] width 57 height 10
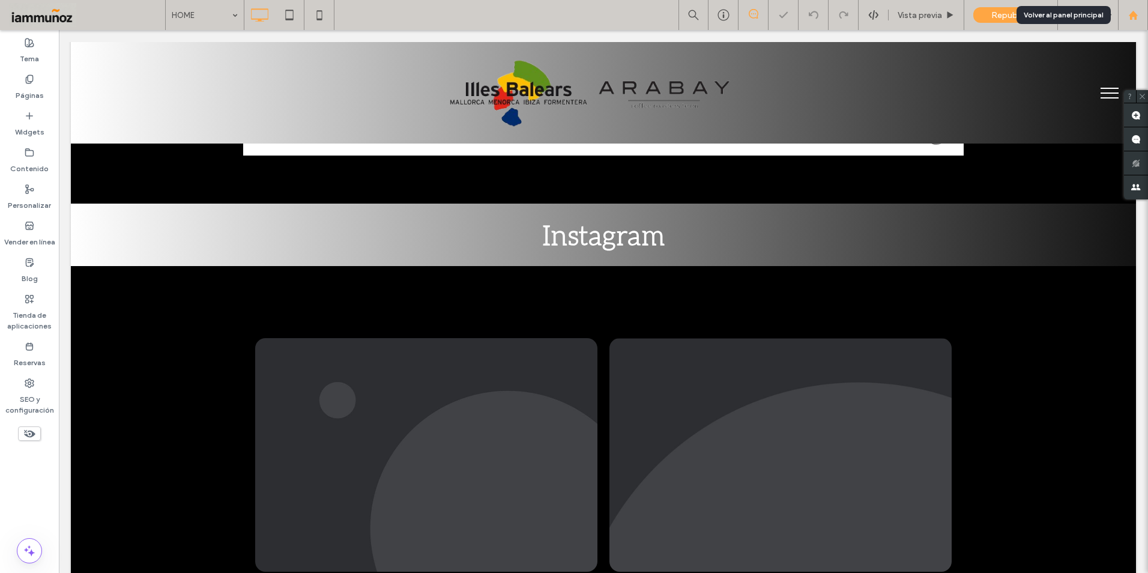
click at [1135, 16] on use at bounding box center [1132, 14] width 9 height 9
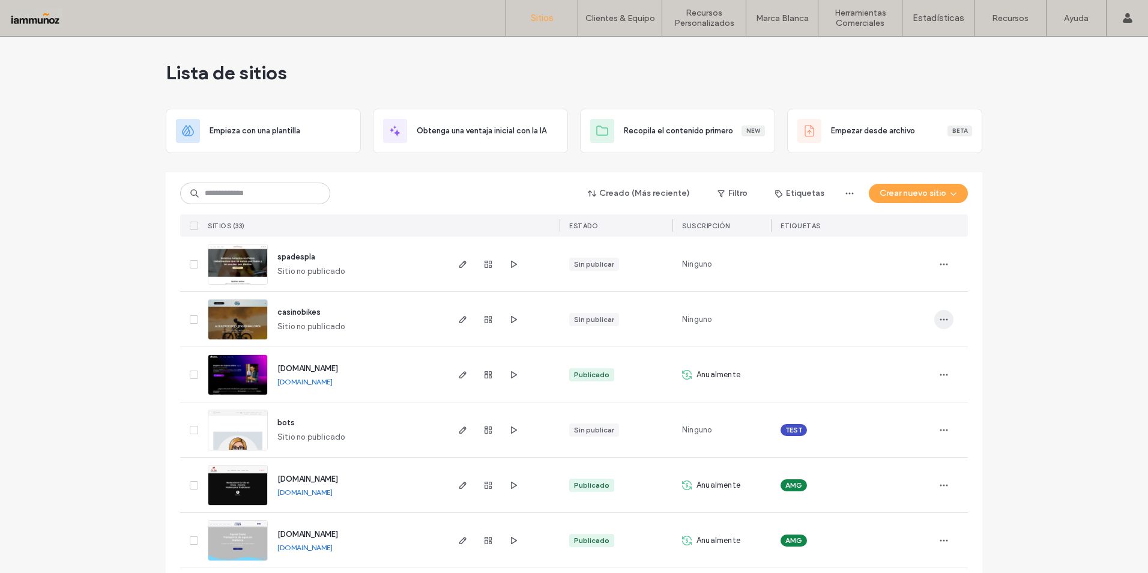
click at [940, 319] on use "button" at bounding box center [944, 319] width 8 height 2
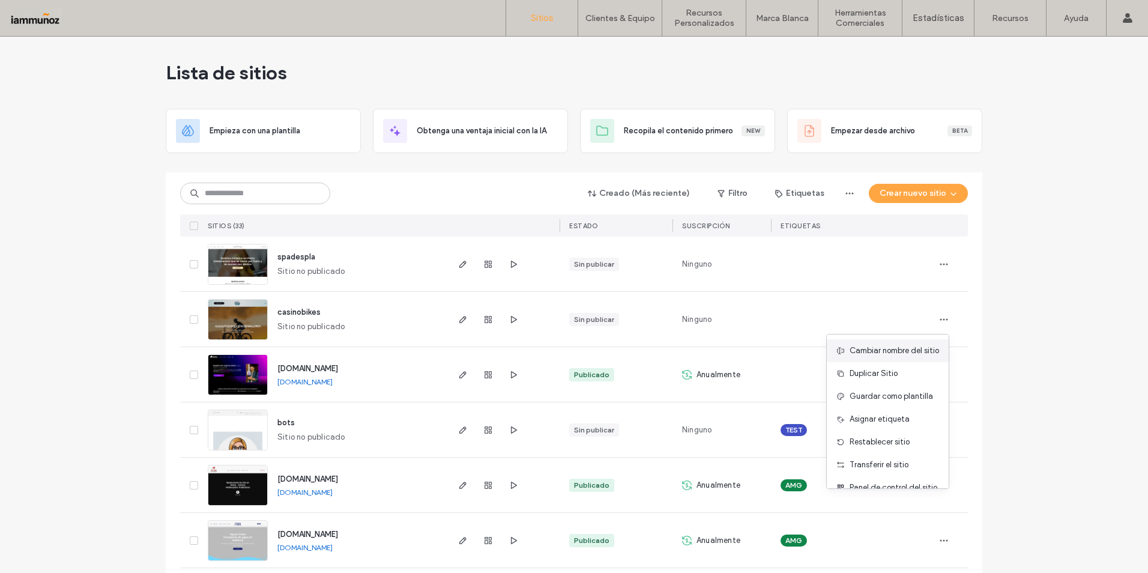
click at [914, 354] on span "Cambiar nombre del sitio" at bounding box center [893, 351] width 89 height 12
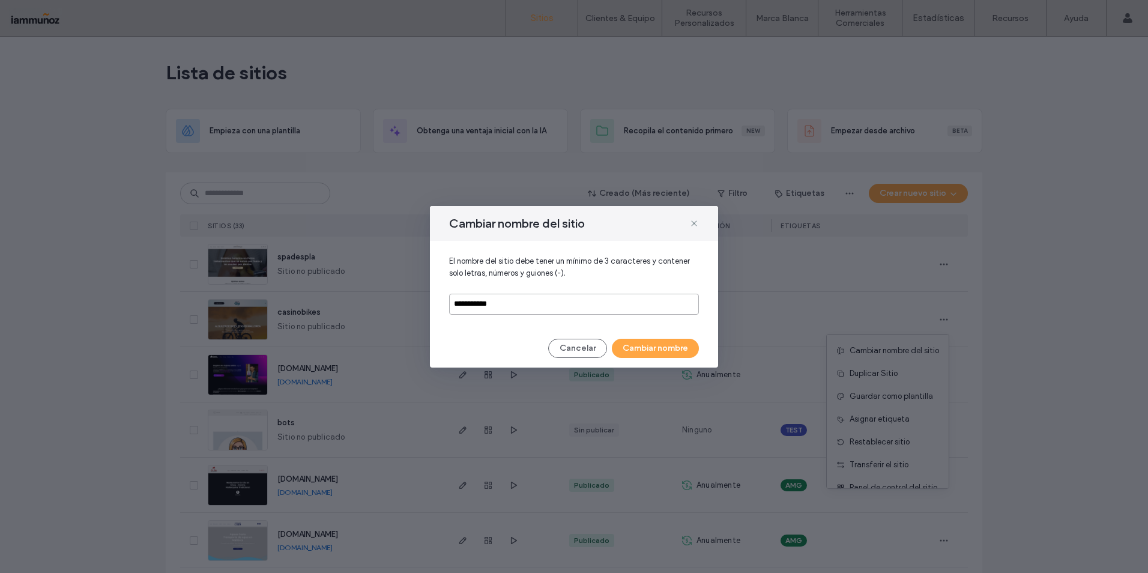
click at [454, 304] on input "**********" at bounding box center [574, 304] width 250 height 21
type input "**********"
click at [649, 346] on button "Cambiar nombre" at bounding box center [655, 348] width 87 height 19
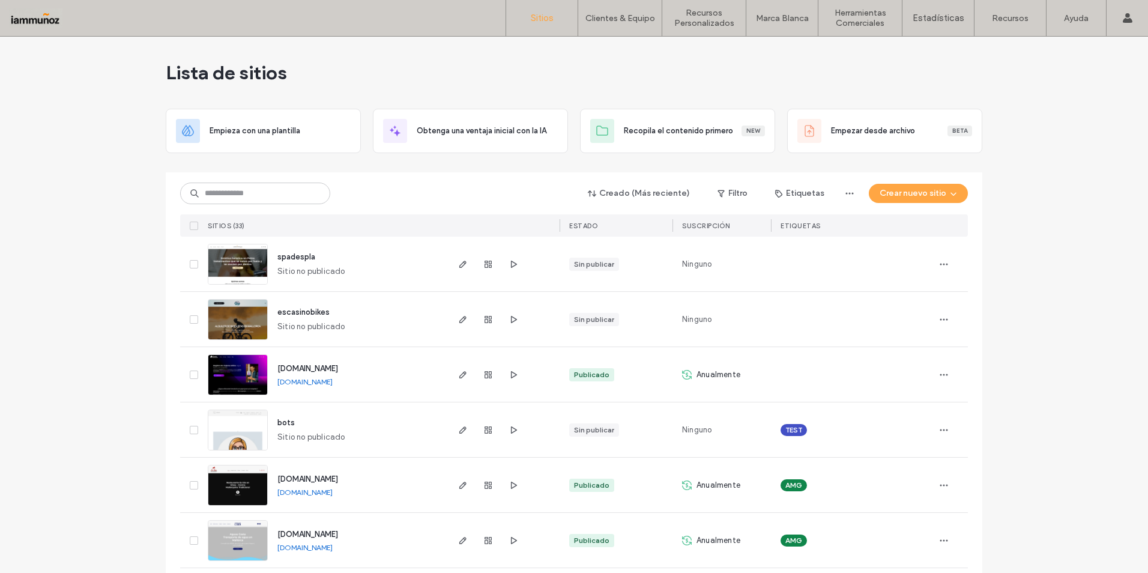
click at [191, 264] on icon at bounding box center [193, 264] width 5 height 4
click at [941, 267] on icon "button" at bounding box center [944, 264] width 10 height 10
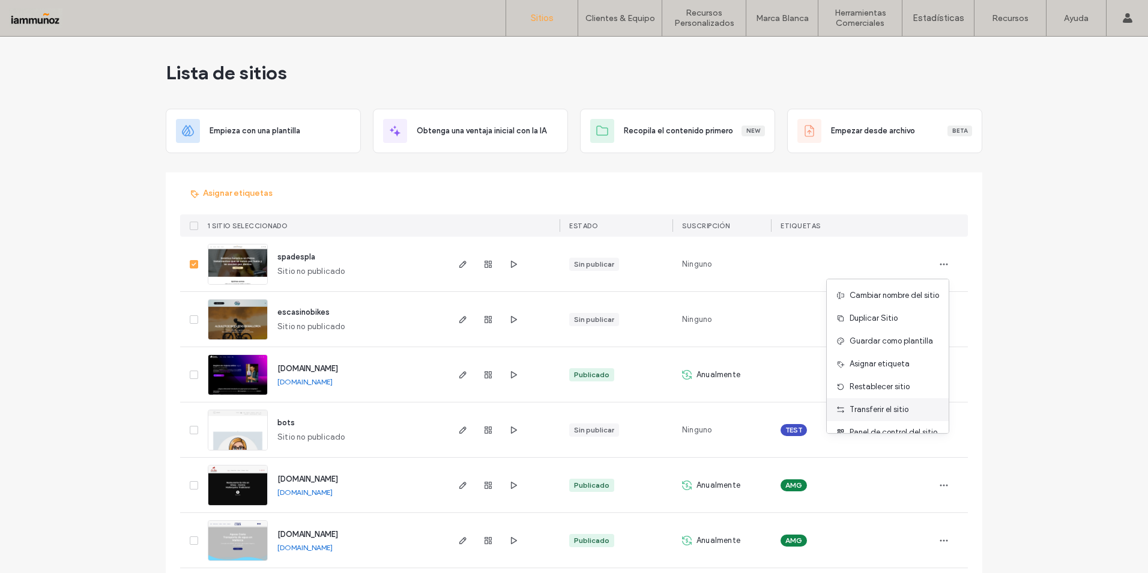
scroll to position [38, 0]
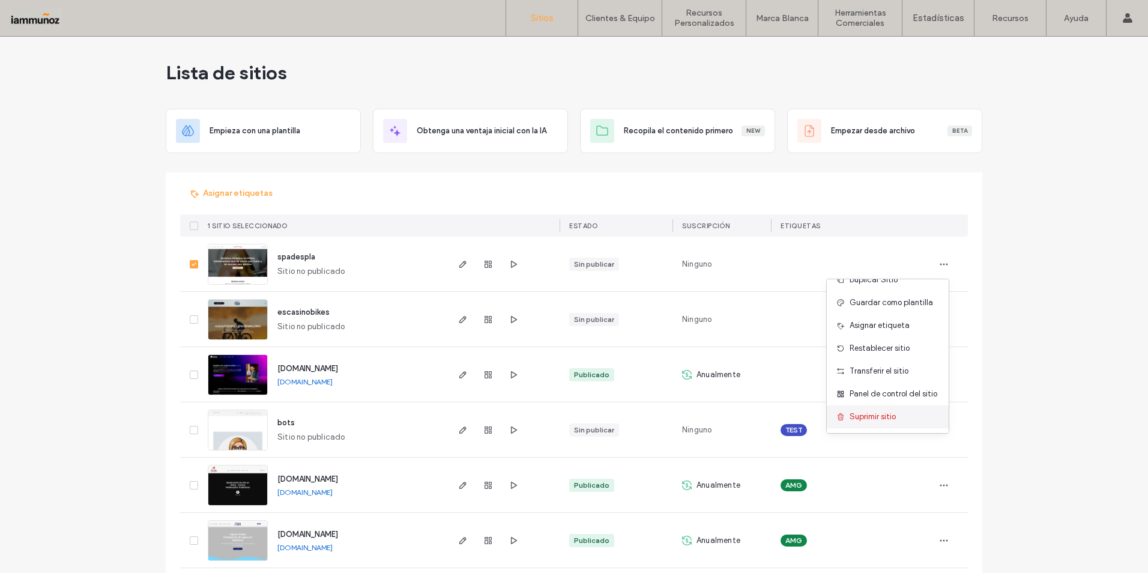
click at [881, 419] on span "Suprimir sitio" at bounding box center [872, 417] width 46 height 12
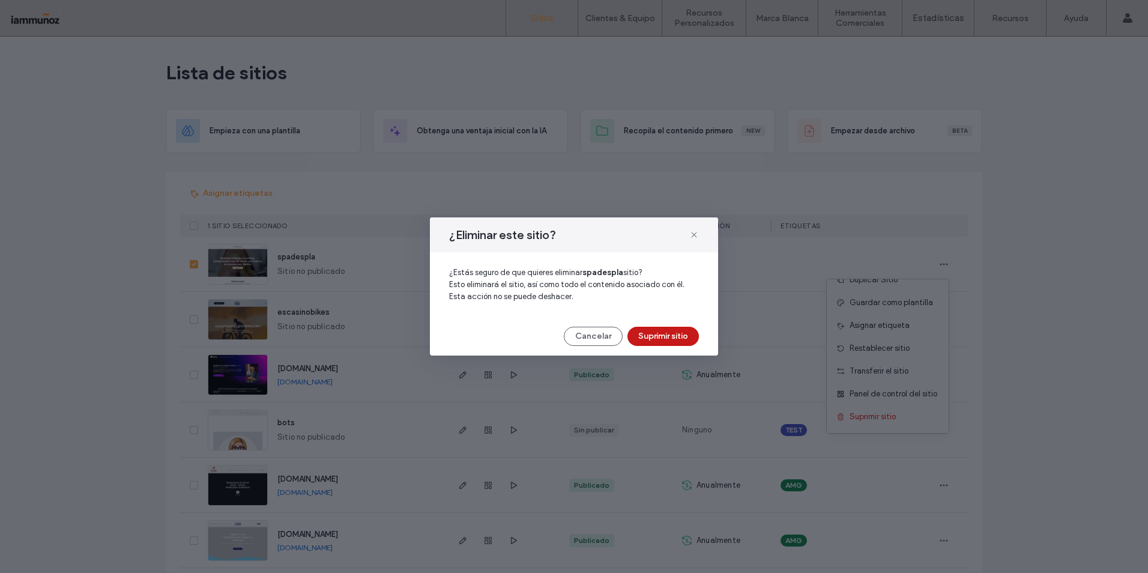
click at [662, 337] on button "Suprimir sitio" at bounding box center [662, 336] width 71 height 19
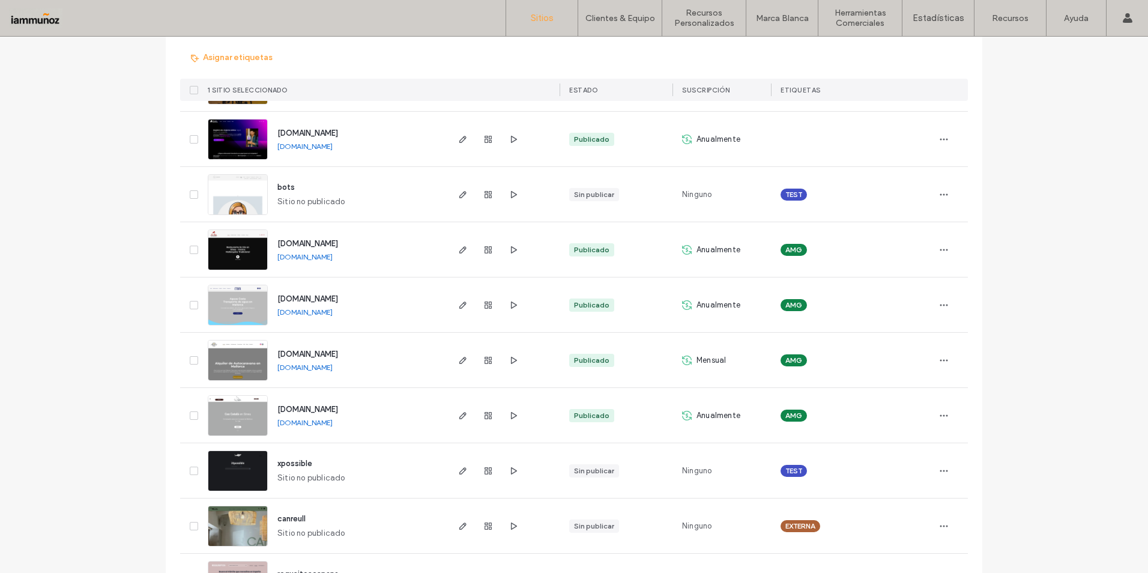
scroll to position [240, 0]
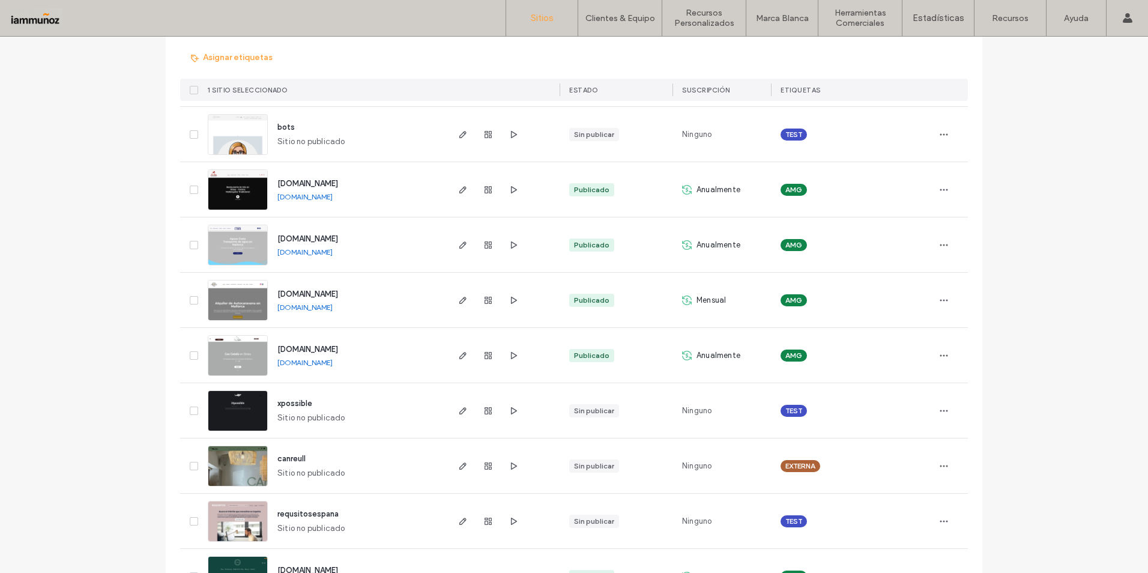
click at [191, 464] on icon at bounding box center [193, 466] width 5 height 4
click at [191, 465] on icon at bounding box center [193, 466] width 5 height 4
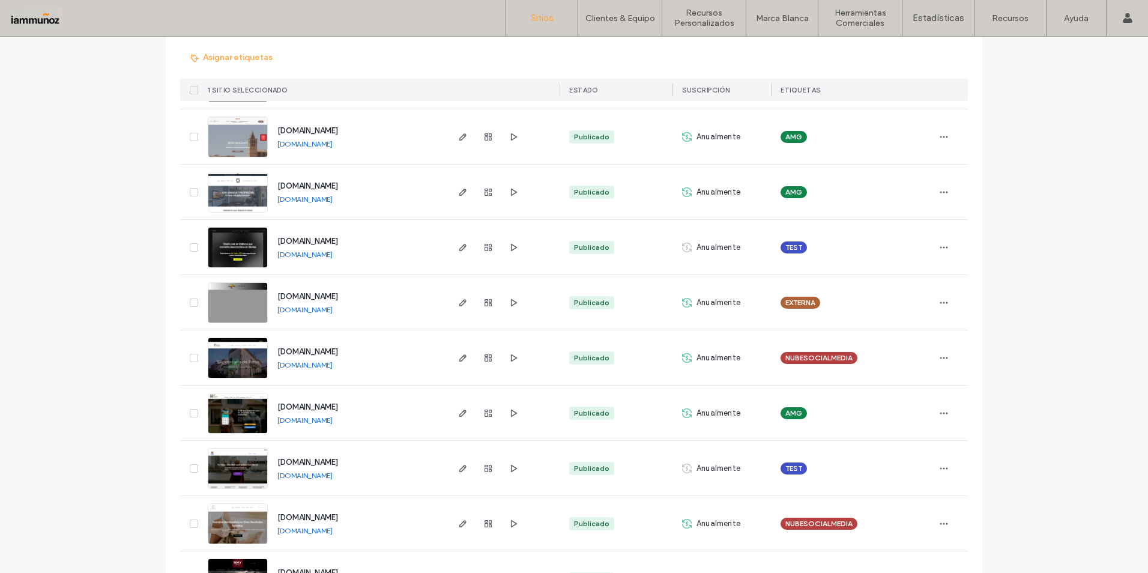
scroll to position [960, 0]
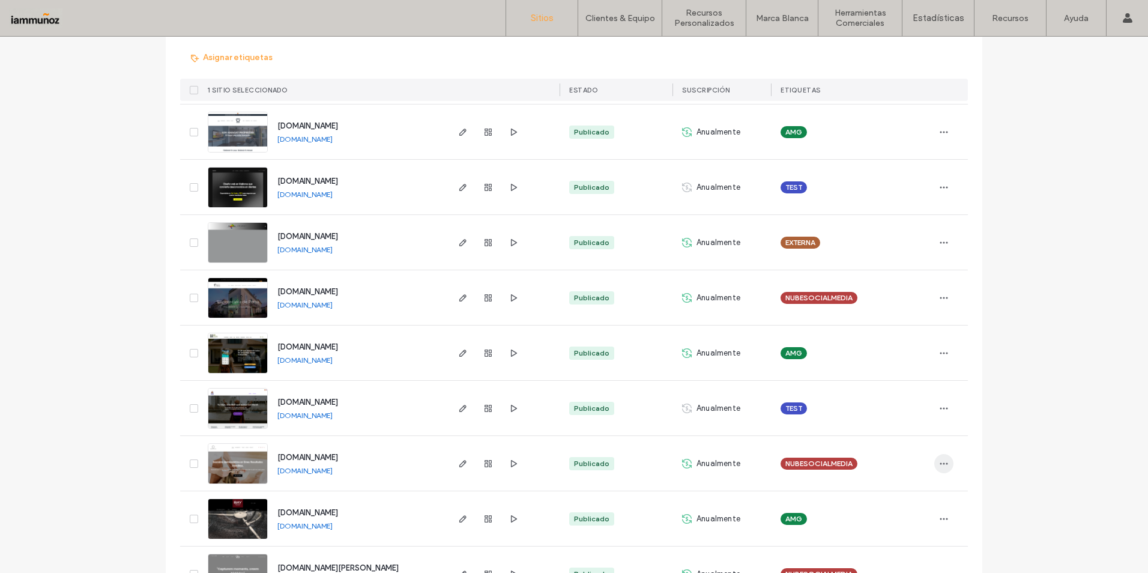
click at [939, 465] on icon "button" at bounding box center [944, 464] width 10 height 10
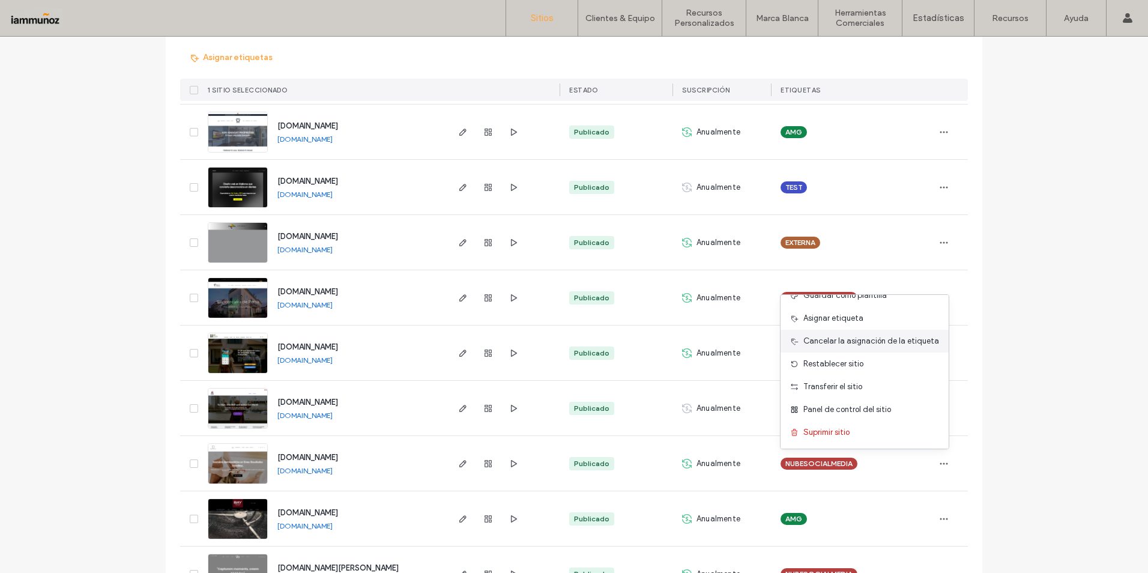
scroll to position [0, 0]
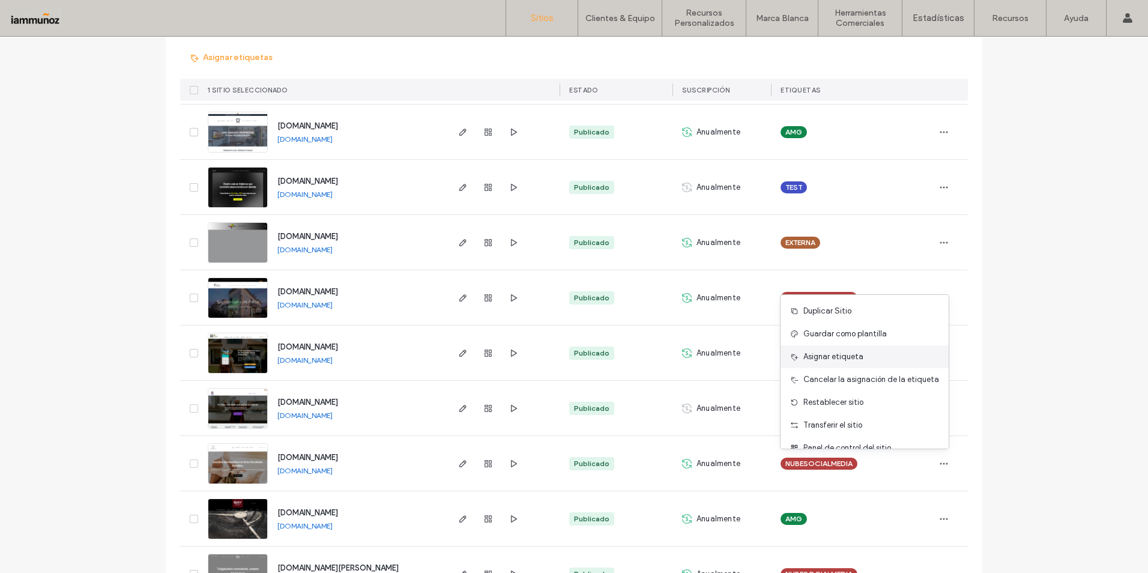
click at [862, 357] on div "Asignar etiqueta" at bounding box center [864, 356] width 168 height 23
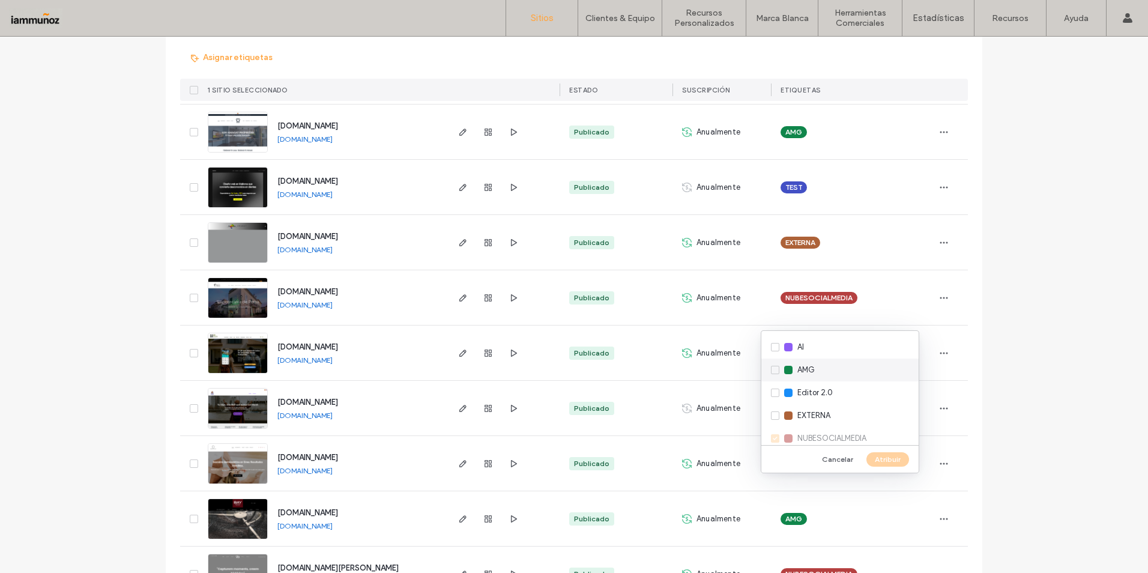
click at [848, 366] on div "AMG" at bounding box center [839, 369] width 157 height 23
click at [878, 460] on button "Atribuir" at bounding box center [887, 459] width 43 height 14
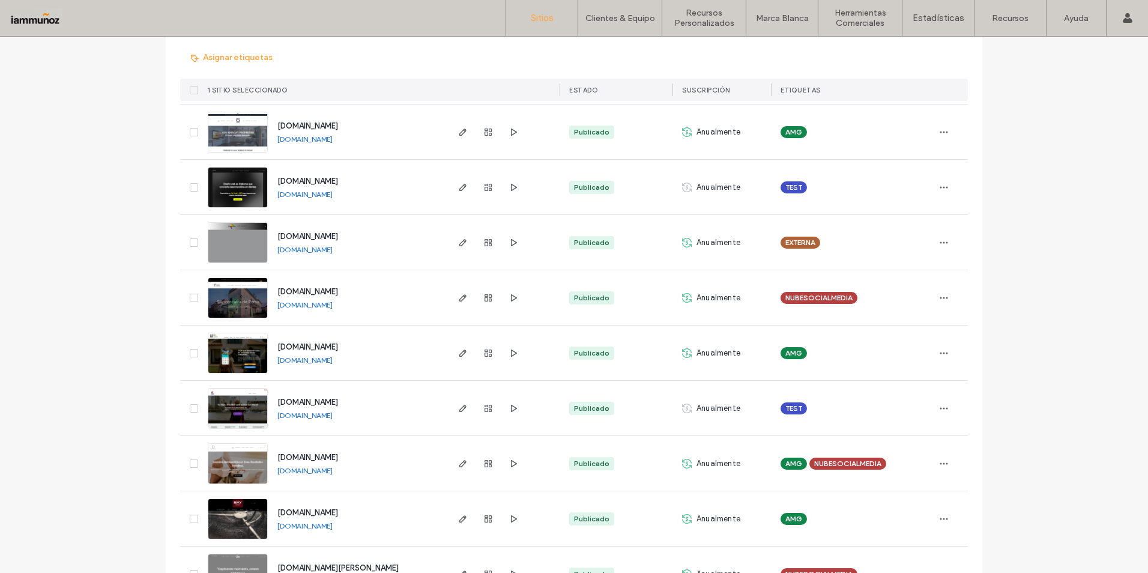
click at [874, 463] on span "NUBESOCIALMEDIA" at bounding box center [847, 463] width 67 height 11
click at [893, 454] on icon at bounding box center [893, 454] width 5 height 5
click at [1007, 446] on div "Lista de sitios Empieza con una plantilla Obtenga una ventaja inicial con la IA…" at bounding box center [574, 66] width 1148 height 1981
click at [939, 462] on icon "button" at bounding box center [944, 464] width 10 height 10
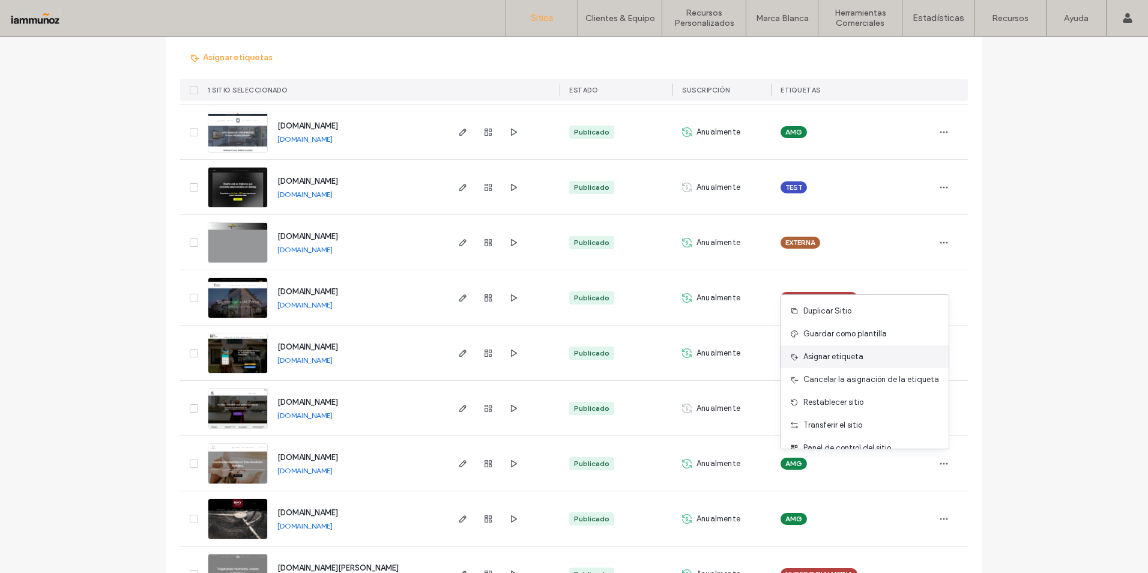
click at [852, 361] on span "Asignar etiqueta" at bounding box center [833, 357] width 60 height 12
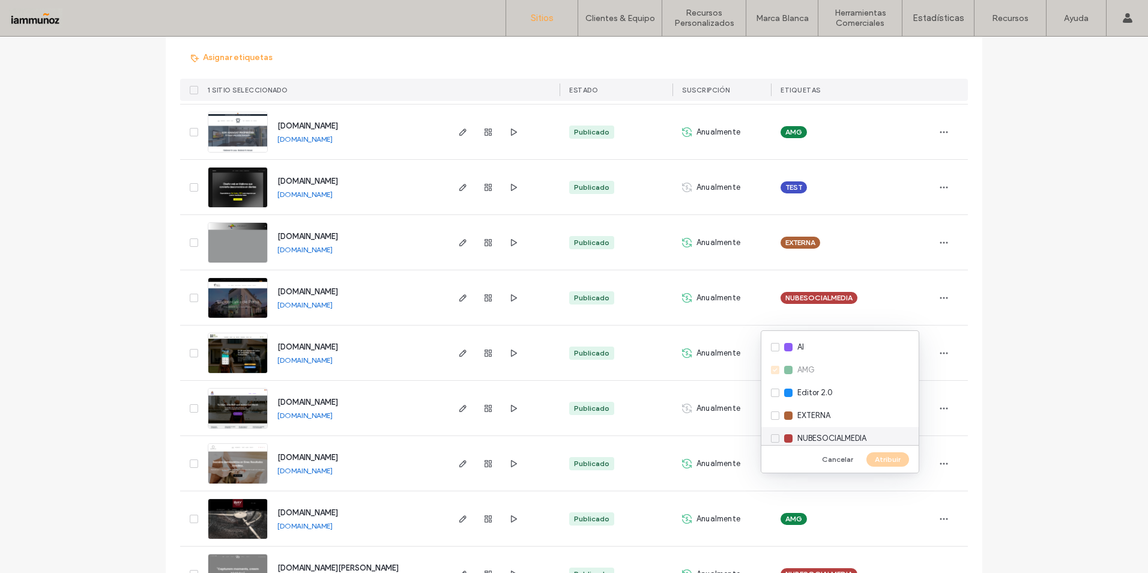
click at [824, 432] on span "NUBESOCIALMEDIA" at bounding box center [831, 438] width 69 height 12
click at [777, 372] on div "AI AMG Editor 2.0 EXTERNA NUBESOCIALMEDIA TEST" at bounding box center [839, 388] width 157 height 114
click at [890, 457] on button "Atribuir" at bounding box center [887, 459] width 43 height 14
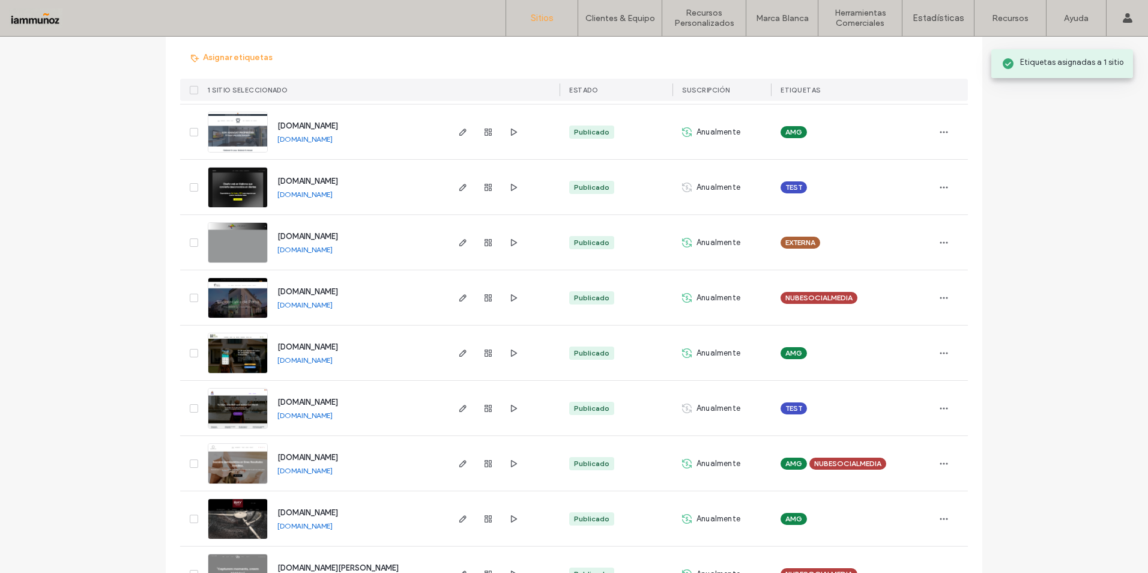
click at [1026, 436] on div "Lista de sitios Empieza con una plantilla Obtenga una ventaja inicial con la IA…" at bounding box center [574, 66] width 1148 height 1981
click at [797, 462] on span "AMG" at bounding box center [793, 463] width 17 height 11
click at [804, 454] on icon at bounding box center [806, 454] width 5 height 5
click at [1002, 458] on div "Lista de sitios Empieza con una plantilla Obtenga una ventaja inicial con la IA…" at bounding box center [574, 66] width 1148 height 1981
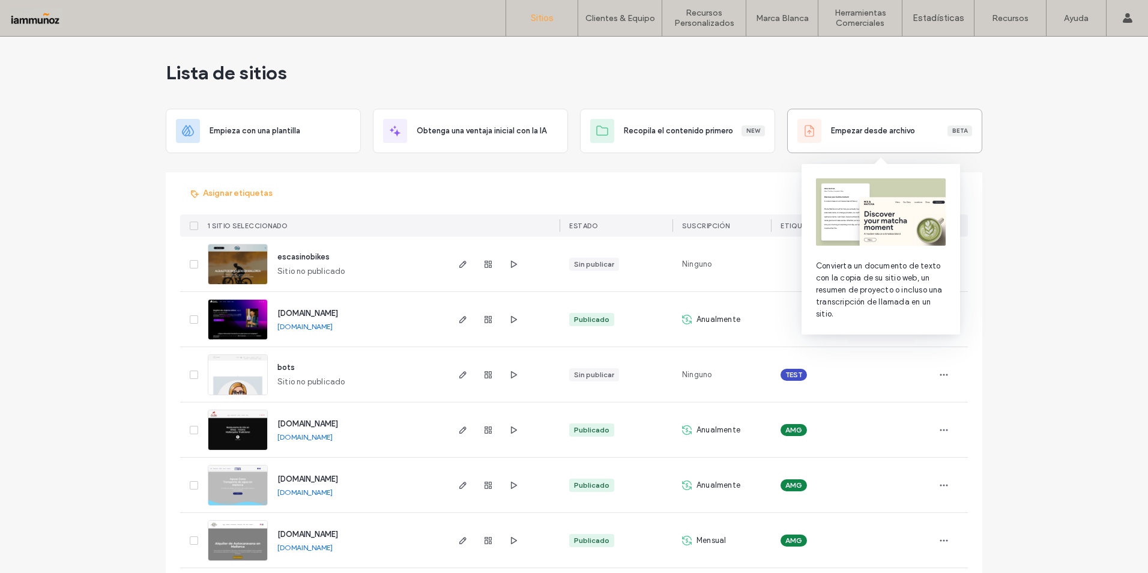
click at [920, 137] on div "Empezar desde archivo Beta" at bounding box center [884, 131] width 175 height 24
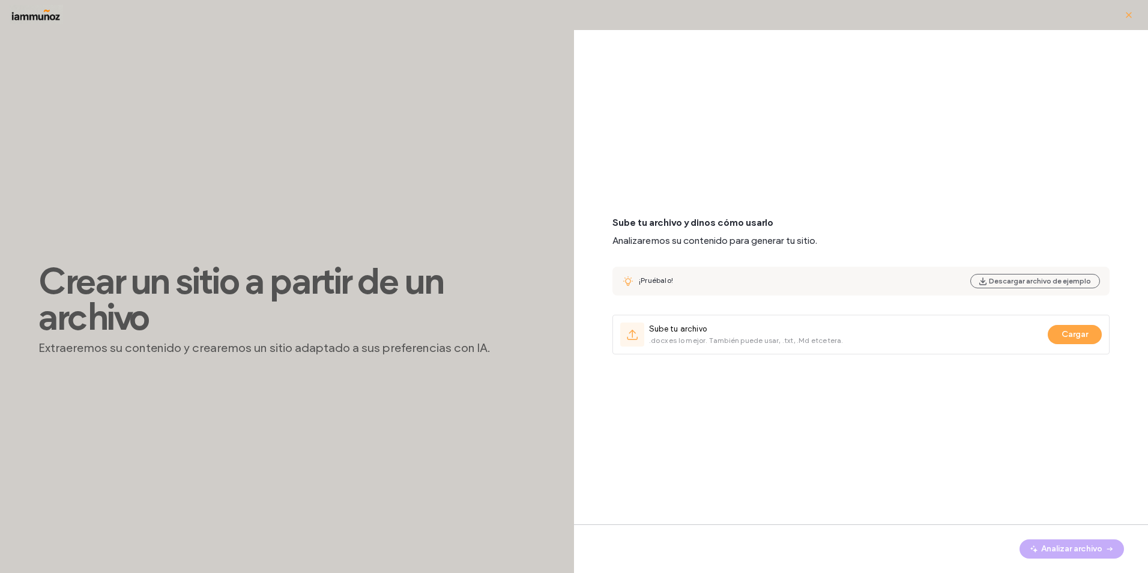
click at [1129, 16] on icon "button" at bounding box center [1129, 15] width 10 height 10
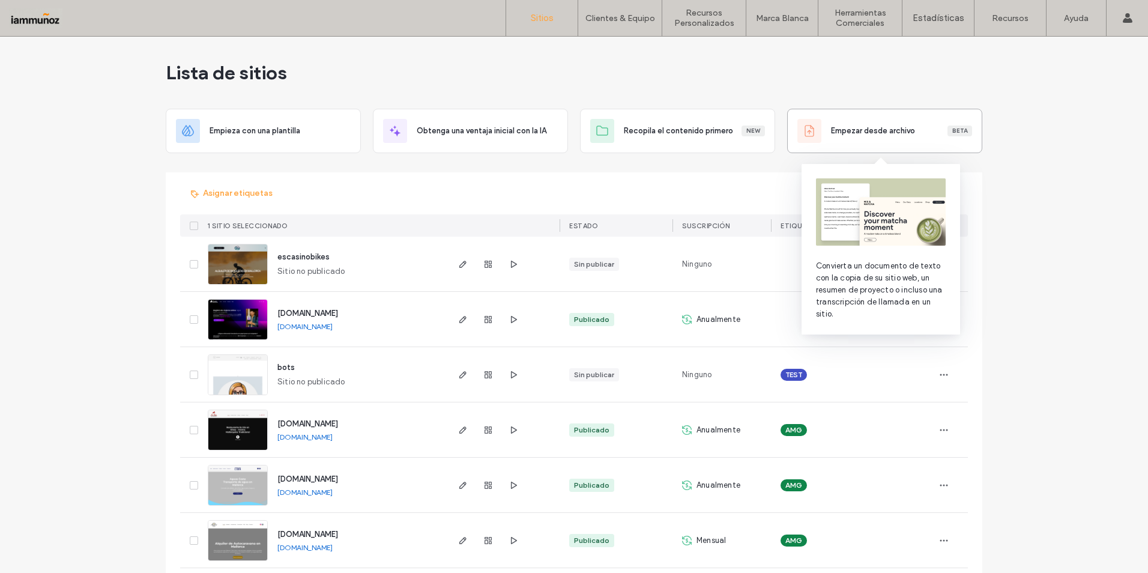
click at [893, 134] on span "Empezar desde archivo" at bounding box center [873, 131] width 84 height 12
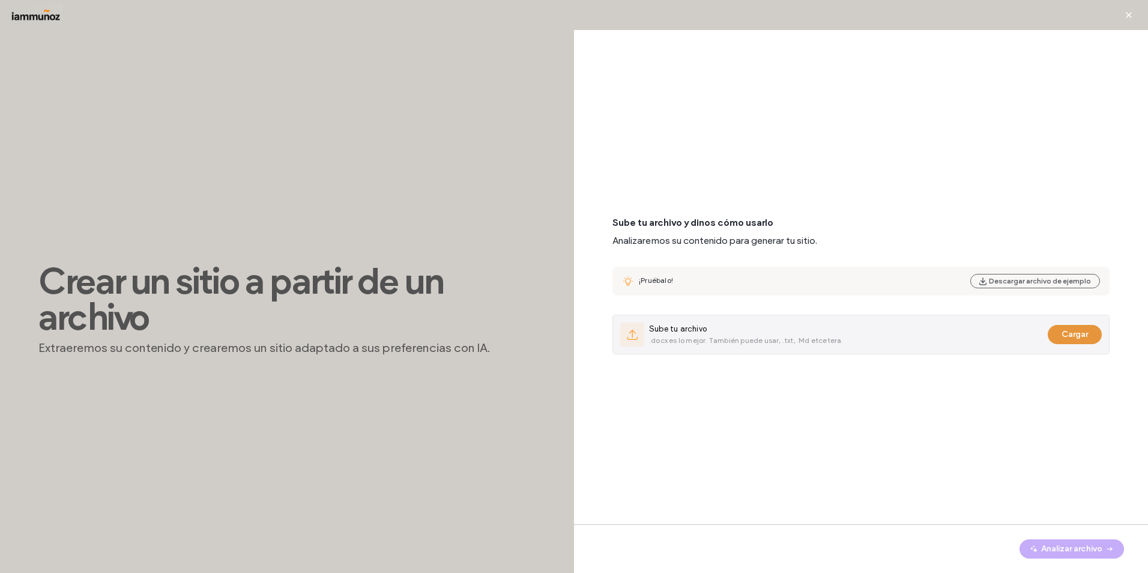
click at [1072, 333] on button "Cargar" at bounding box center [1074, 334] width 54 height 19
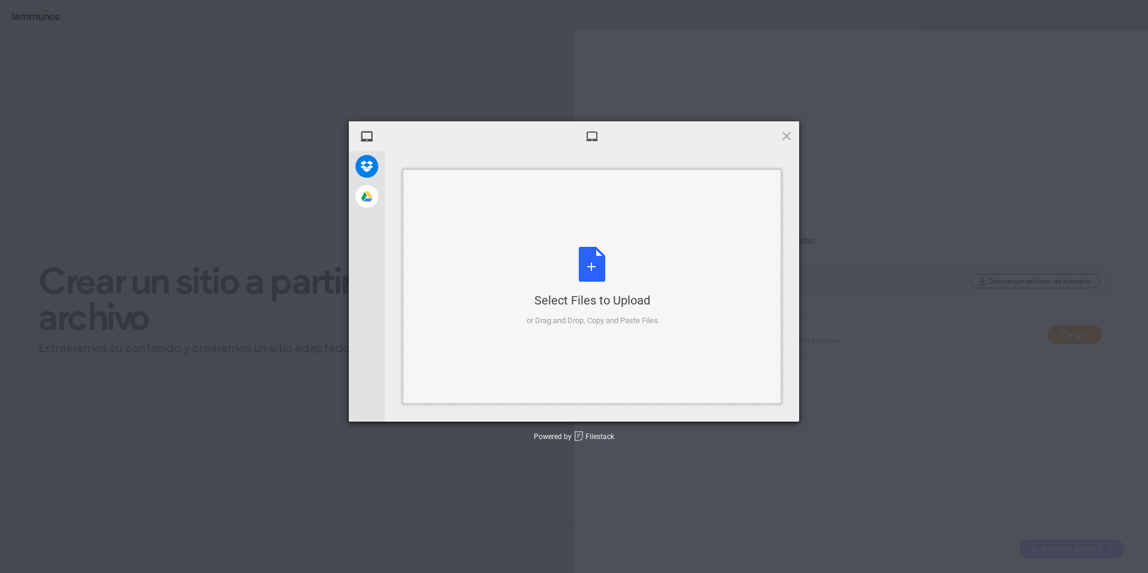
click at [600, 273] on div "Select Files to Upload or Drag and Drop, Copy and Paste Files" at bounding box center [591, 287] width 131 height 80
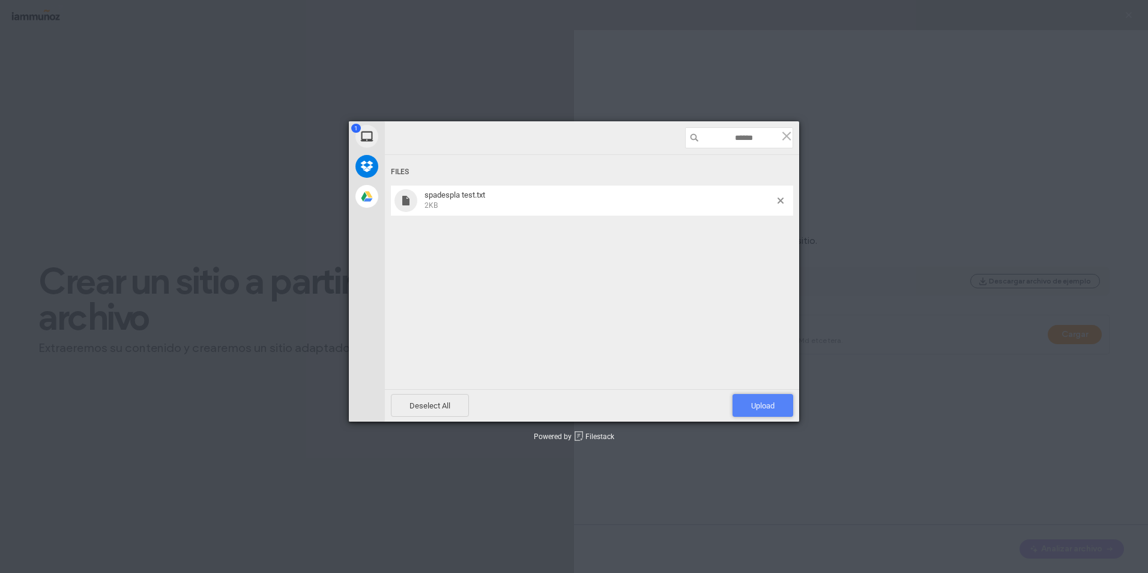
click at [764, 408] on span "Upload 1" at bounding box center [762, 405] width 23 height 9
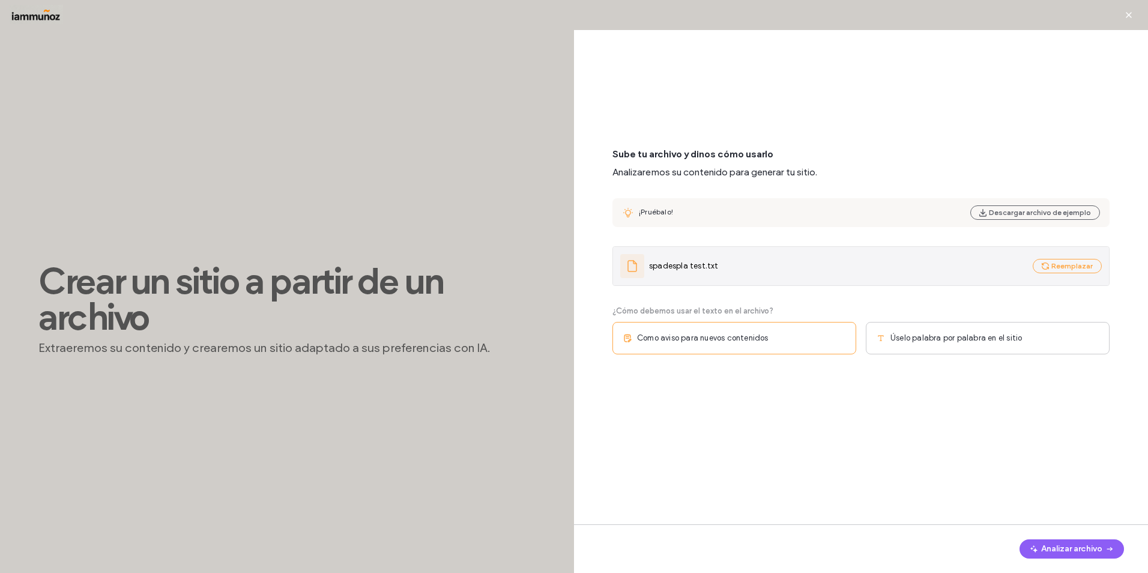
click at [798, 276] on div "spadespla test.txt" at bounding box center [824, 266] width 408 height 24
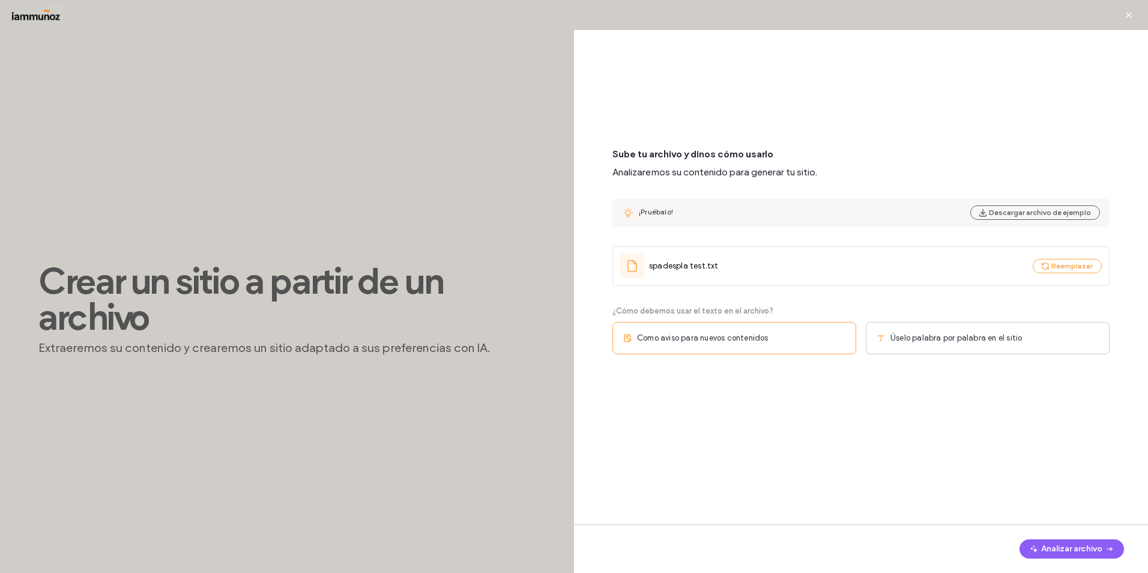
click at [932, 345] on div "Úselo palabra por palabra en el sitio" at bounding box center [988, 338] width 244 height 32
click at [939, 408] on span "Una sola página" at bounding box center [919, 406] width 59 height 12
click at [793, 412] on div "Páginas múltiples" at bounding box center [734, 406] width 244 height 32
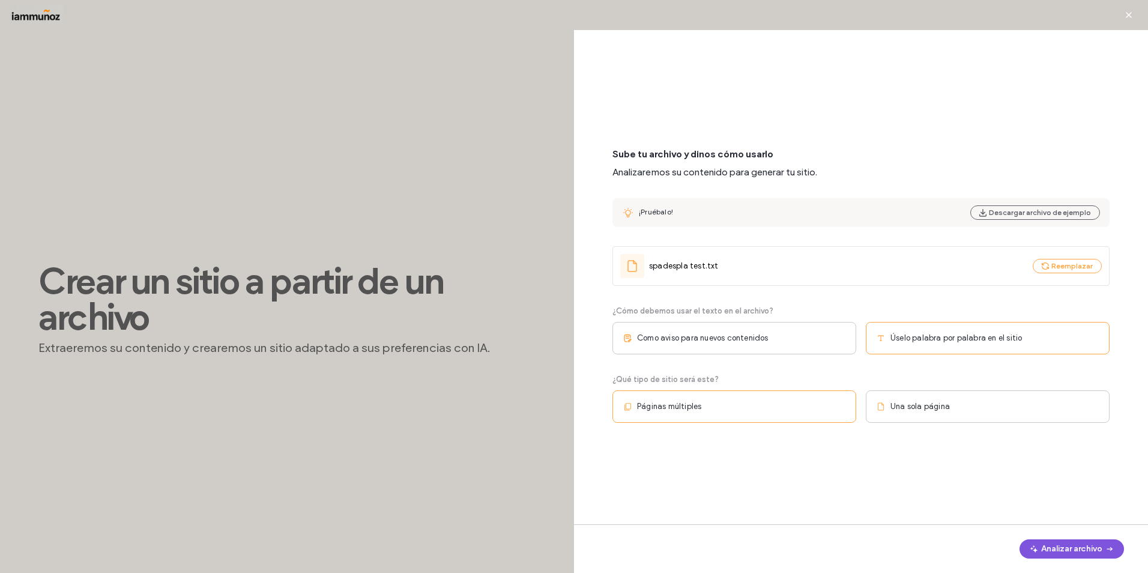
click at [1076, 551] on button "Analizar archivo" at bounding box center [1071, 548] width 104 height 19
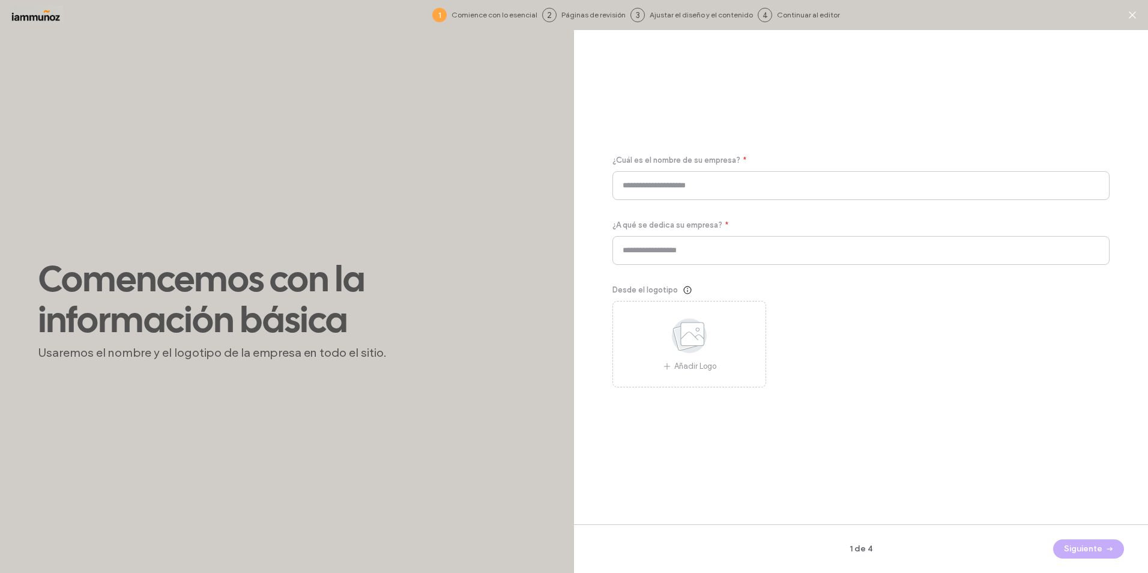
type input "**********"
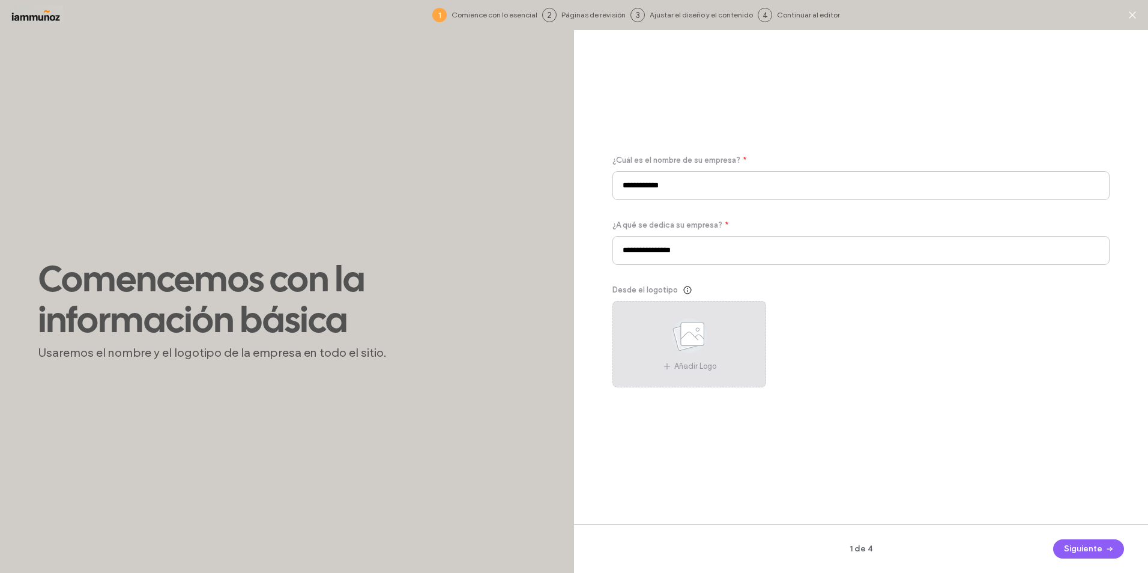
click at [702, 345] on use at bounding box center [689, 335] width 35 height 35
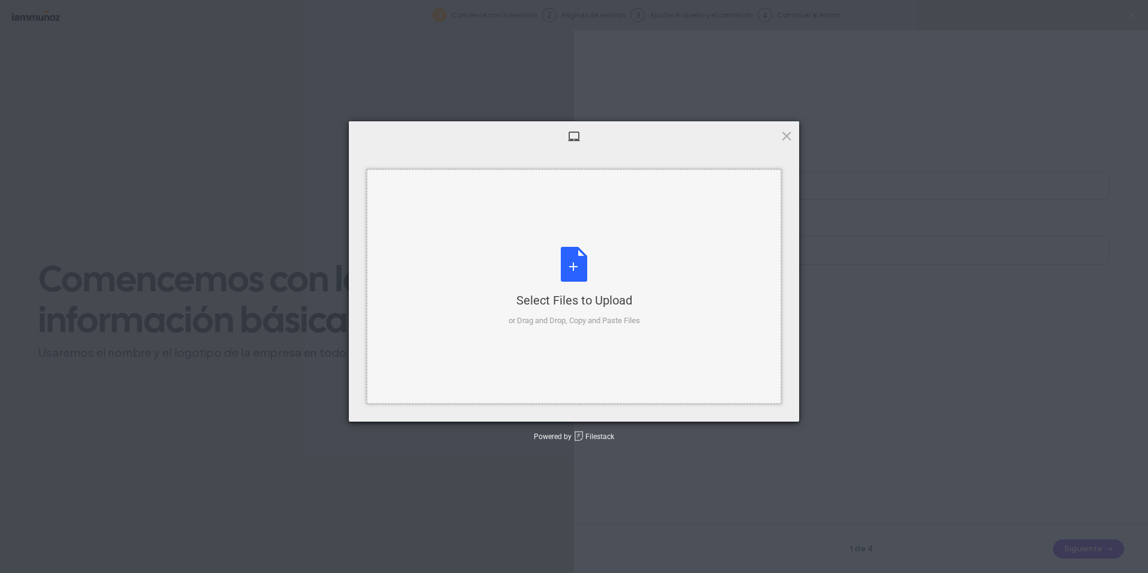
click at [567, 251] on div "Select Files to Upload or Drag and Drop, Copy and Paste Files" at bounding box center [573, 287] width 131 height 80
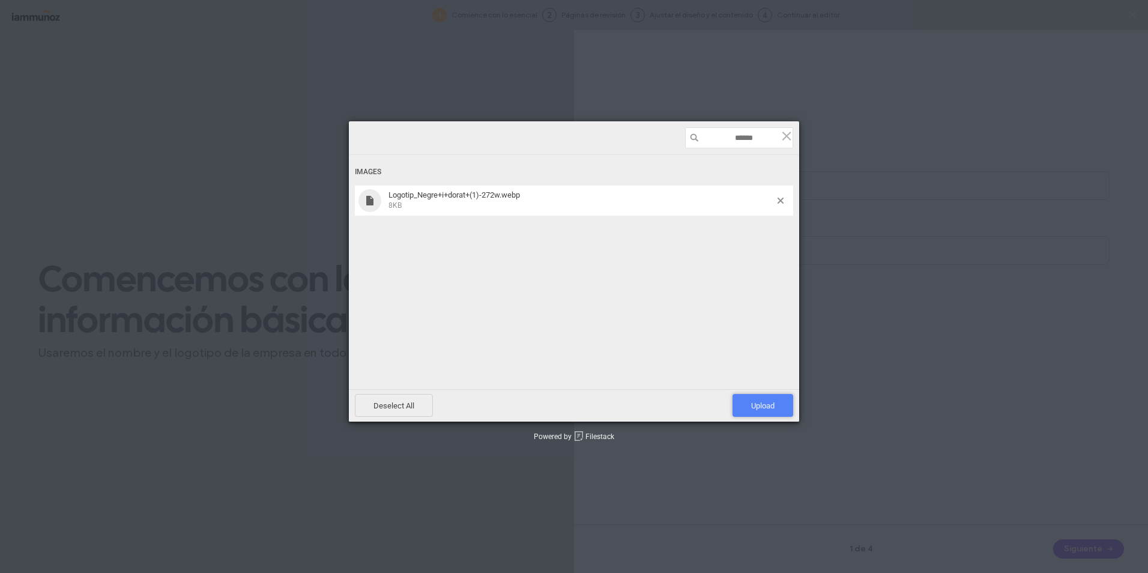
click at [769, 408] on span "Upload 1" at bounding box center [762, 405] width 23 height 9
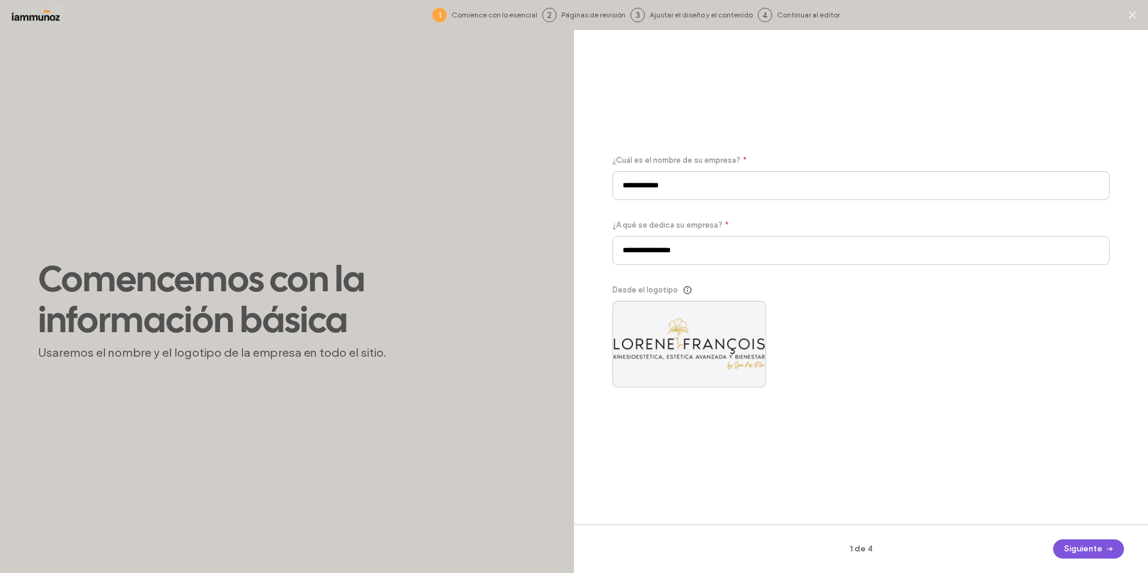
click at [1095, 552] on button "Siguiente" at bounding box center [1088, 548] width 71 height 19
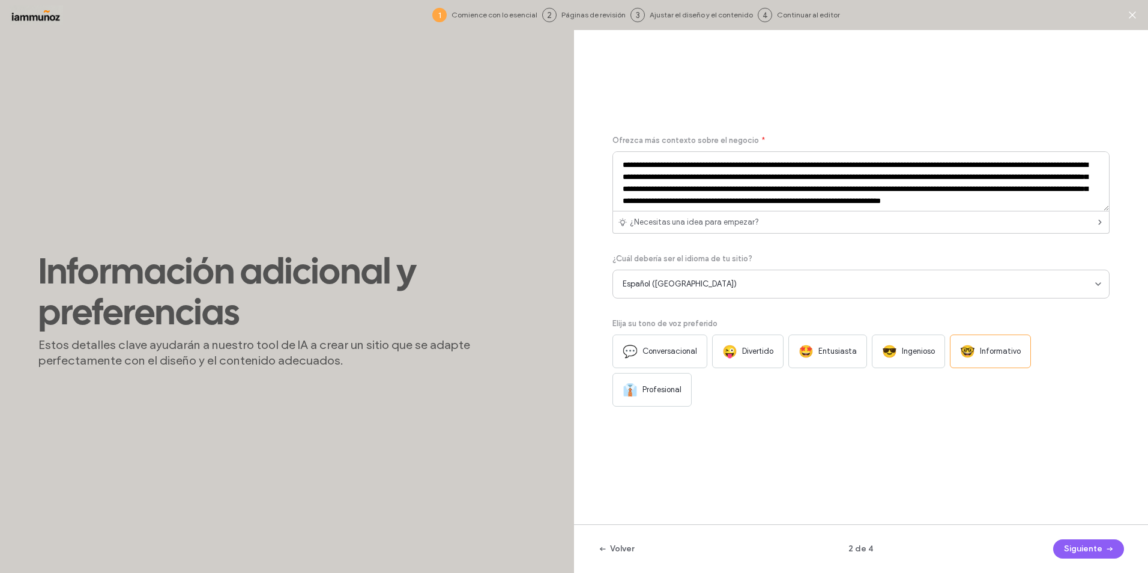
click at [680, 360] on div "💬 Conversacional" at bounding box center [659, 351] width 95 height 34
click at [921, 360] on div "😎 Ingenioso" at bounding box center [908, 351] width 73 height 34
click at [654, 340] on div "💬 Conversacional" at bounding box center [659, 351] width 95 height 34
click at [1083, 550] on button "Siguiente" at bounding box center [1088, 548] width 71 height 19
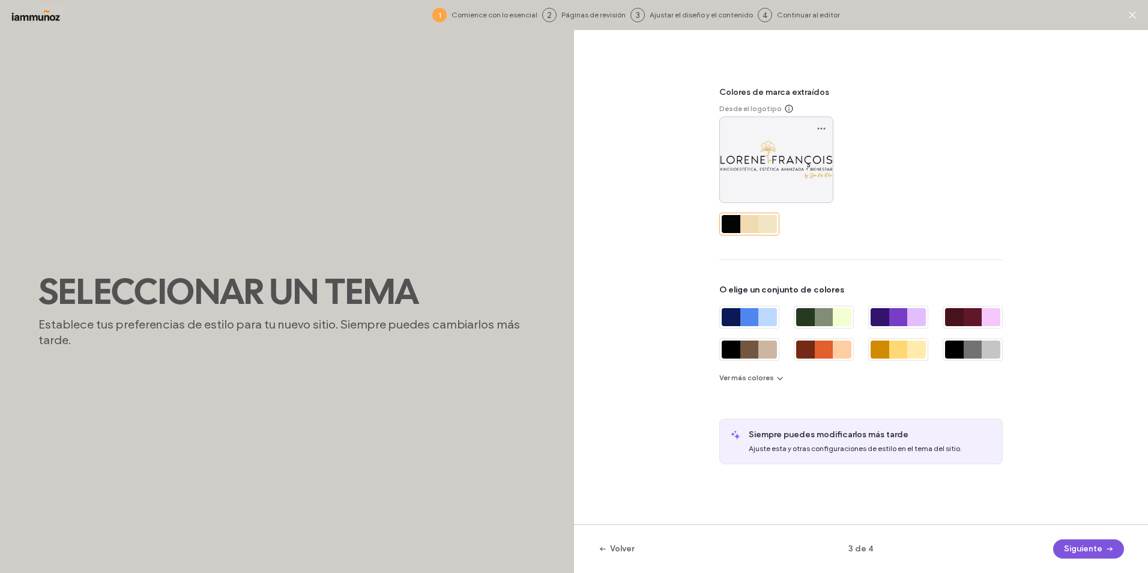
click at [1098, 544] on button "Siguiente" at bounding box center [1088, 548] width 71 height 19
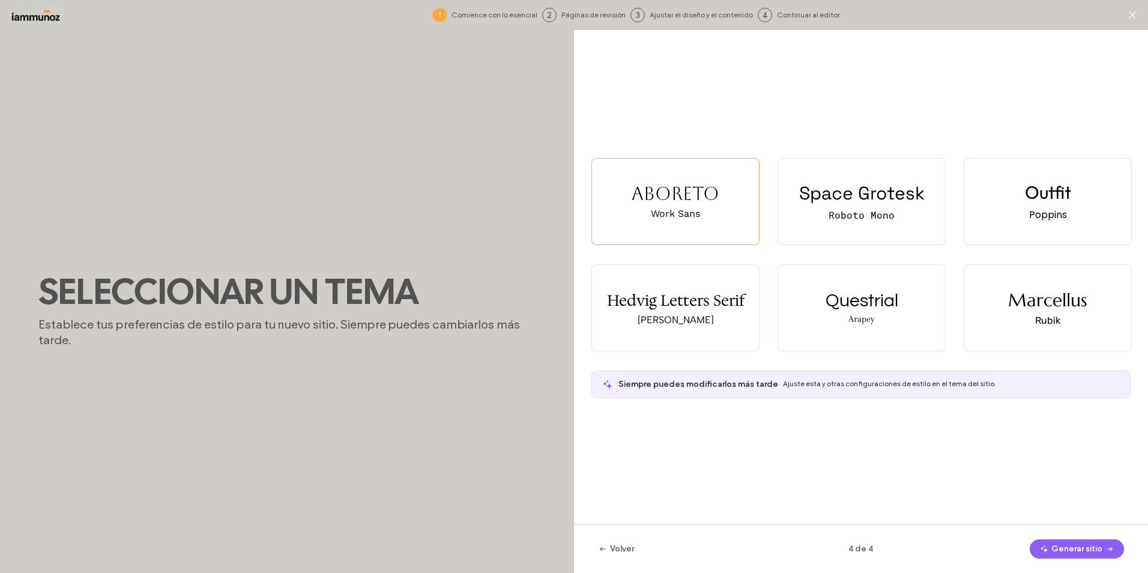
click at [1028, 231] on div "Outfit Poppins" at bounding box center [1047, 201] width 167 height 86
click at [855, 231] on div "Space Grotesk Roboto Mono" at bounding box center [861, 201] width 167 height 86
click at [864, 325] on div "Questrial Arapey" at bounding box center [861, 308] width 167 height 86
click at [1087, 549] on button "Generar sitio" at bounding box center [1076, 548] width 94 height 19
click at [1046, 233] on div "Outfit Poppins" at bounding box center [1047, 201] width 167 height 86
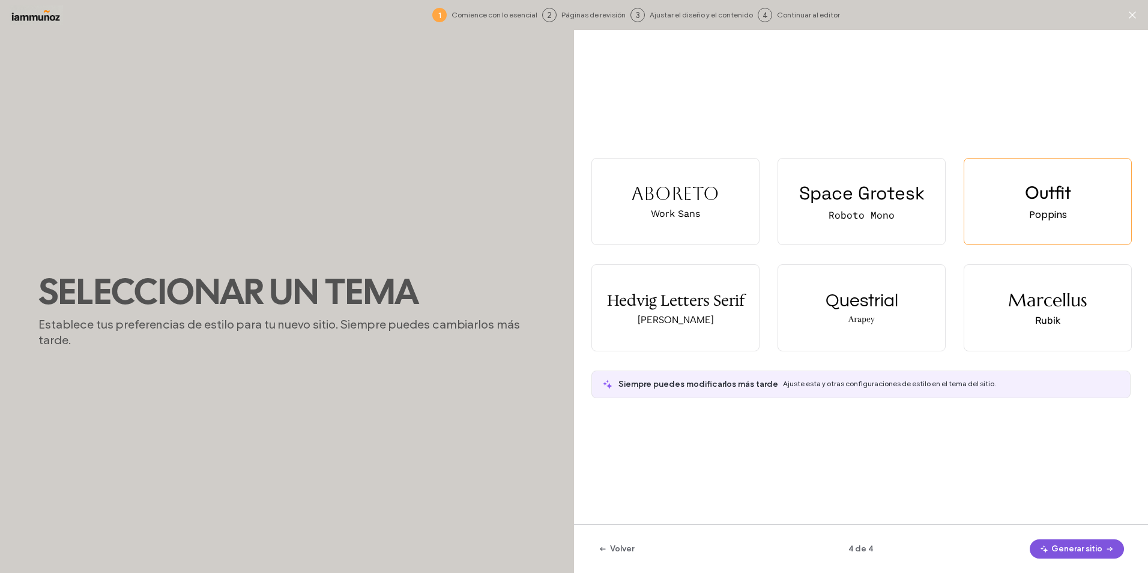
click at [1061, 544] on button "Generar sitio" at bounding box center [1076, 548] width 94 height 19
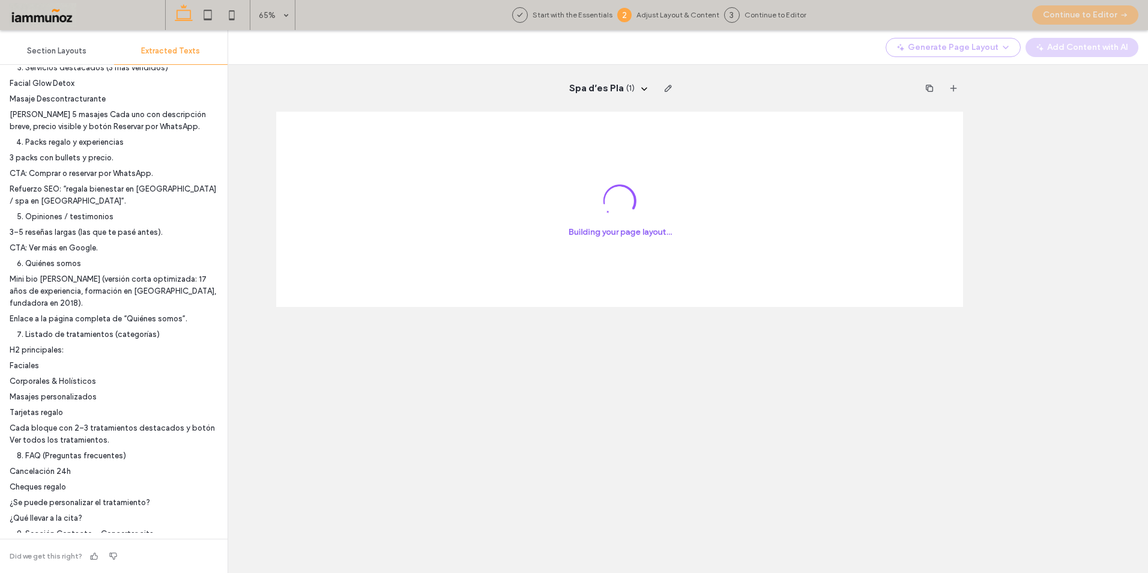
scroll to position [89, 0]
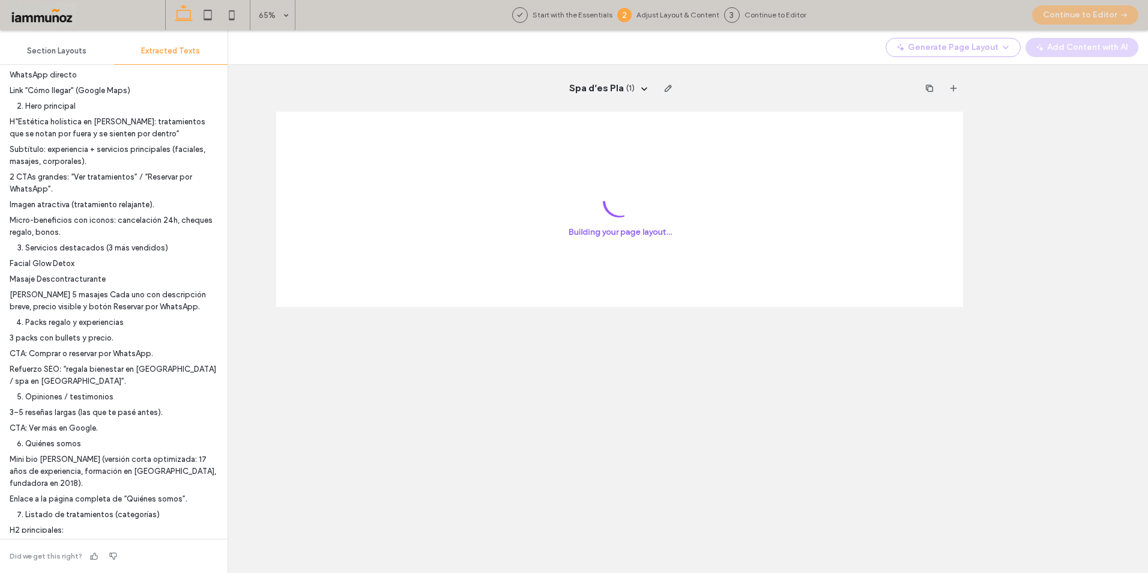
click at [59, 52] on span "Section Layouts" at bounding box center [56, 51] width 59 height 10
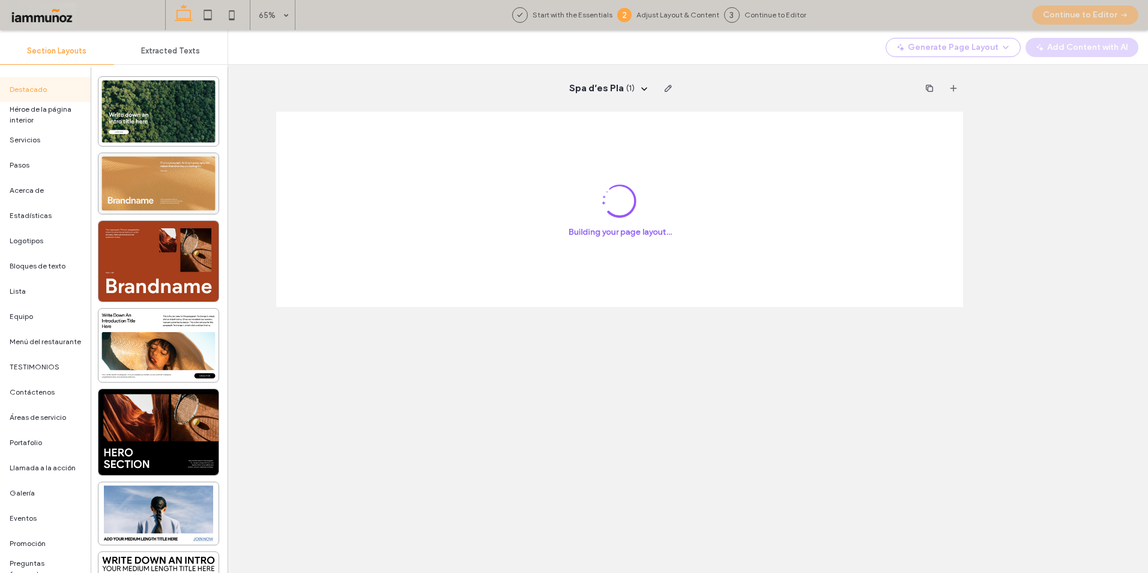
click at [175, 178] on div at bounding box center [158, 183] width 120 height 61
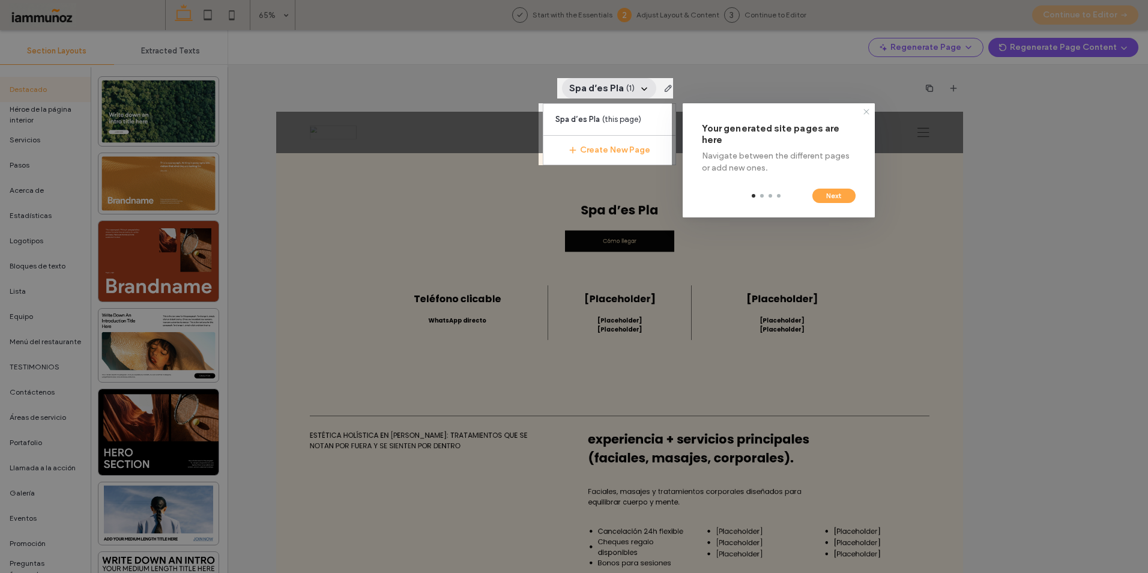
click at [863, 112] on icon at bounding box center [866, 112] width 10 height 10
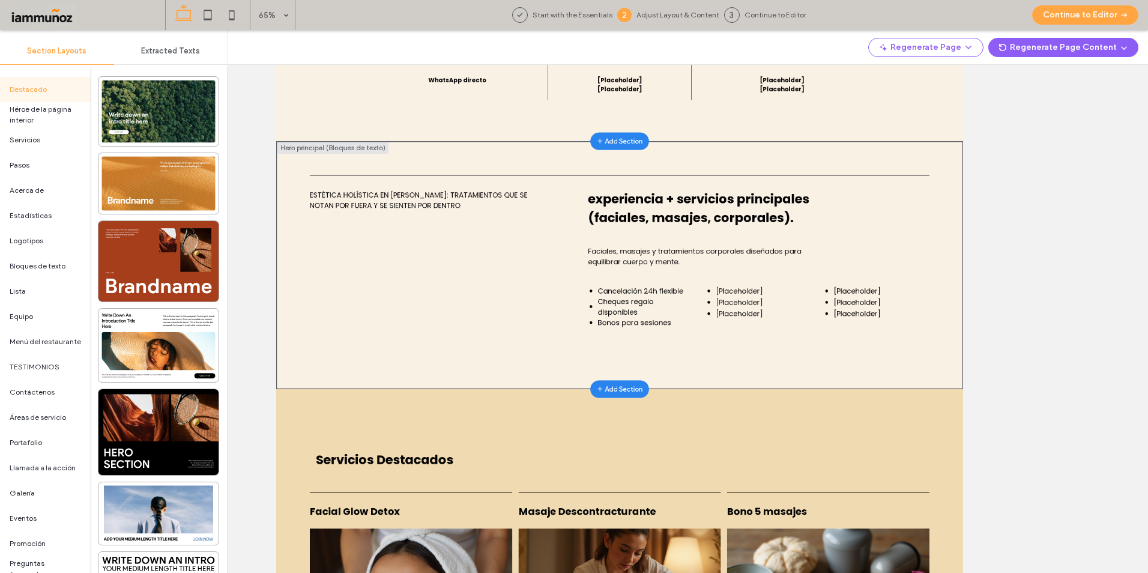
scroll to position [0, 0]
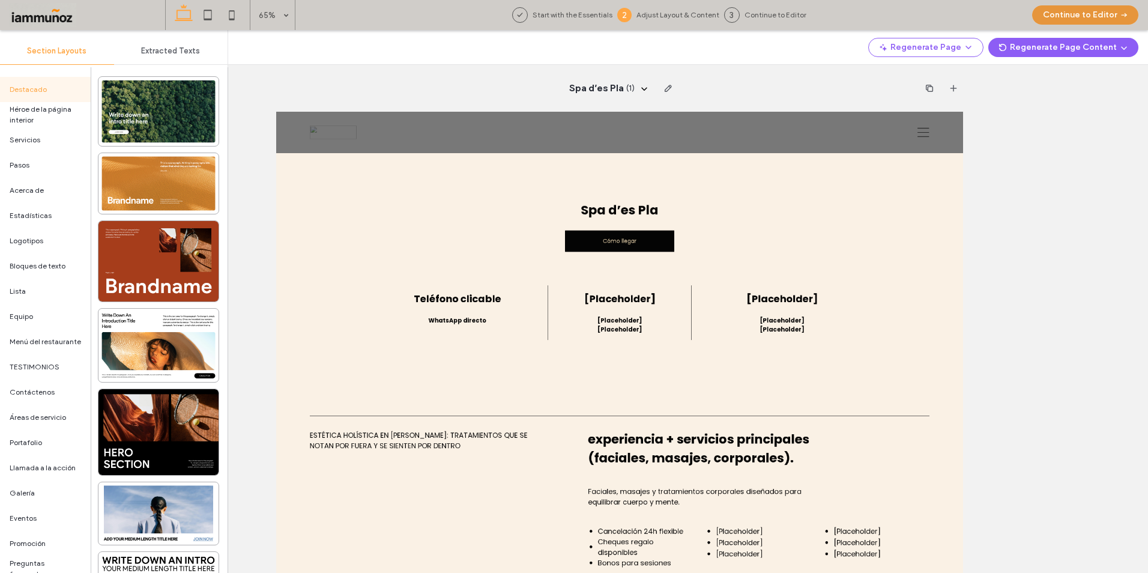
click at [1078, 19] on button "Continue to Editor" at bounding box center [1085, 14] width 106 height 19
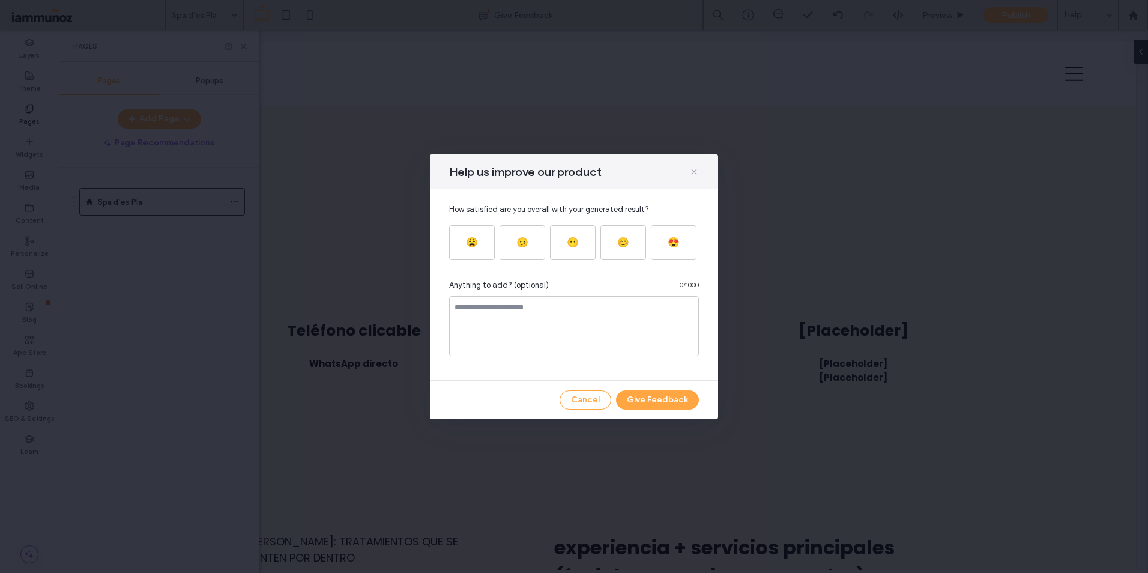
click at [693, 170] on use at bounding box center [693, 171] width 5 height 5
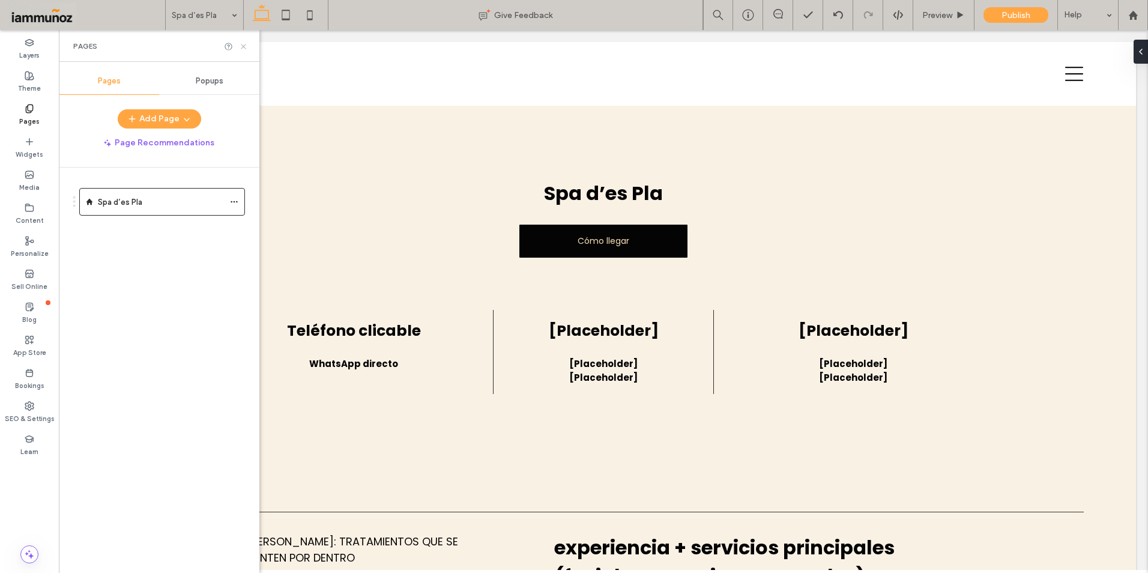
drag, startPoint x: 243, startPoint y: 44, endPoint x: 458, endPoint y: 104, distance: 223.0
click at [243, 44] on icon at bounding box center [243, 46] width 9 height 9
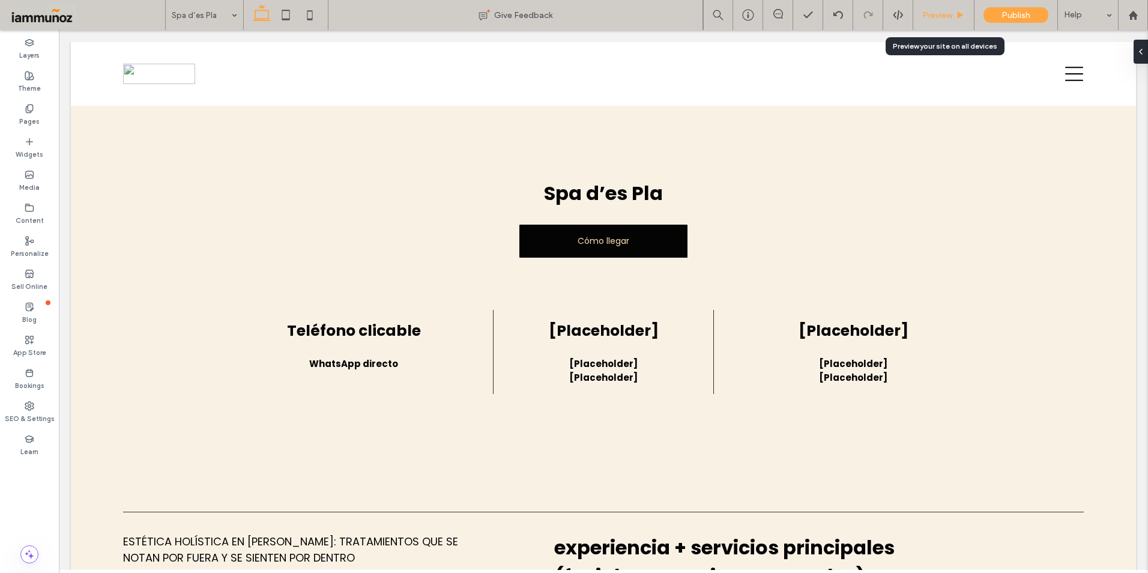
click at [933, 17] on span "Preview" at bounding box center [937, 15] width 30 height 10
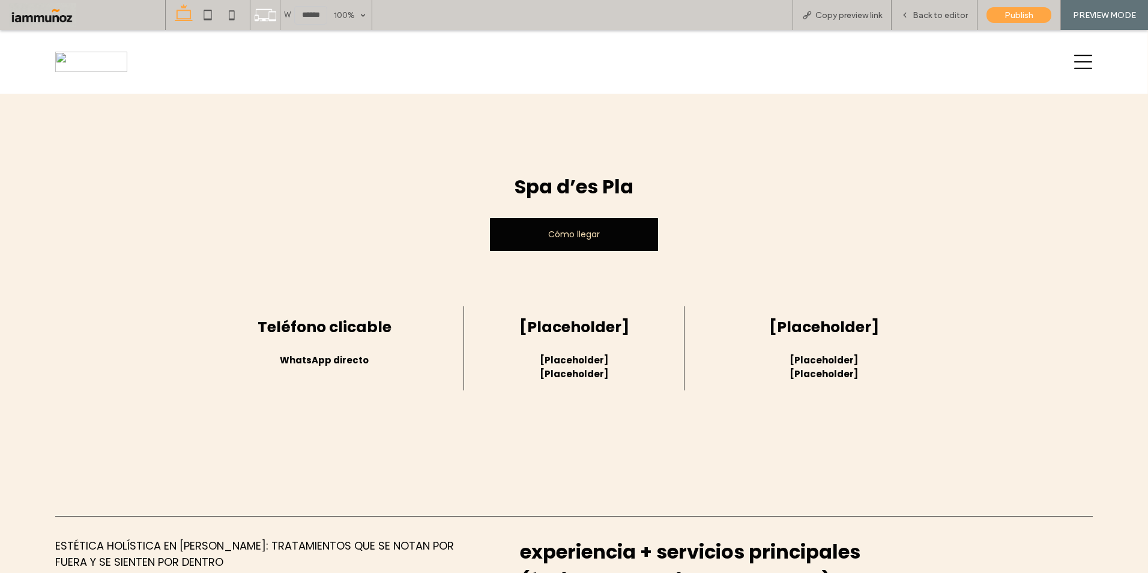
click at [1074, 68] on icon at bounding box center [1083, 62] width 18 height 14
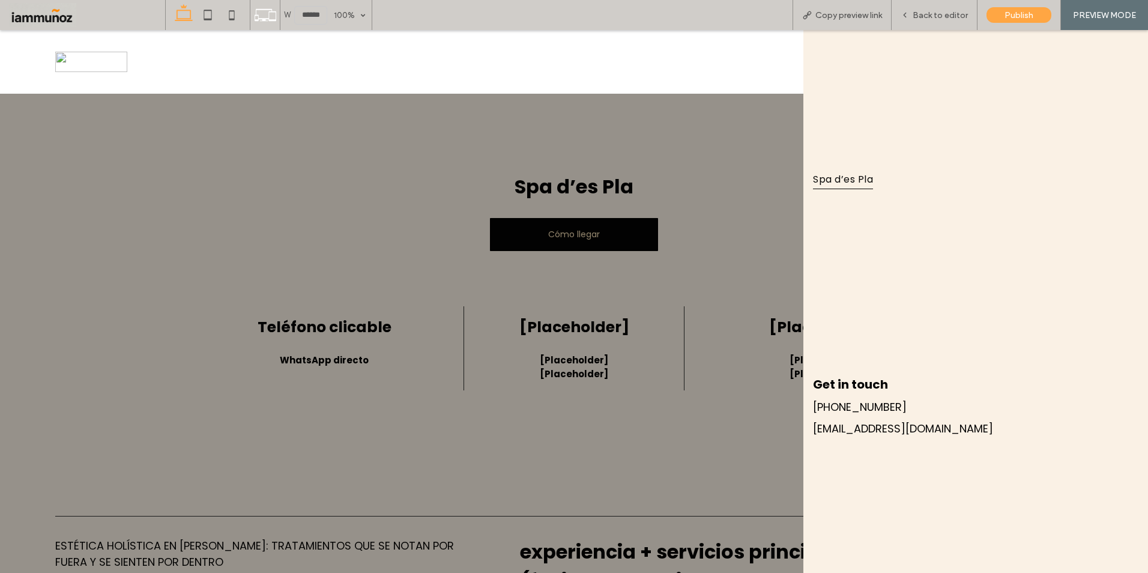
click at [721, 77] on div at bounding box center [546, 61] width 1000 height 37
click at [950, 21] on div "Back to editor" at bounding box center [934, 15] width 86 height 30
click at [944, 13] on span "Back to editor" at bounding box center [939, 15] width 55 height 10
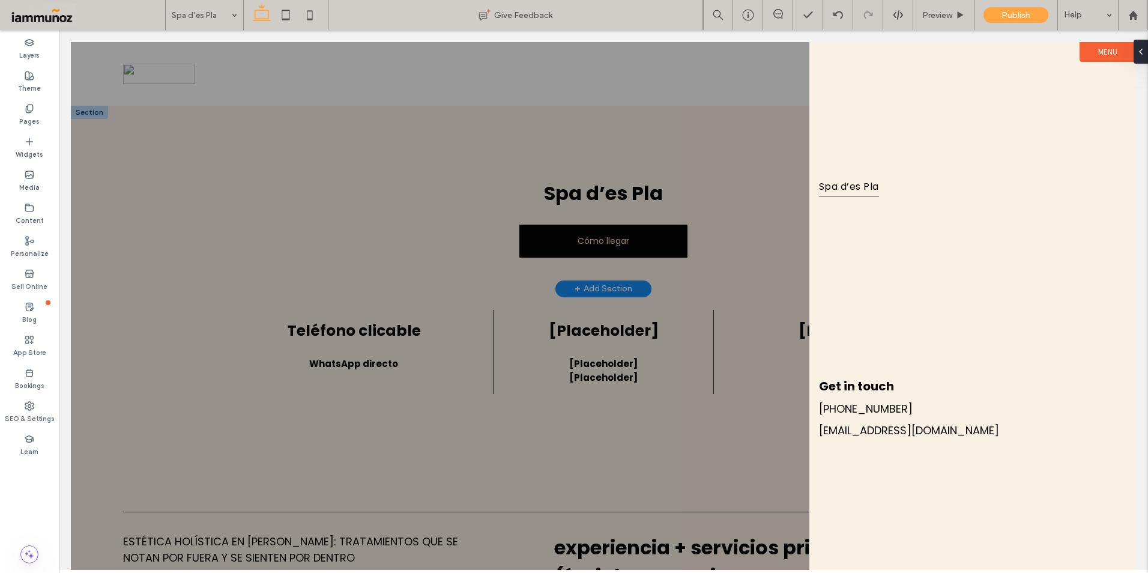
click at [772, 220] on div at bounding box center [603, 306] width 1065 height 528
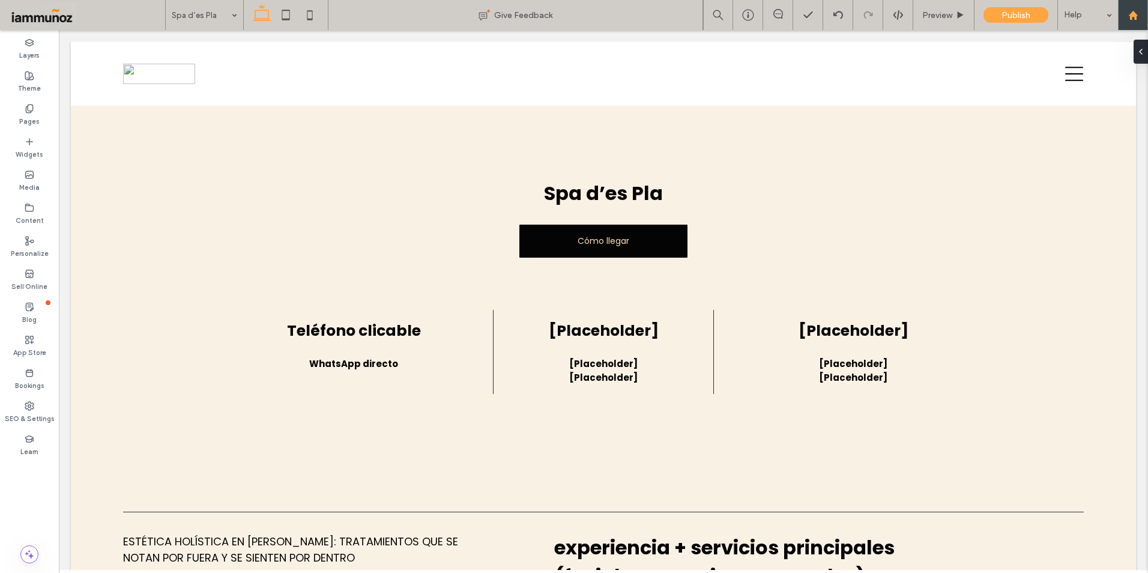
click at [1136, 16] on icon at bounding box center [1133, 15] width 10 height 10
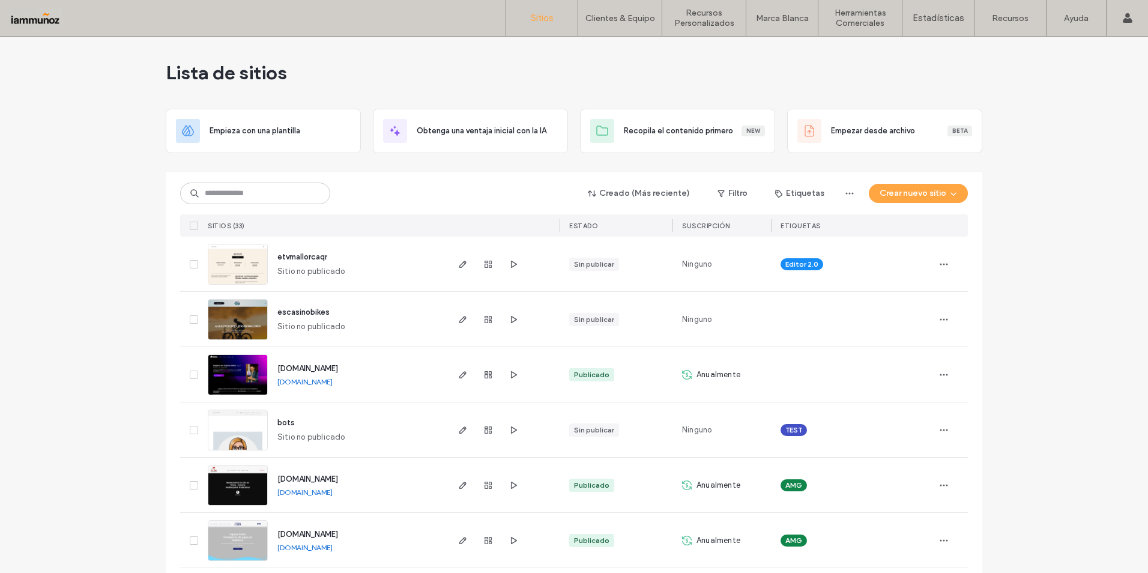
click at [536, 20] on label "Sitios" at bounding box center [542, 18] width 23 height 11
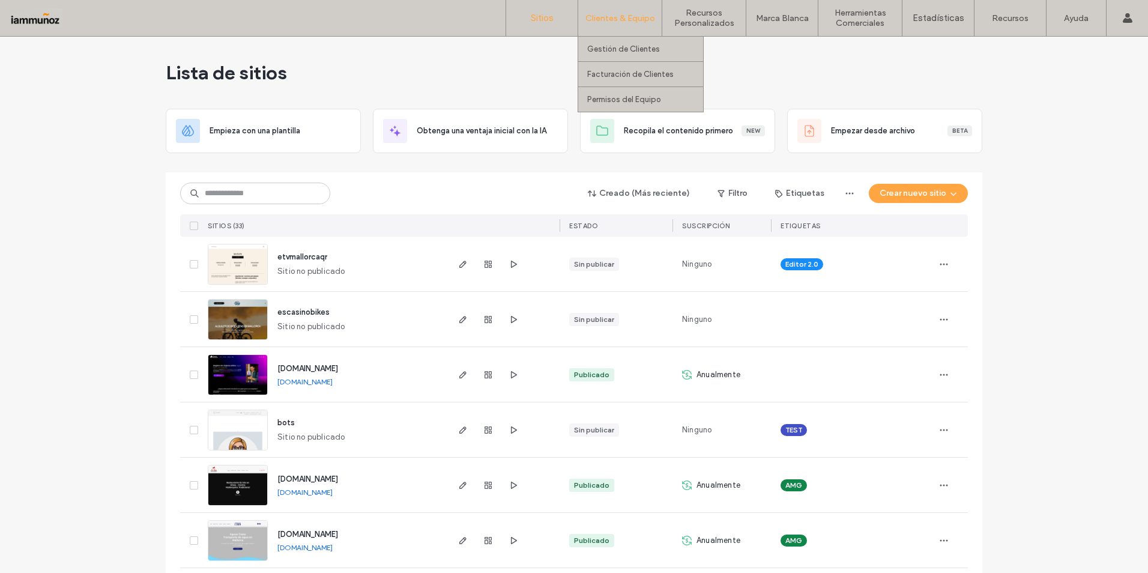
click at [619, 20] on label "Clientes & Equipo" at bounding box center [620, 18] width 70 height 10
click at [606, 47] on label "Gestión de Clientes" at bounding box center [623, 48] width 73 height 9
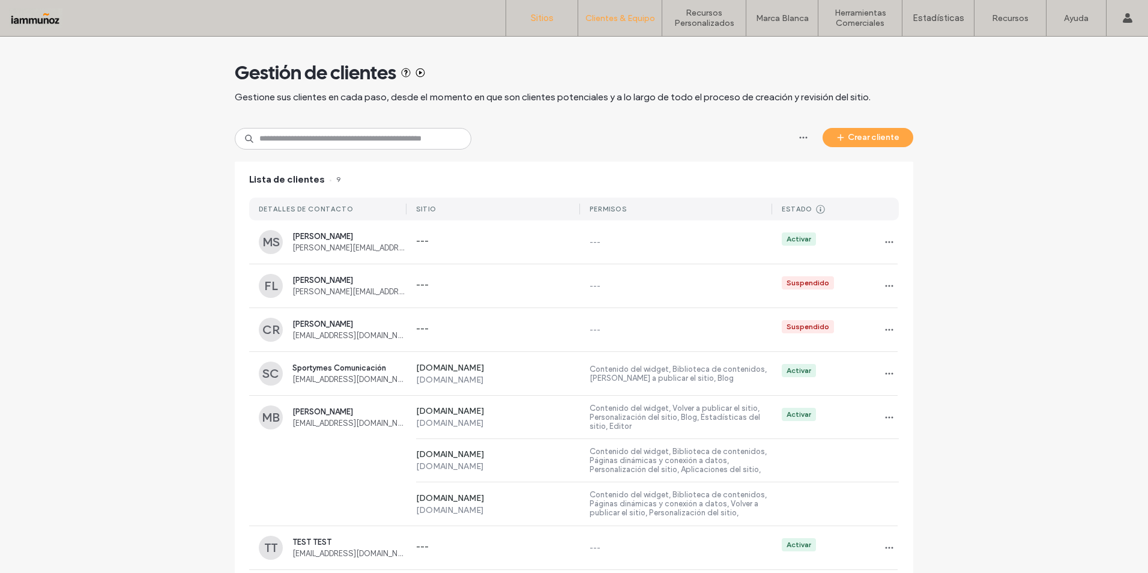
click at [549, 19] on label "Sitios" at bounding box center [542, 18] width 23 height 11
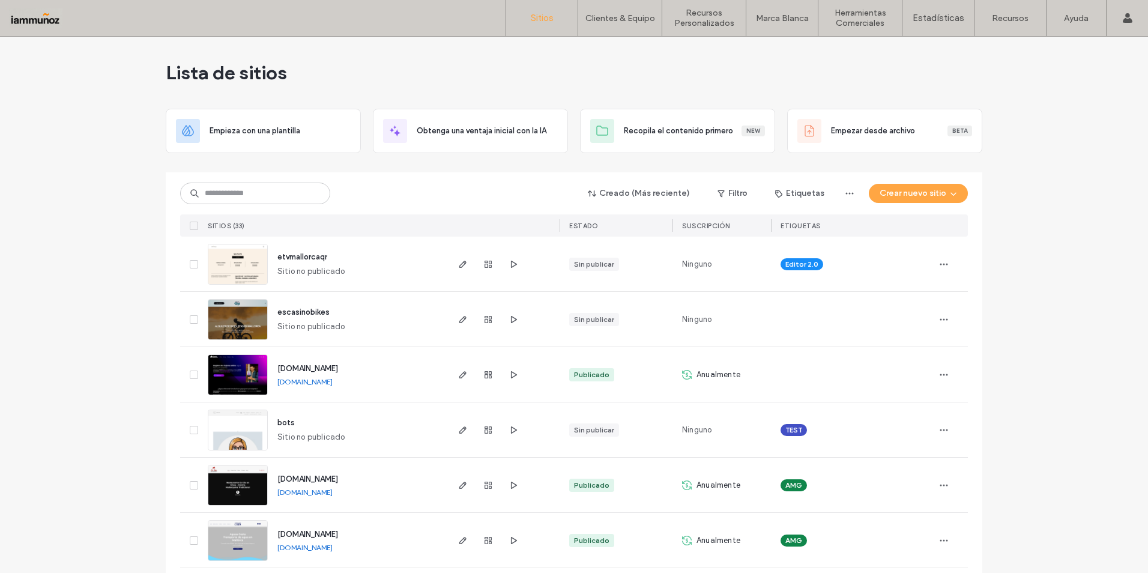
click at [191, 265] on icon at bounding box center [193, 264] width 5 height 4
click at [939, 262] on icon "button" at bounding box center [944, 264] width 10 height 10
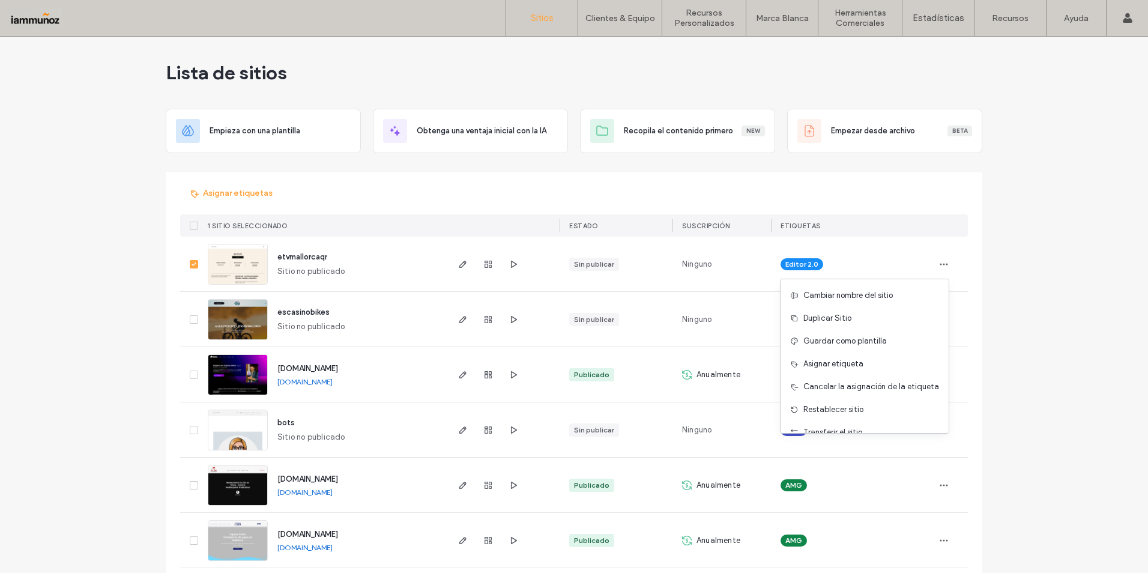
scroll to position [61, 0]
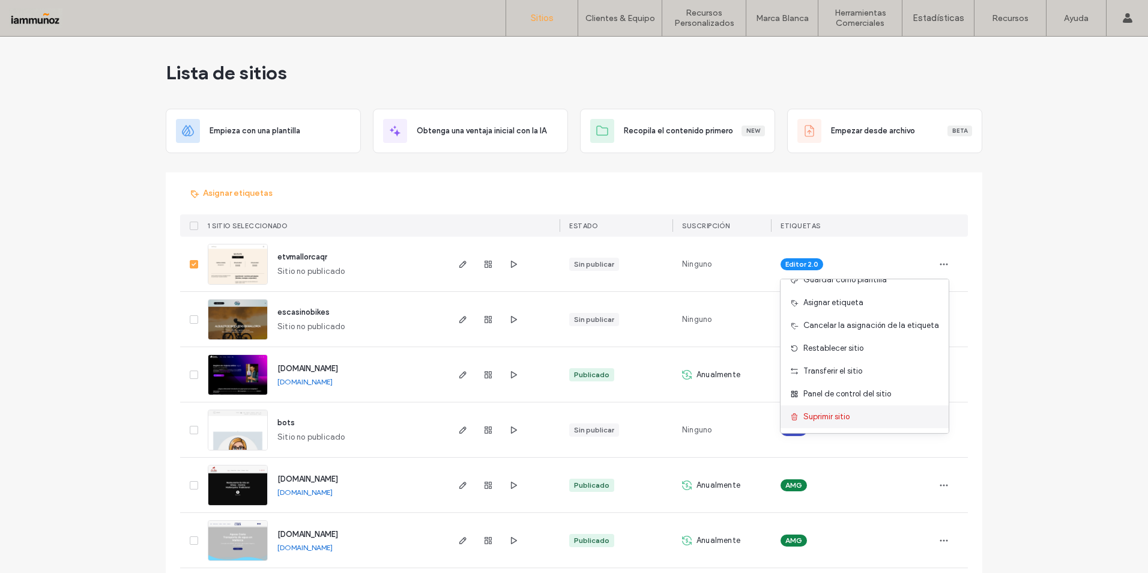
click at [836, 419] on span "Suprimir sitio" at bounding box center [826, 417] width 46 height 12
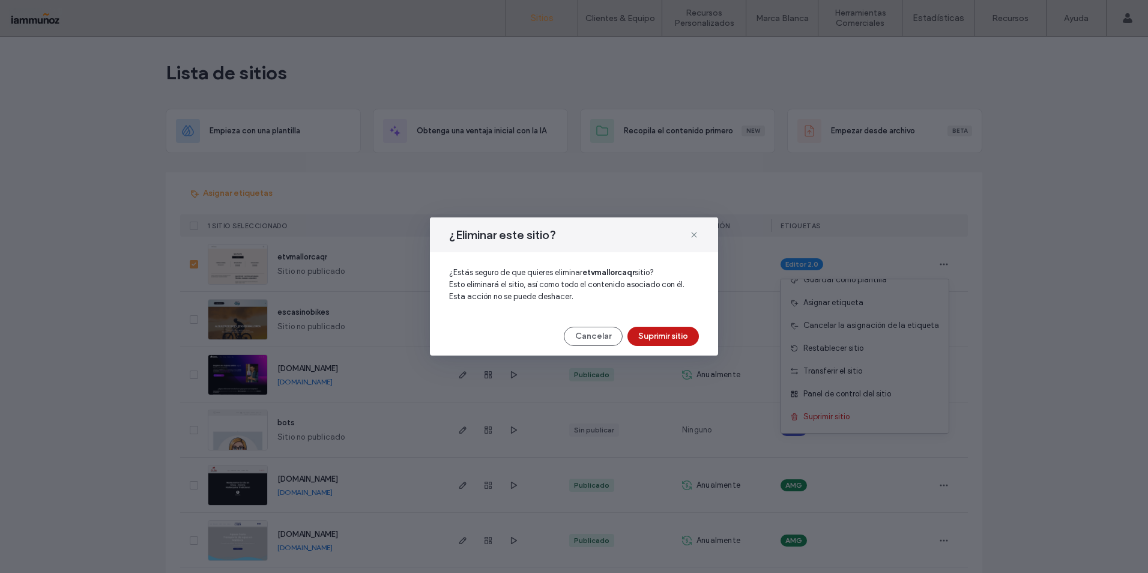
click at [666, 336] on button "Suprimir sitio" at bounding box center [662, 336] width 71 height 19
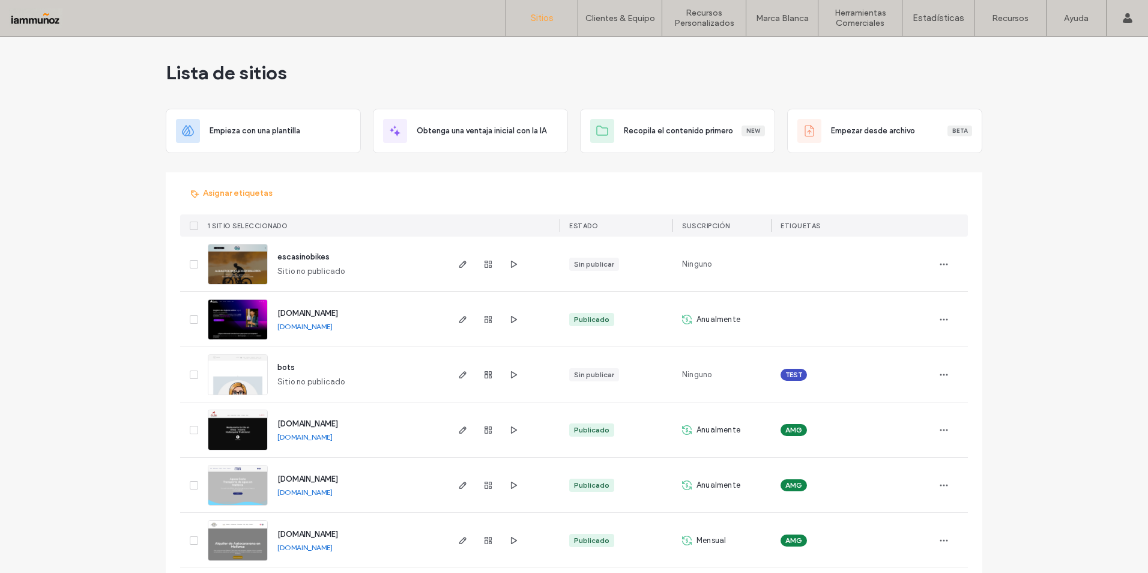
click at [241, 279] on img at bounding box center [237, 285] width 59 height 82
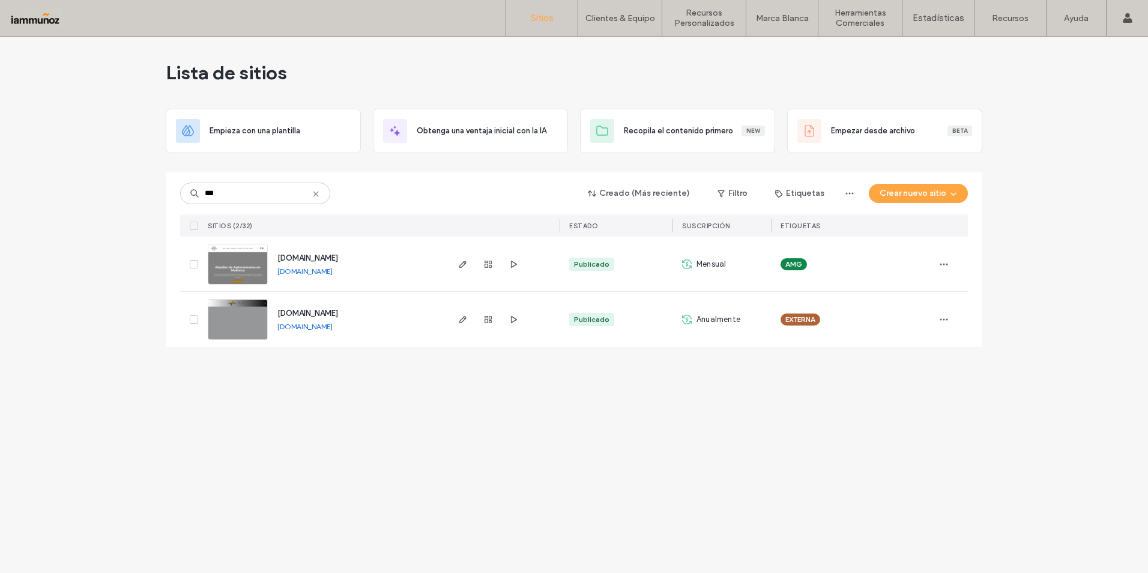
type input "***"
click at [235, 315] on img at bounding box center [237, 341] width 59 height 82
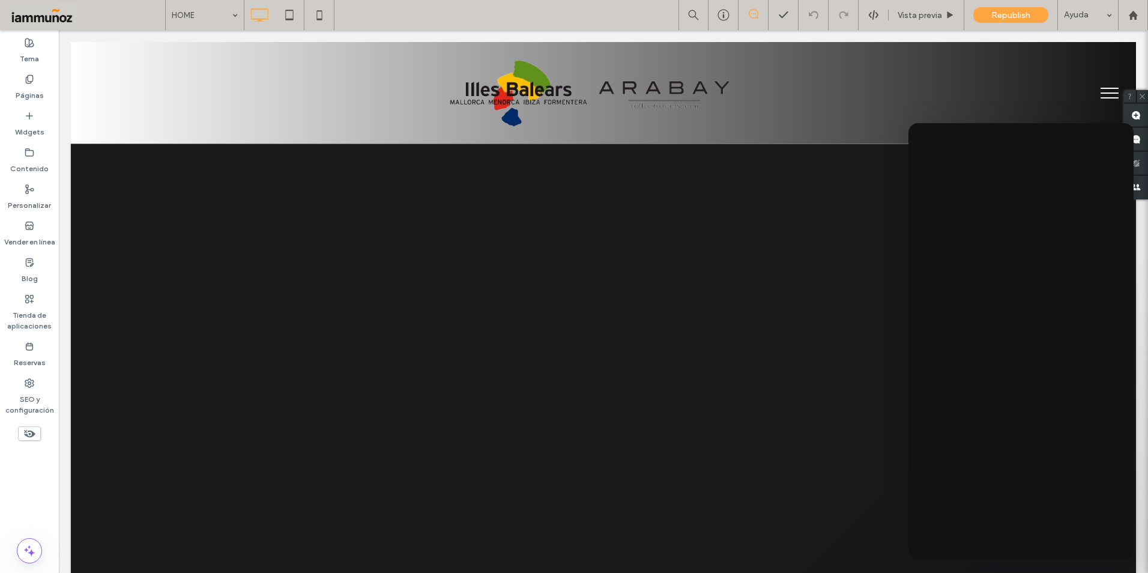
click at [1139, 564] on div at bounding box center [1139, 564] width 0 height 0
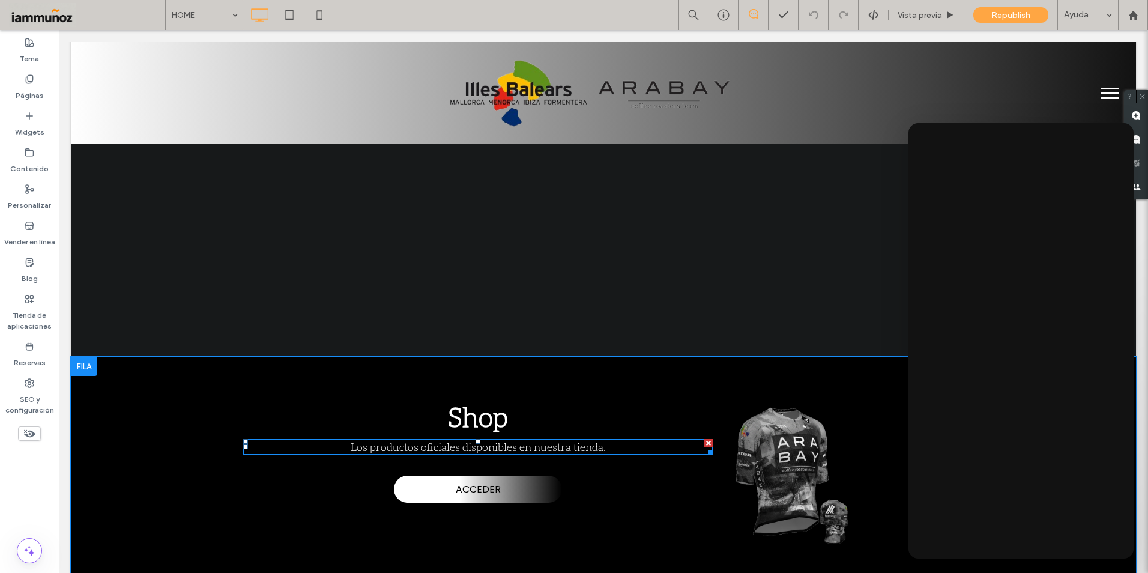
scroll to position [60, 0]
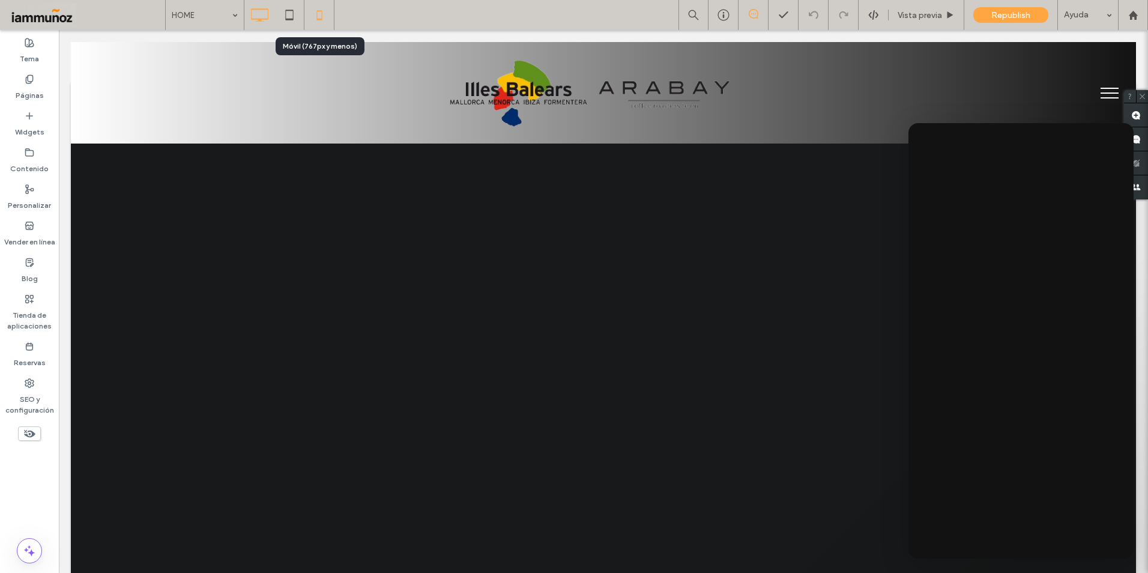
click at [320, 16] on icon at bounding box center [319, 15] width 24 height 24
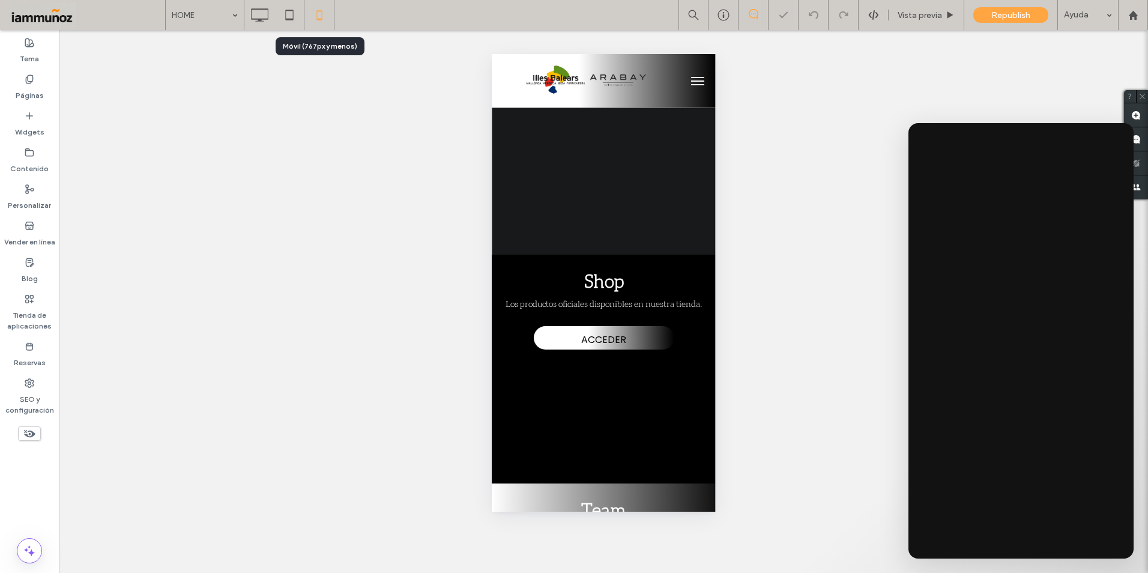
scroll to position [0, 0]
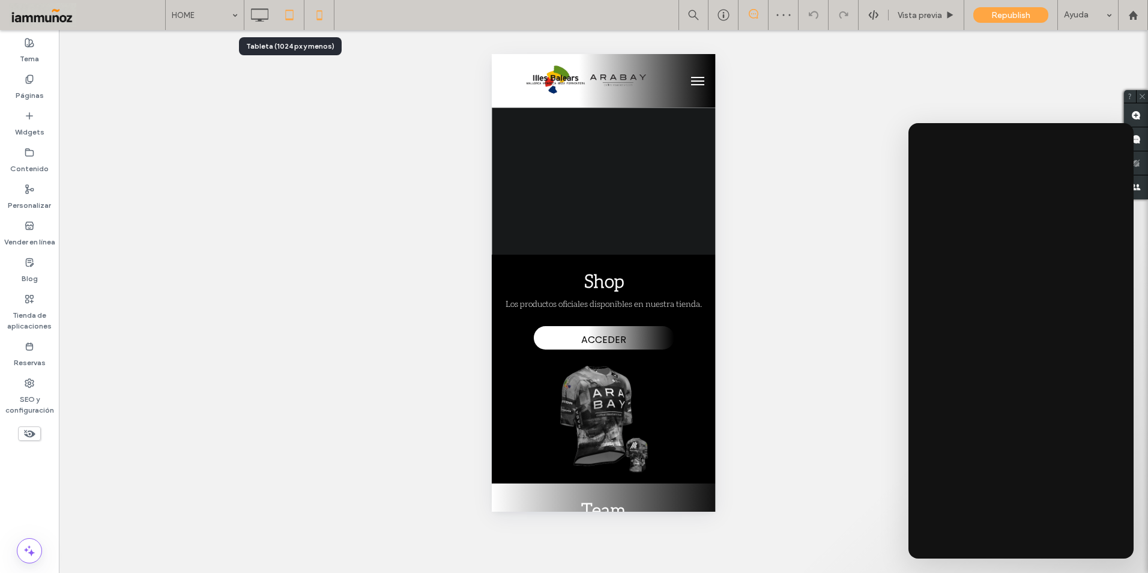
click at [283, 23] on icon at bounding box center [289, 15] width 24 height 24
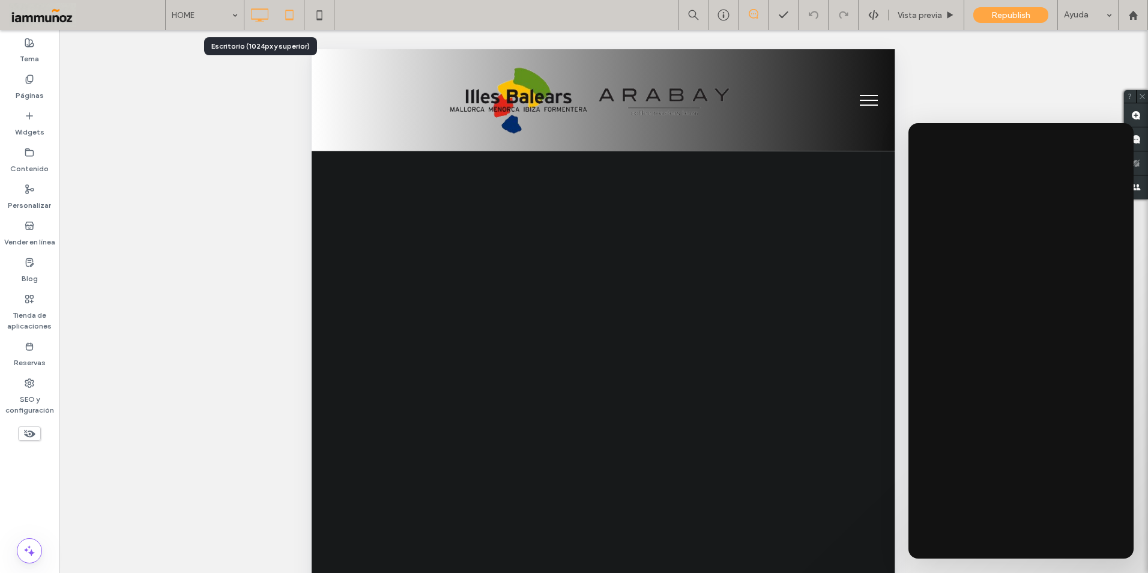
click at [259, 23] on icon at bounding box center [259, 15] width 24 height 24
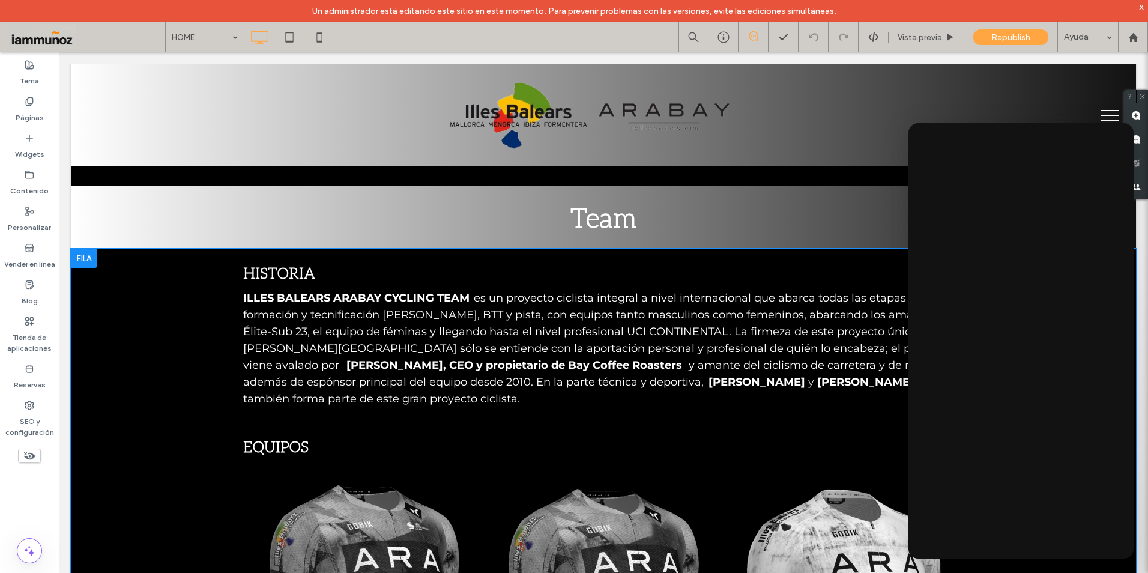
scroll to position [900, 0]
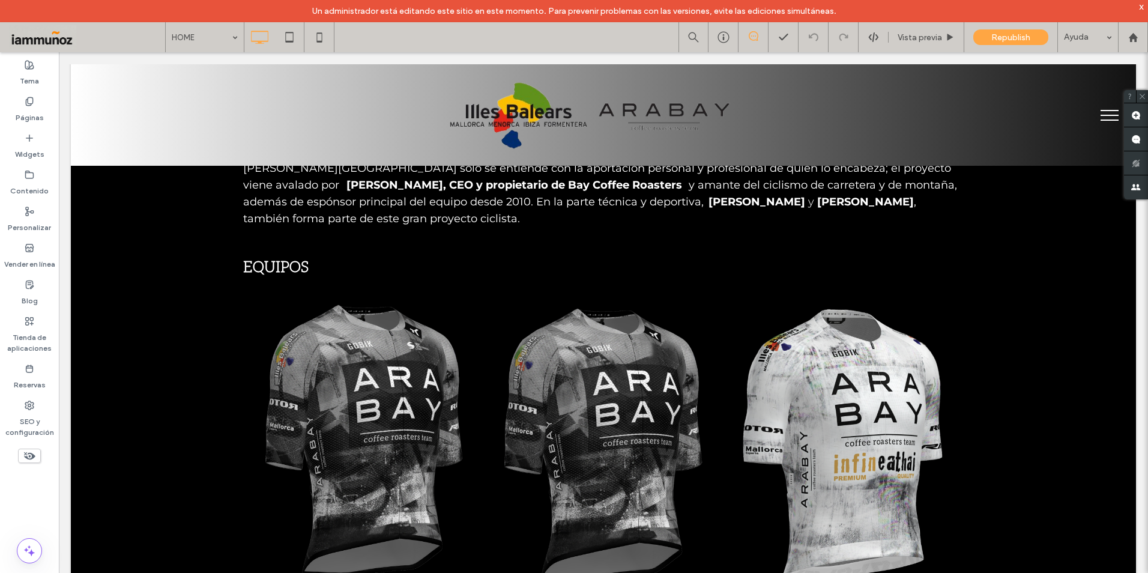
click at [1142, 8] on div "x" at bounding box center [1141, 6] width 5 height 10
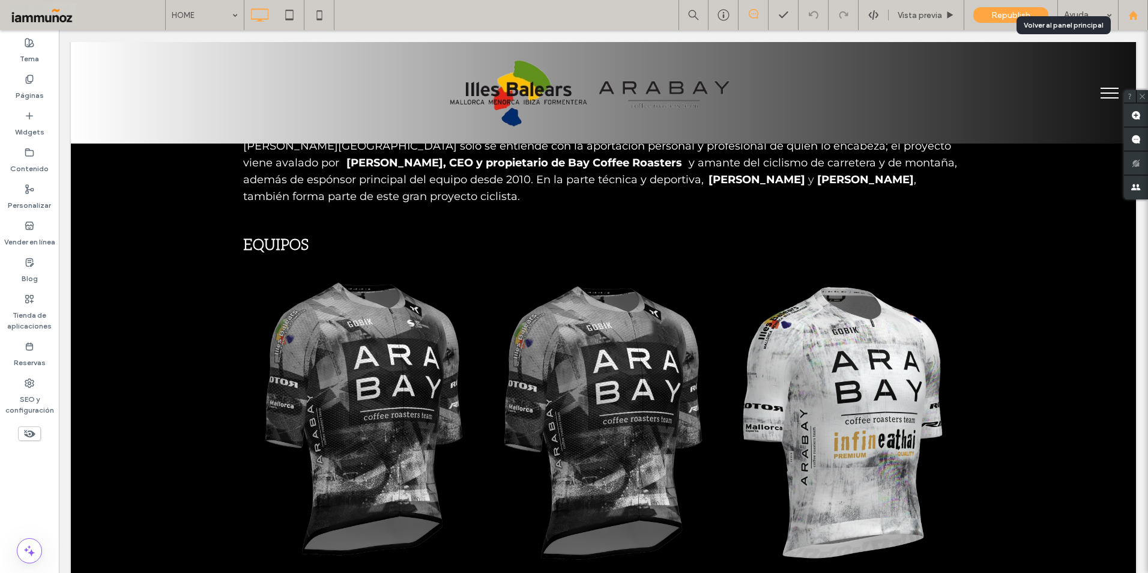
click at [1134, 19] on use at bounding box center [1132, 14] width 9 height 9
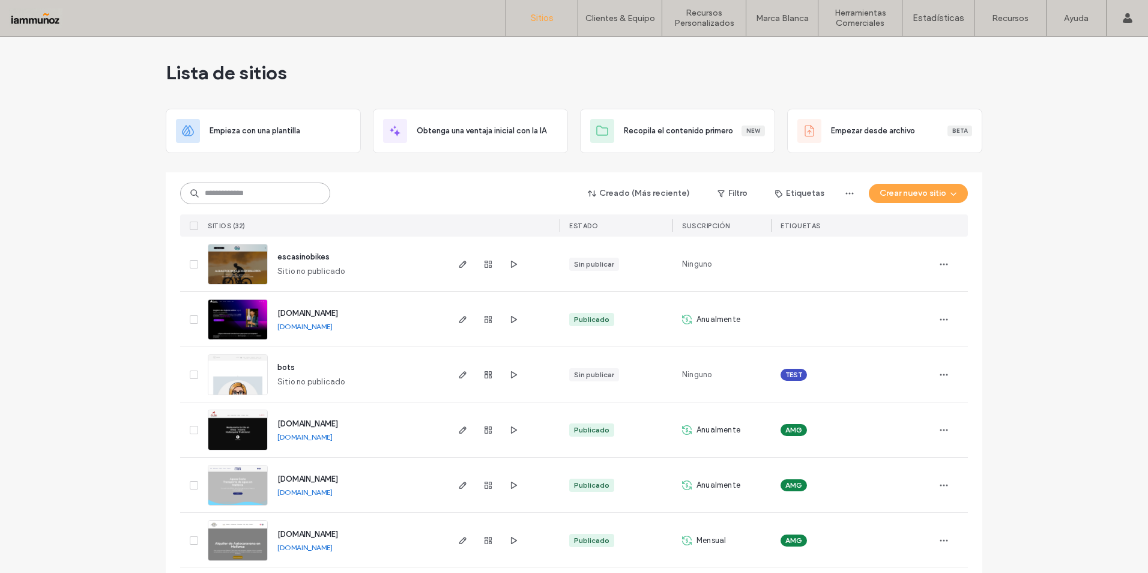
click at [246, 197] on input at bounding box center [255, 193] width 150 height 22
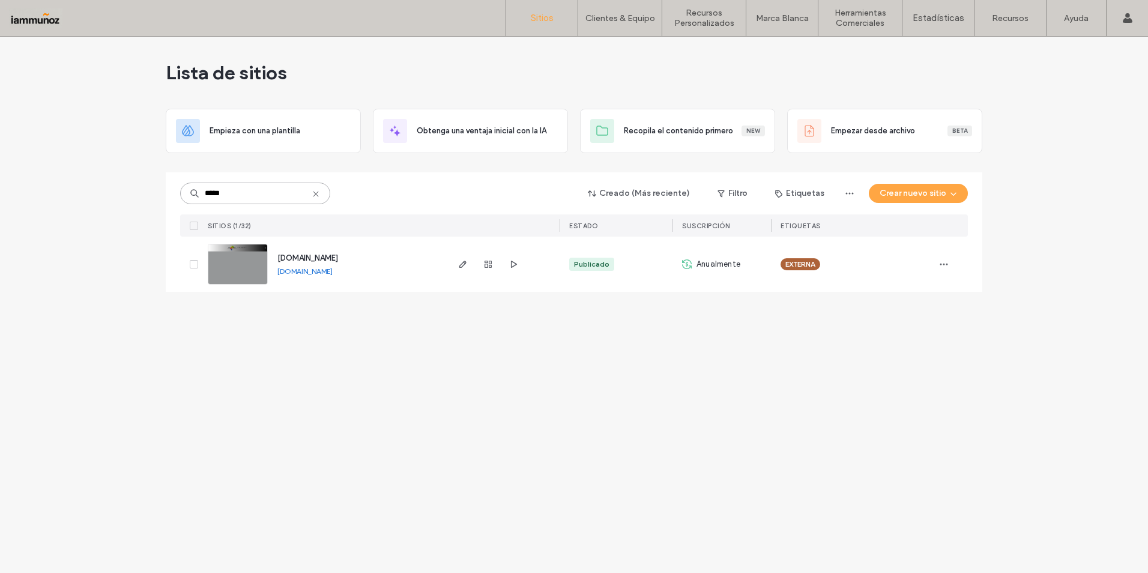
type input "*****"
click at [250, 261] on img at bounding box center [237, 285] width 59 height 82
